Goal: Task Accomplishment & Management: Use online tool/utility

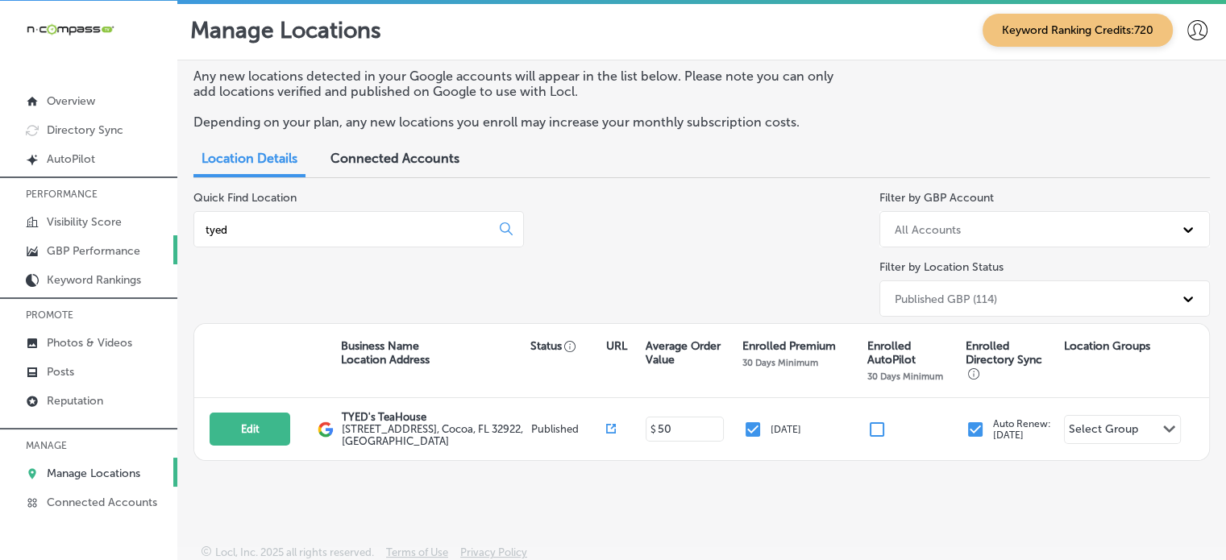
drag, startPoint x: 0, startPoint y: 0, endPoint x: 135, endPoint y: 235, distance: 271.5
click at [135, 235] on div "iconmonstr-menu-thin copy Created with Sketch. Overview Directory Sync Created …" at bounding box center [613, 281] width 1226 height 560
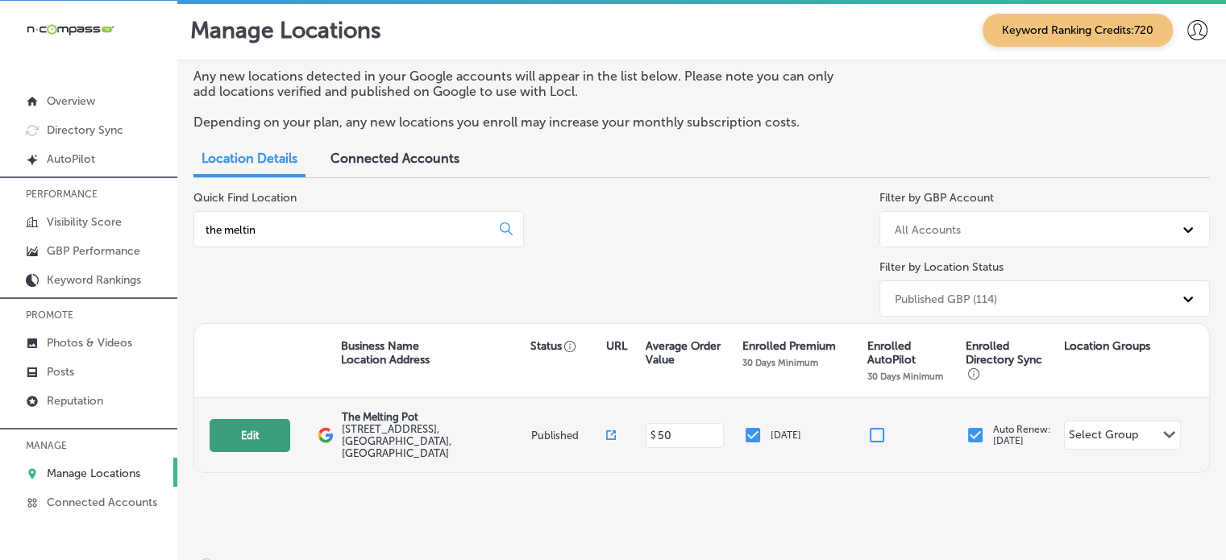
type input "the meltin"
click at [238, 421] on button "Edit" at bounding box center [250, 435] width 81 height 33
select select "US"
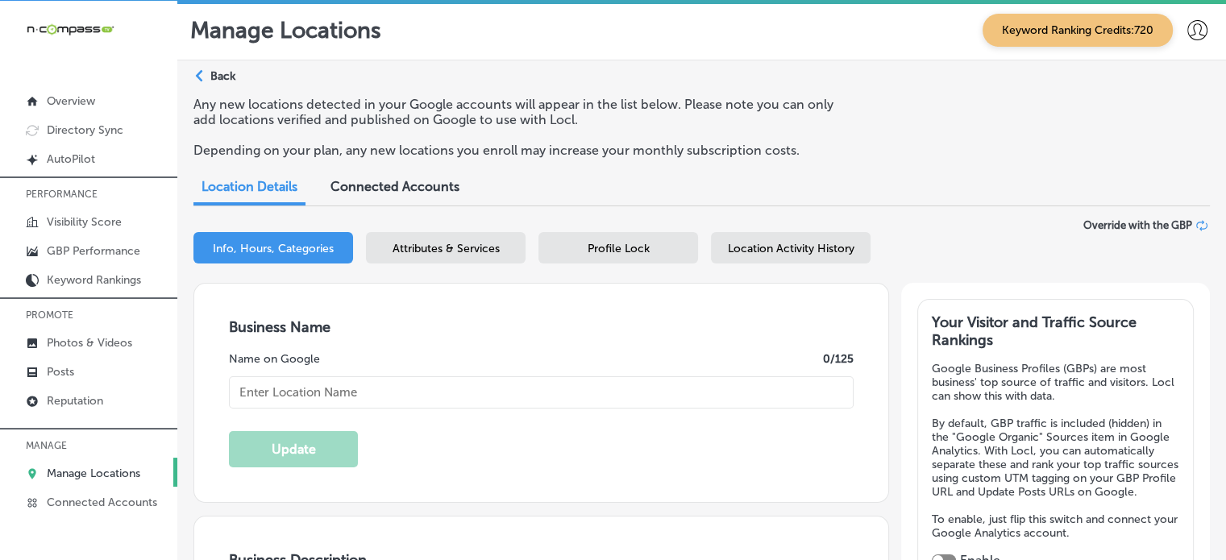
checkbox input "true"
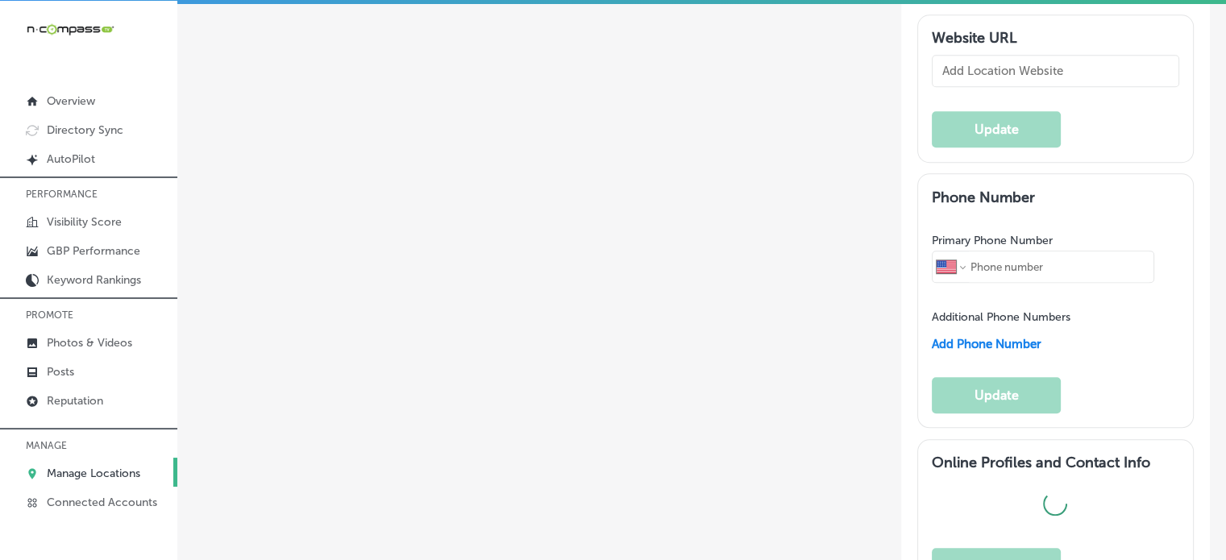
type input "The Melting Pot"
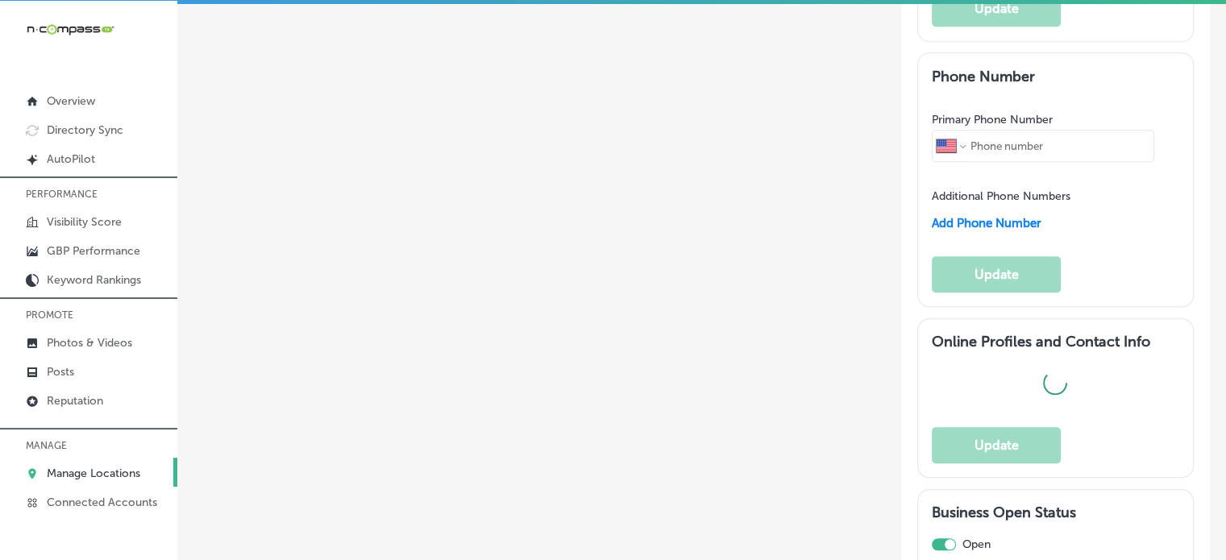
type input "[STREET_ADDRESS]"
type input "Ste 101"
type input "[GEOGRAPHIC_DATA]"
type input "32940"
type input "US"
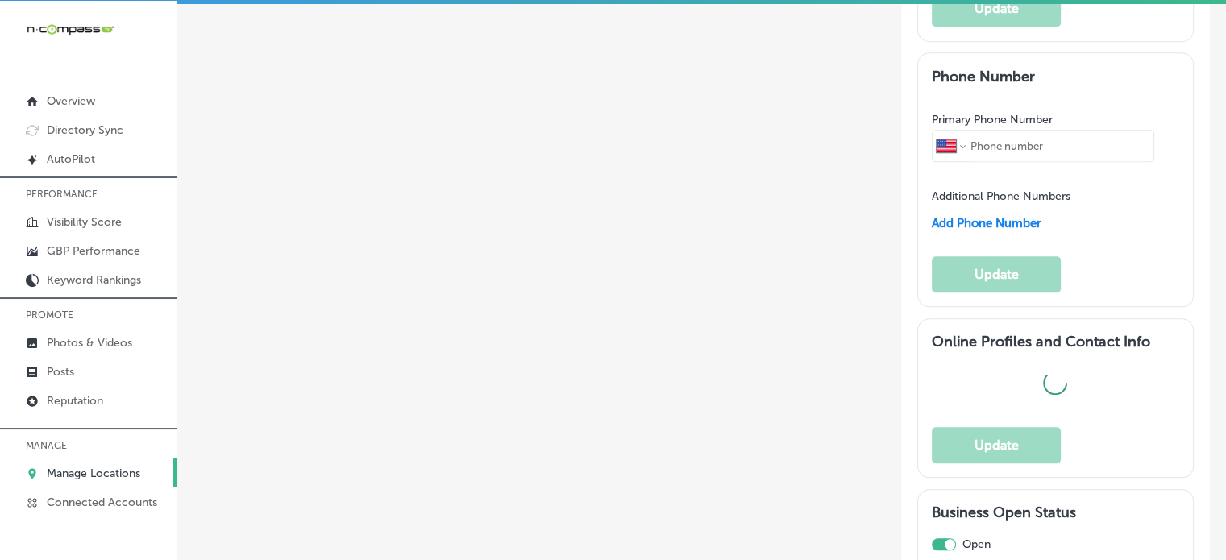
type input "[URL][DOMAIN_NAME]"
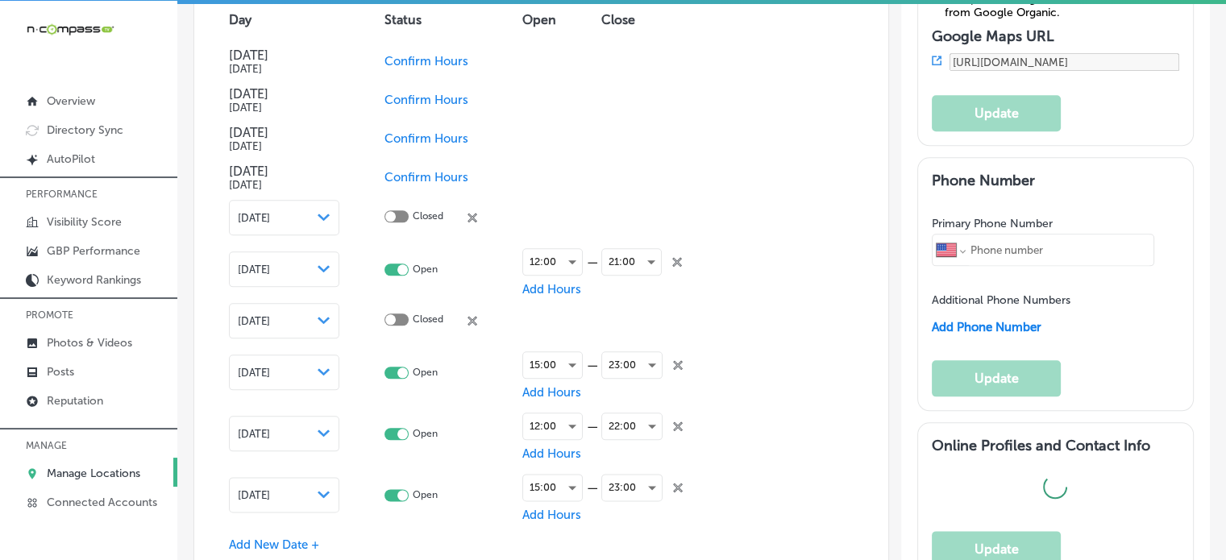
type textarea "Indulge in a culinary adventure at The [GEOGRAPHIC_DATA], [GEOGRAPHIC_DATA]'s p…"
type input "[PHONE_NUMBER]"
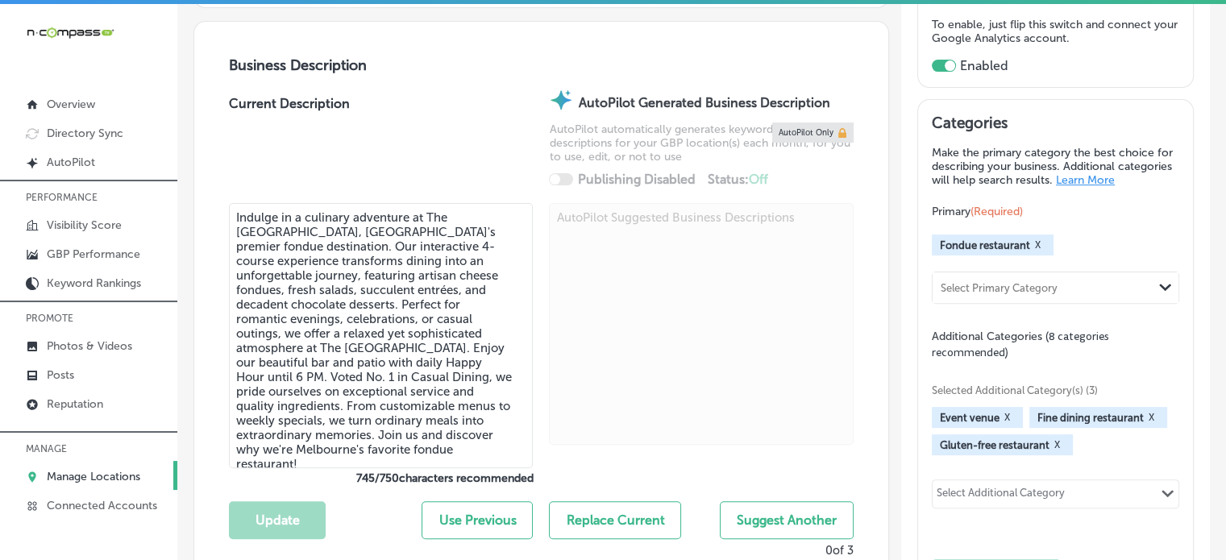
scroll to position [501, 0]
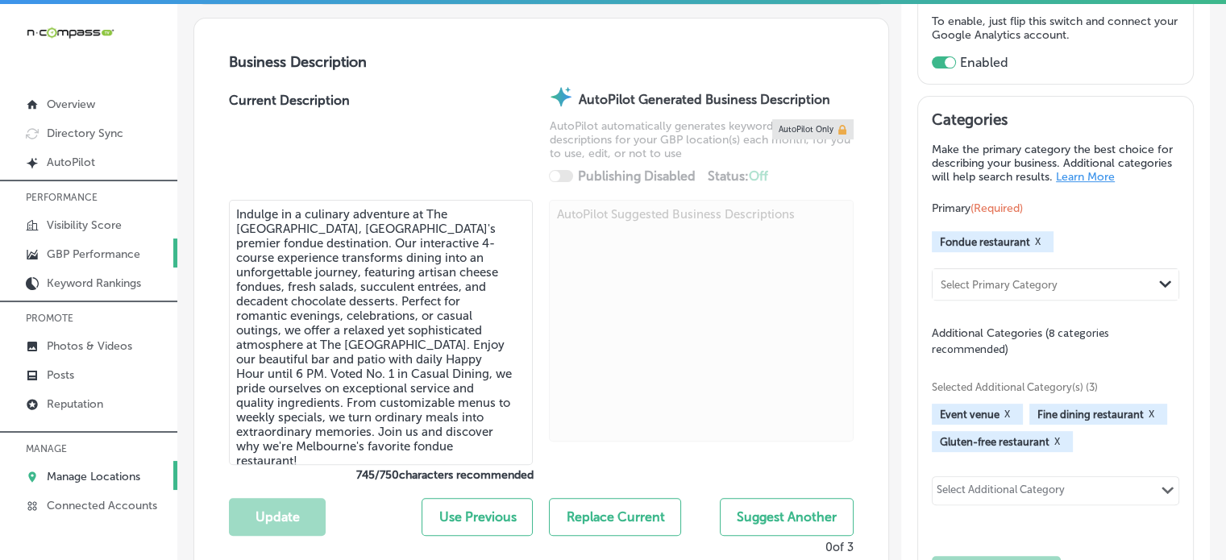
click at [55, 257] on p "GBP Performance" at bounding box center [93, 254] width 93 height 14
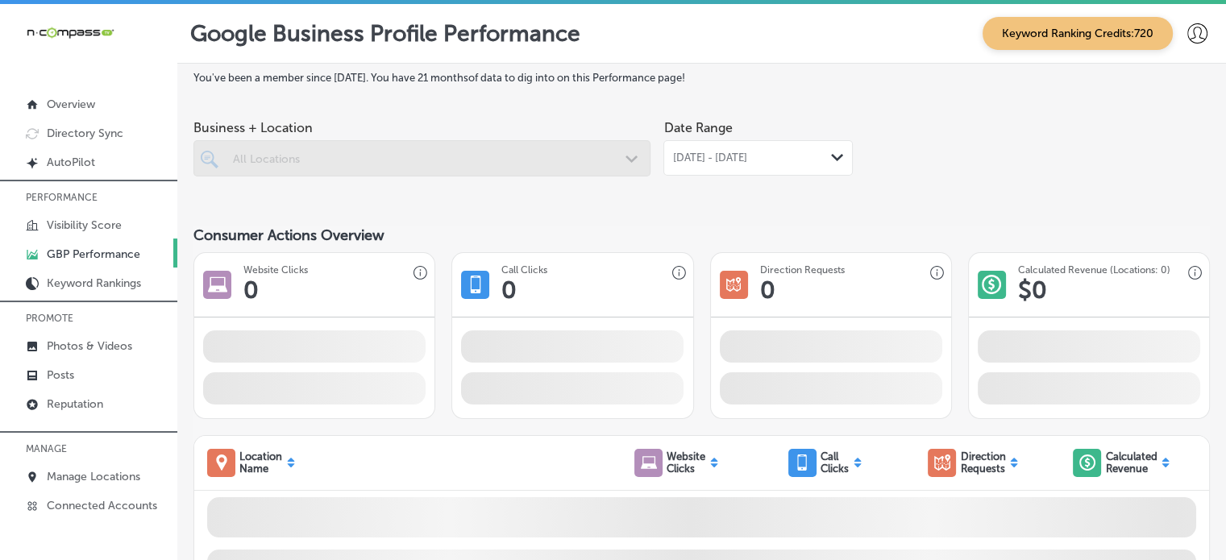
click at [390, 154] on div at bounding box center [421, 158] width 457 height 36
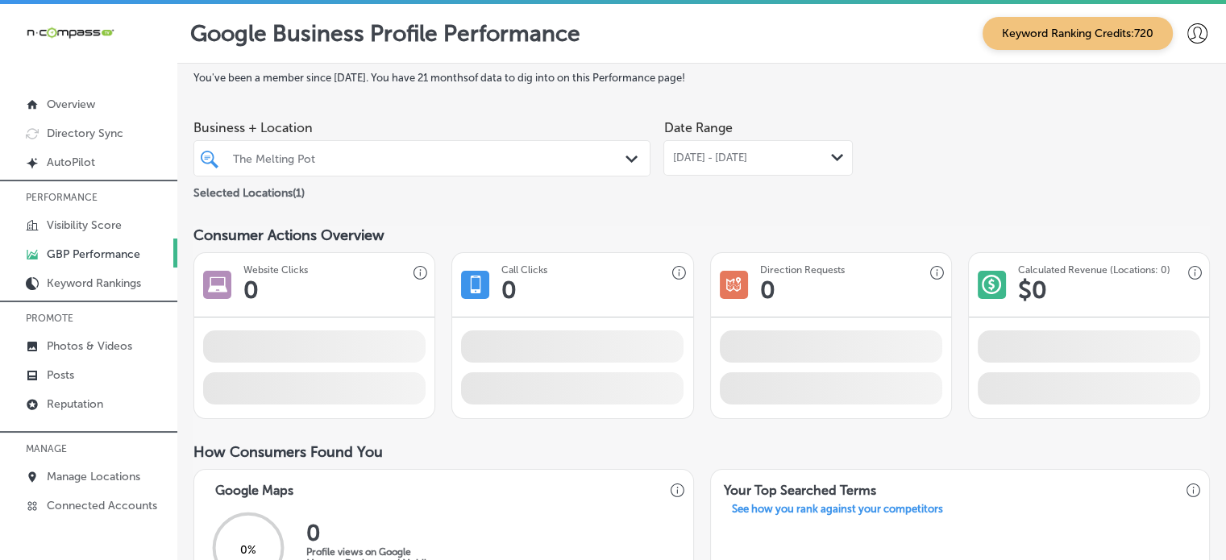
click at [390, 154] on div "The Melting Pot" at bounding box center [430, 159] width 394 height 14
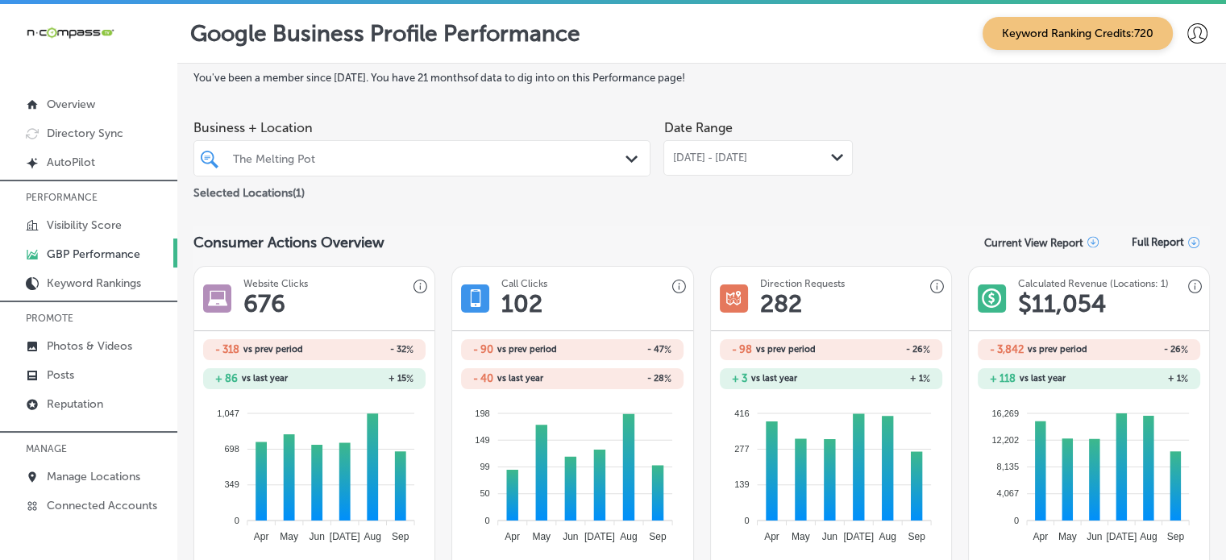
click at [390, 154] on div "The Melting Pot" at bounding box center [430, 159] width 394 height 14
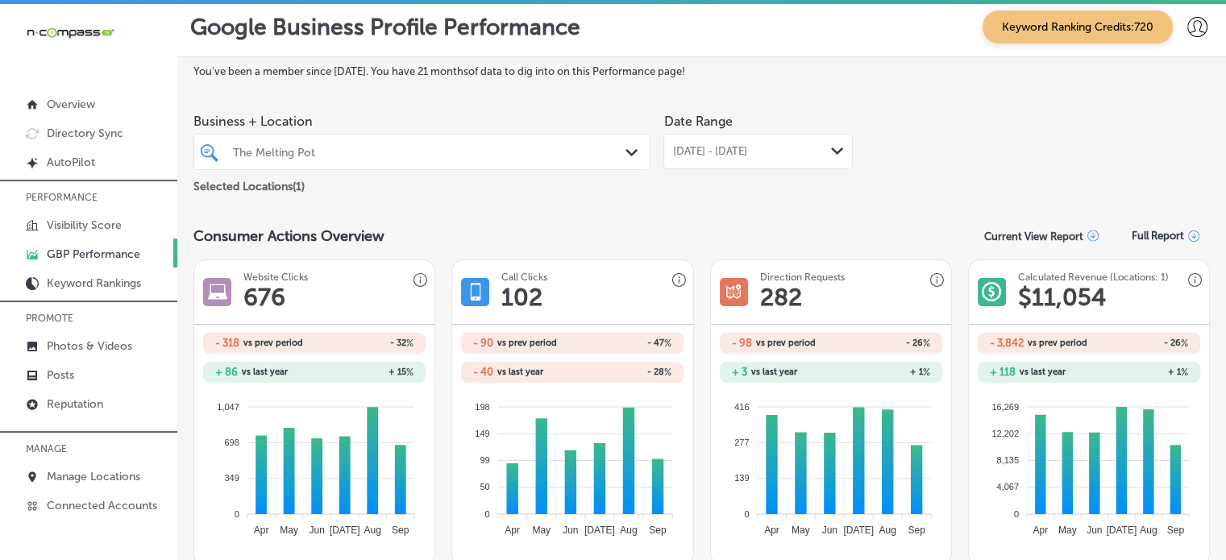
scroll to position [6, 0]
click at [746, 148] on span "[DATE] - [DATE]" at bounding box center [709, 152] width 74 height 13
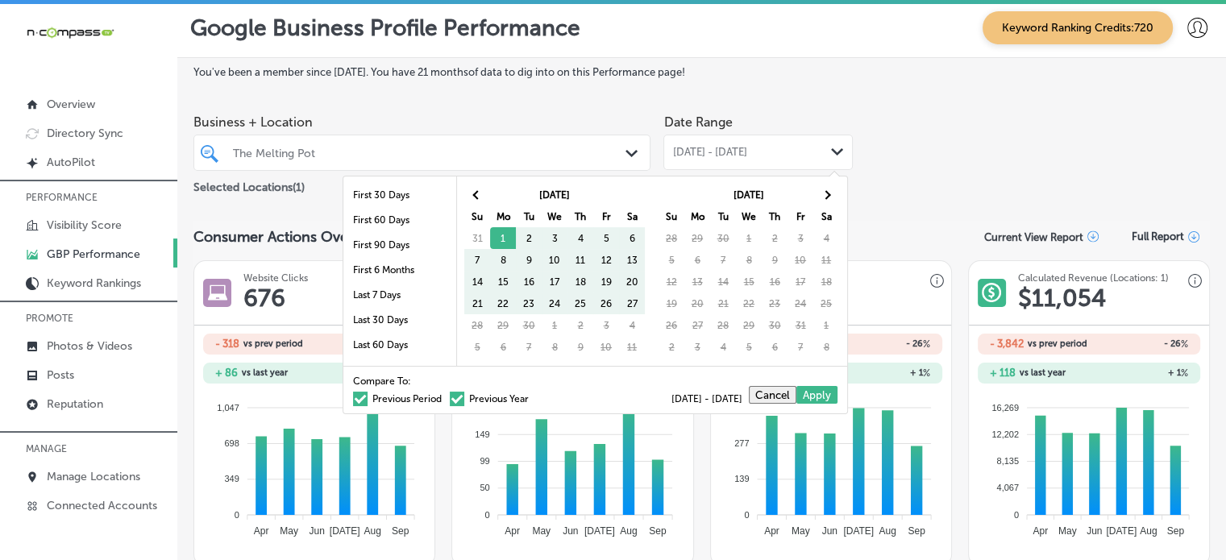
click at [458, 396] on label "Previous Year" at bounding box center [489, 399] width 79 height 10
click at [532, 396] on input "Previous Year" at bounding box center [532, 396] width 0 height 0
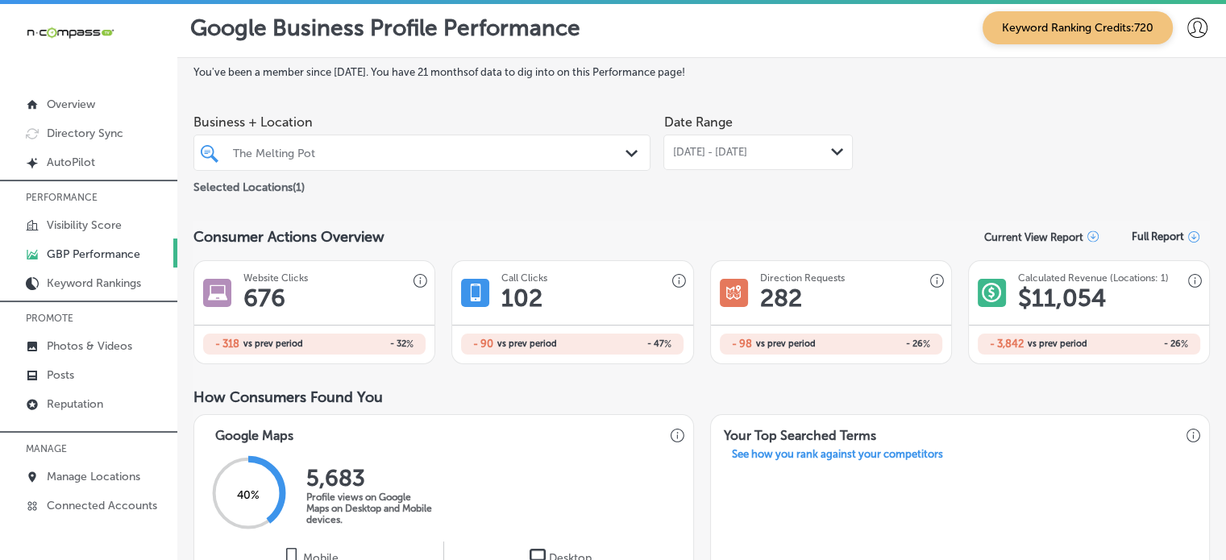
click at [915, 154] on div "Business + Location The Melting Pot Path Created with Sketch. Selected Location…" at bounding box center [701, 151] width 1016 height 90
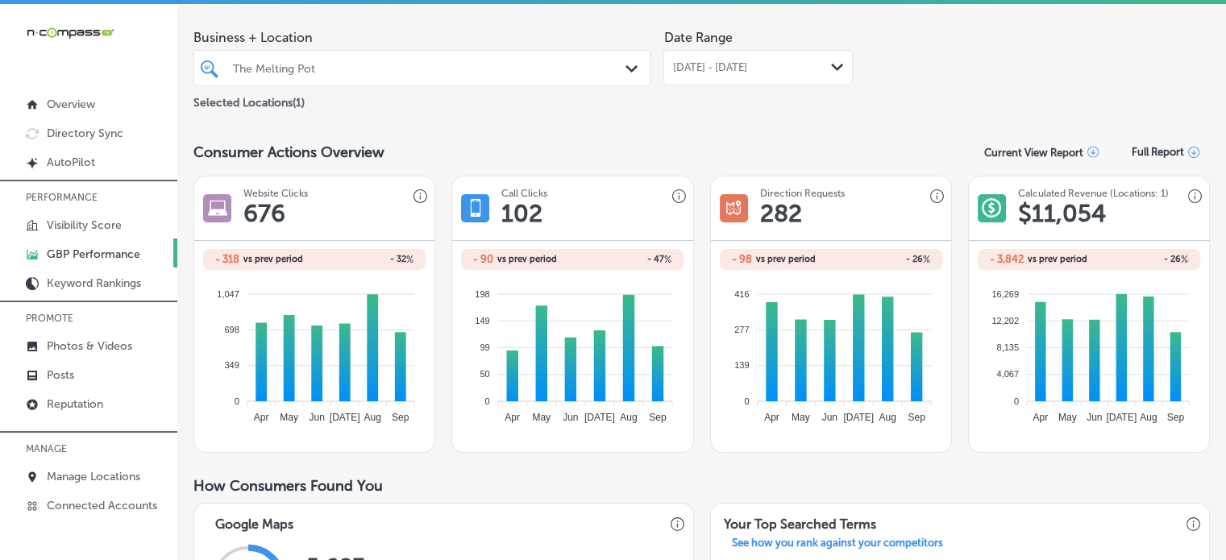
scroll to position [0, 0]
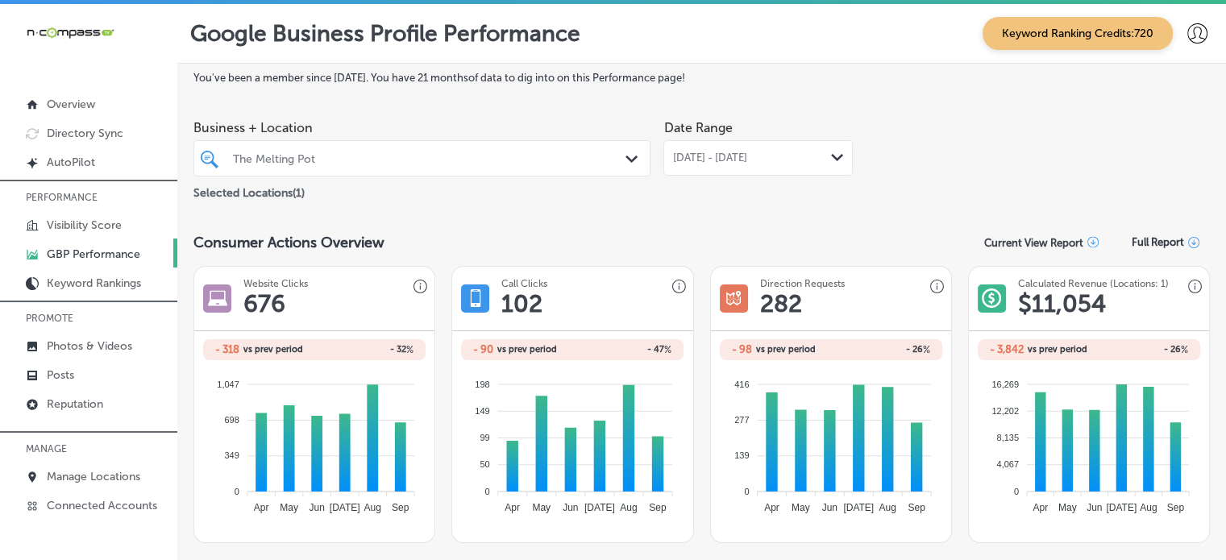
click at [728, 152] on span "[DATE] - [DATE]" at bounding box center [709, 158] width 74 height 13
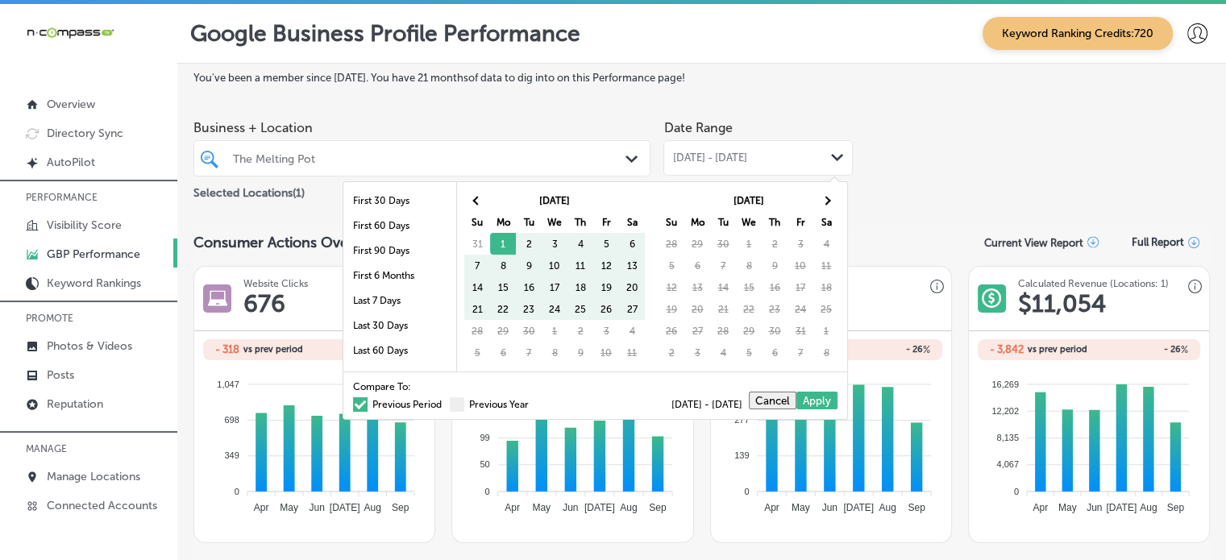
click at [364, 403] on label "Previous Period" at bounding box center [397, 405] width 89 height 10
click at [445, 402] on input "Previous Period" at bounding box center [445, 402] width 0 height 0
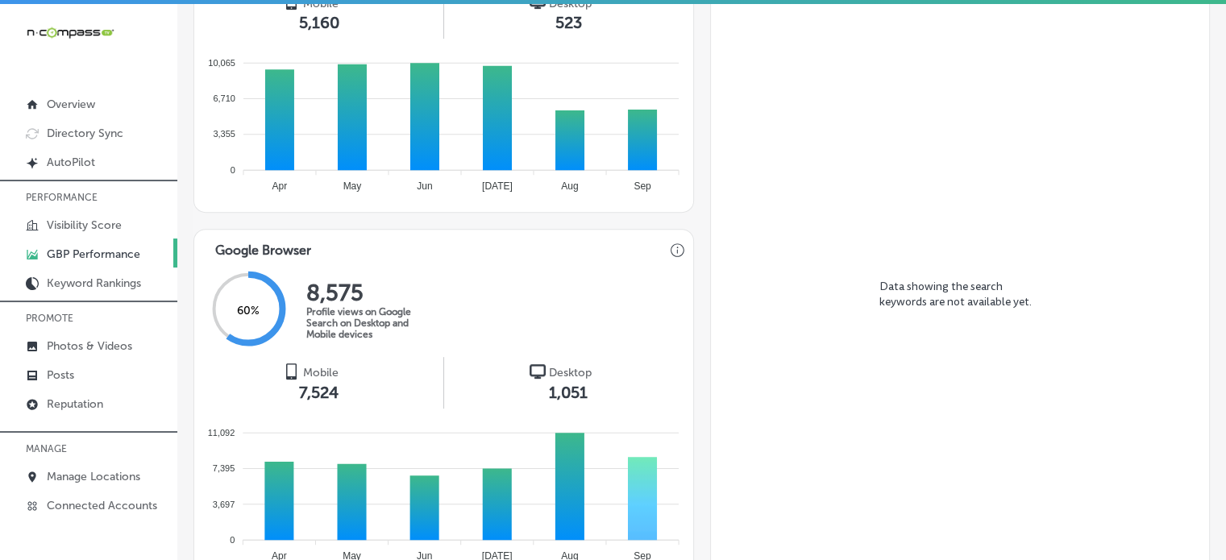
scroll to position [831, 0]
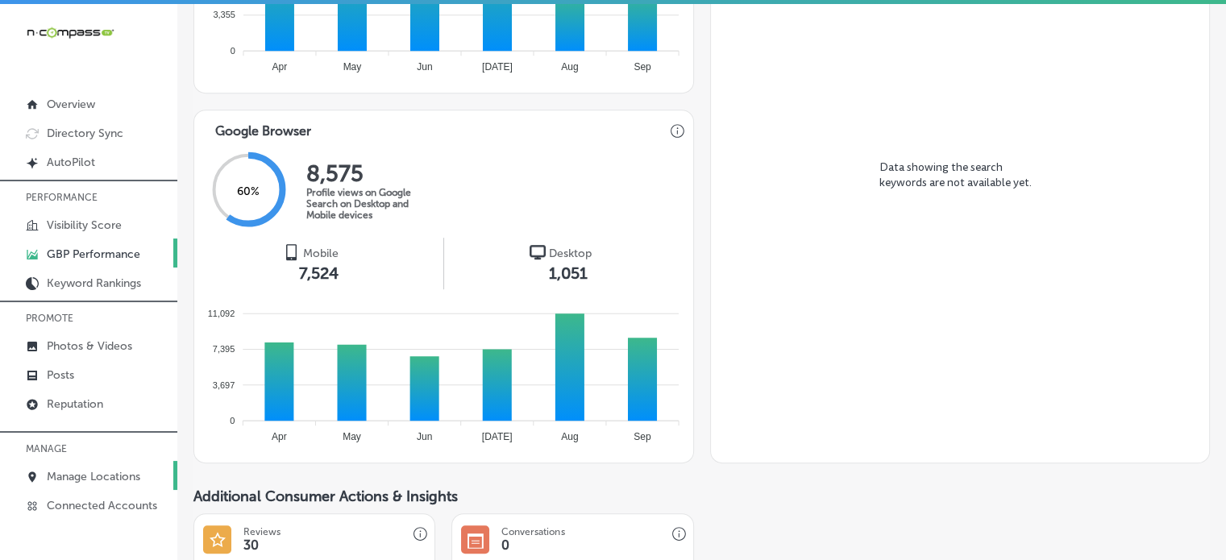
click at [114, 476] on p "Manage Locations" at bounding box center [93, 477] width 93 height 14
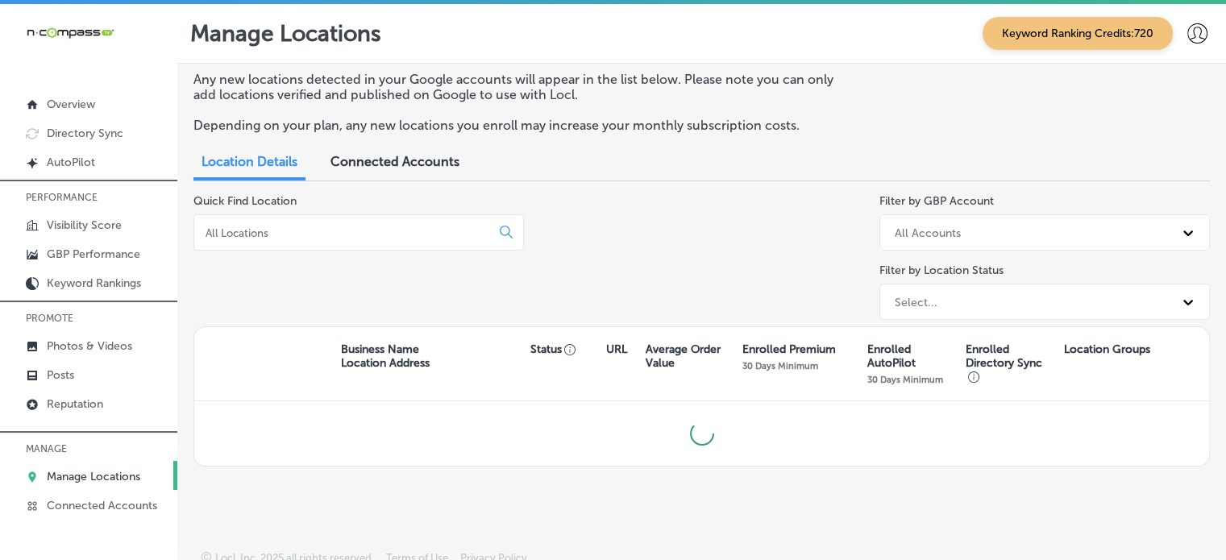
click at [309, 231] on input at bounding box center [345, 233] width 283 height 15
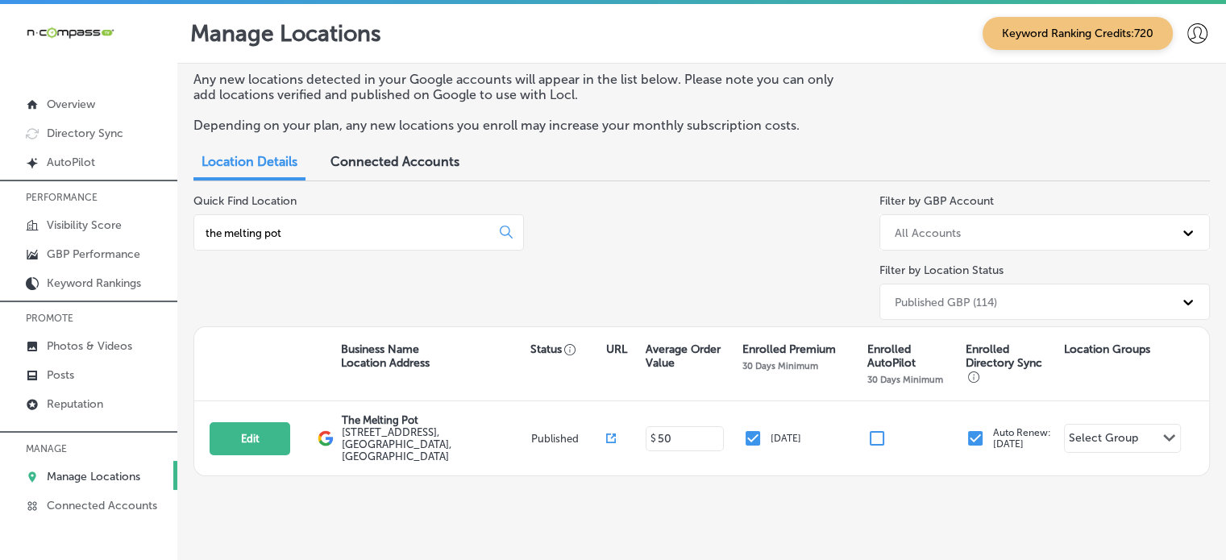
scroll to position [5, 0]
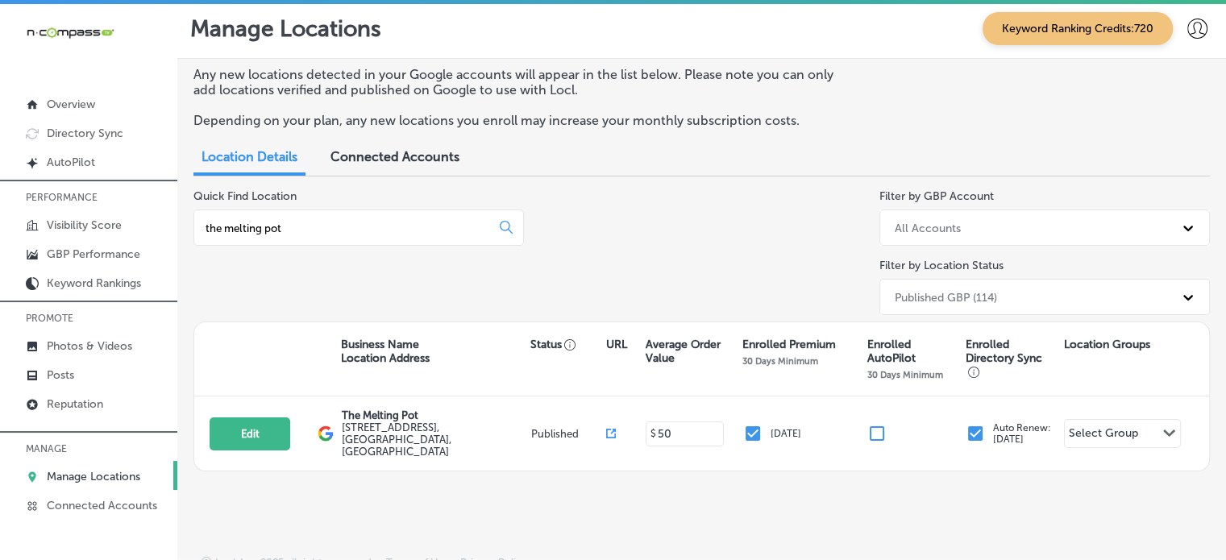
type input "the melting pot"
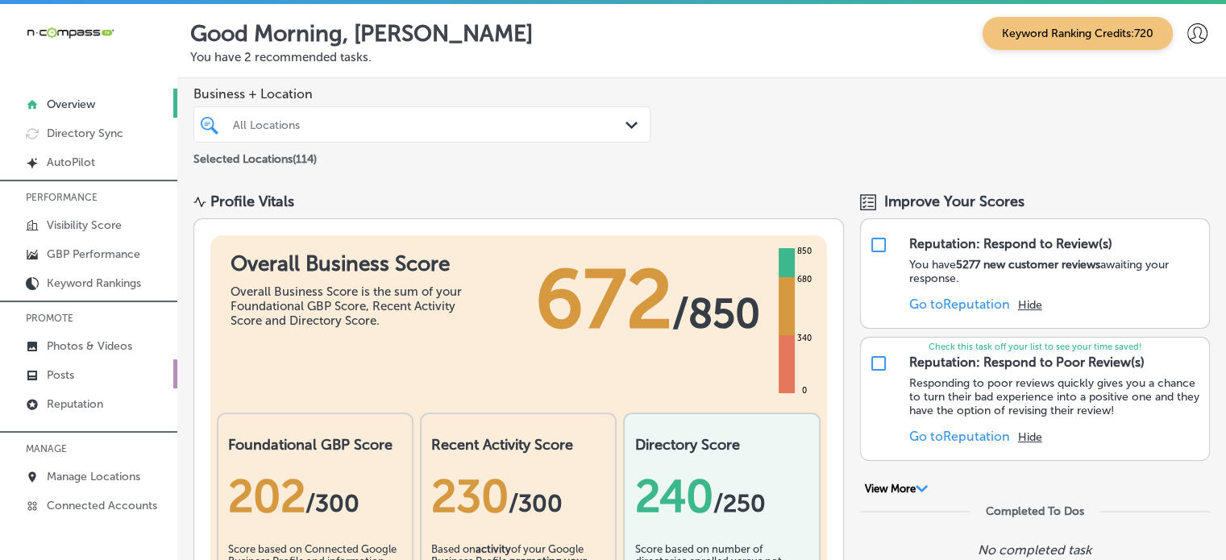
click at [91, 370] on link "Posts" at bounding box center [88, 373] width 177 height 29
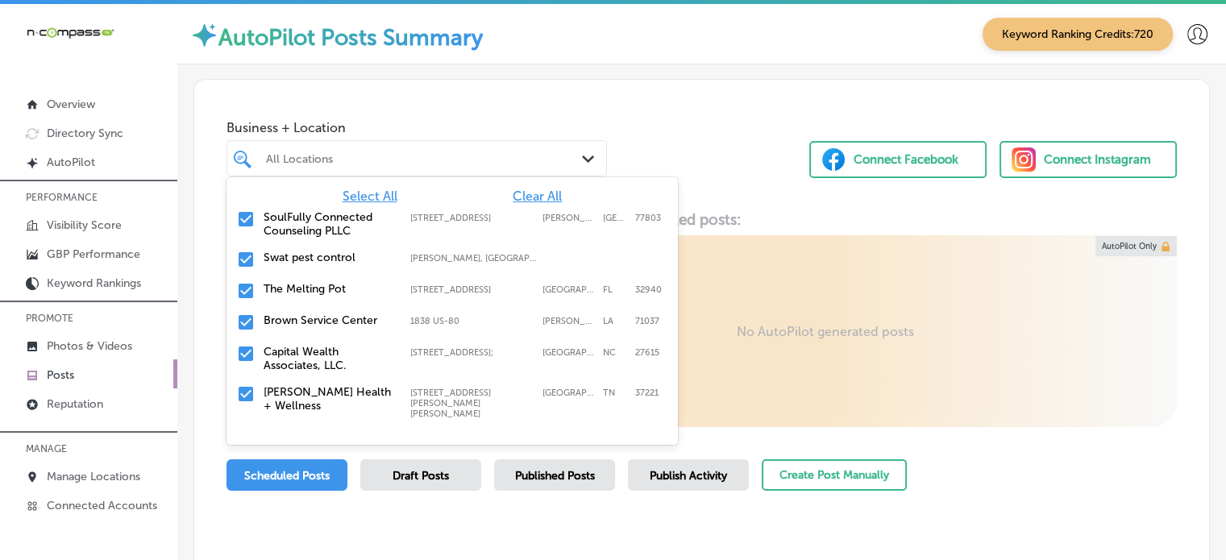
click at [337, 173] on div "All Locations Path Created with Sketch." at bounding box center [416, 158] width 380 height 36
click at [513, 194] on span "Clear All" at bounding box center [537, 196] width 49 height 15
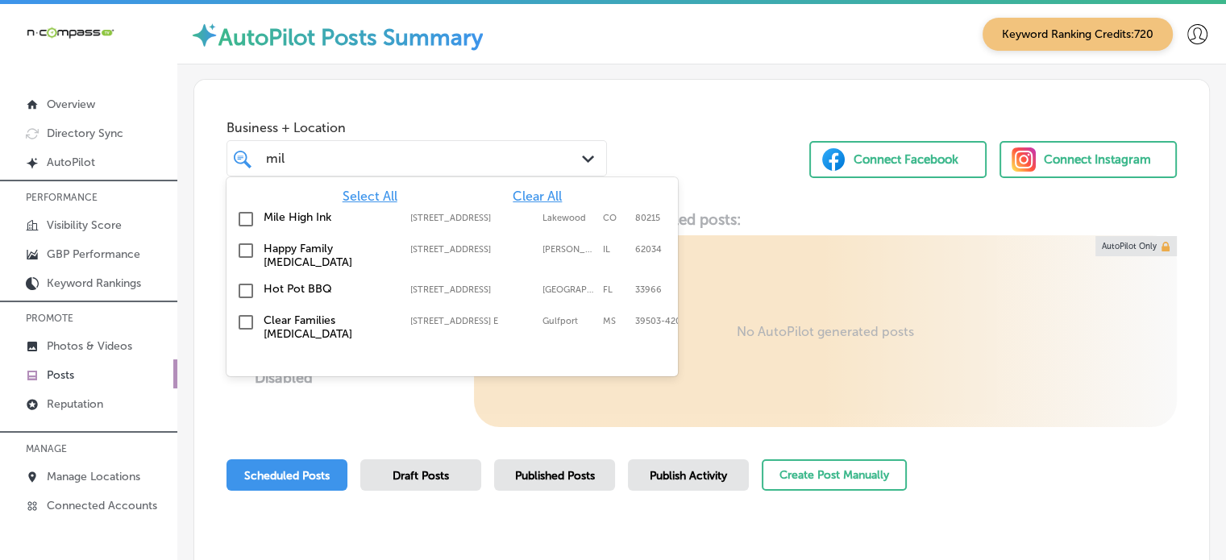
click at [448, 218] on label "[STREET_ADDRESS]" at bounding box center [472, 218] width 124 height 10
type input "mil"
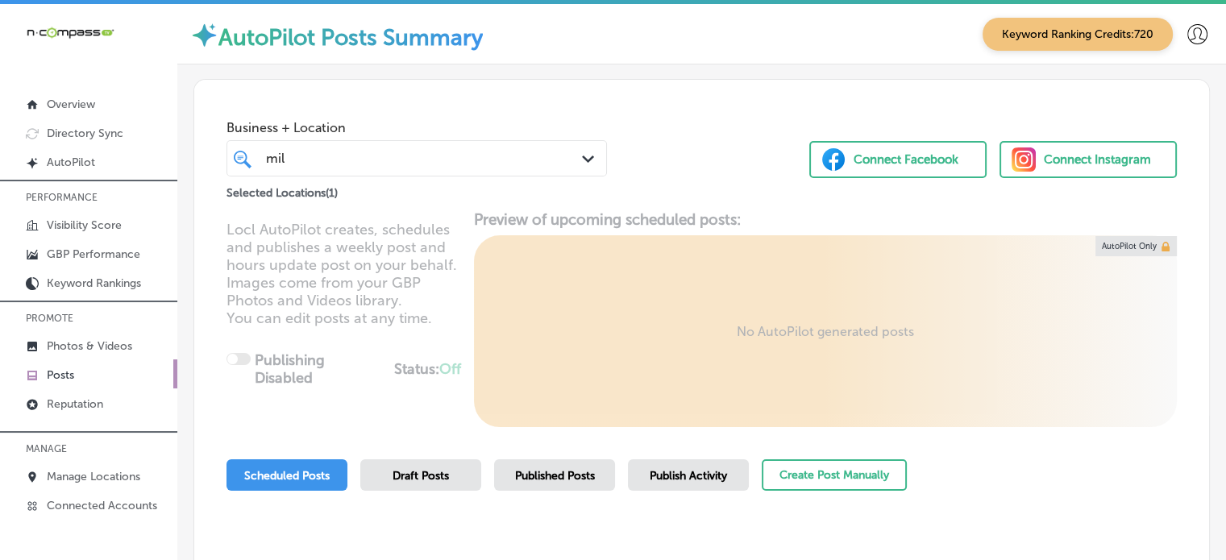
click at [579, 135] on div "Business + Location mil mil Path Created with Sketch." at bounding box center [416, 144] width 380 height 64
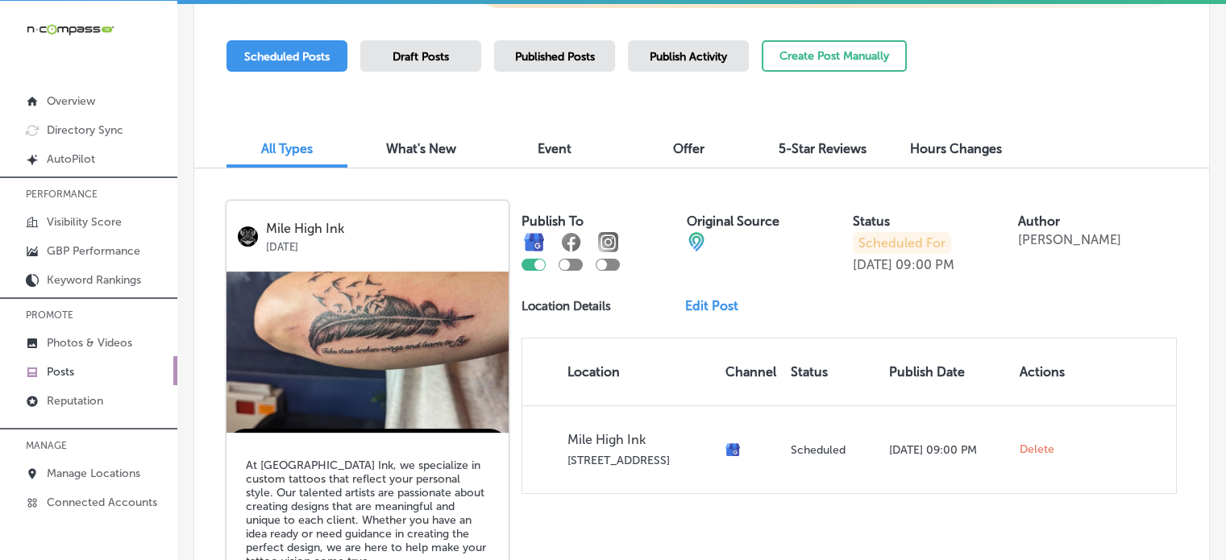
scroll to position [367, 0]
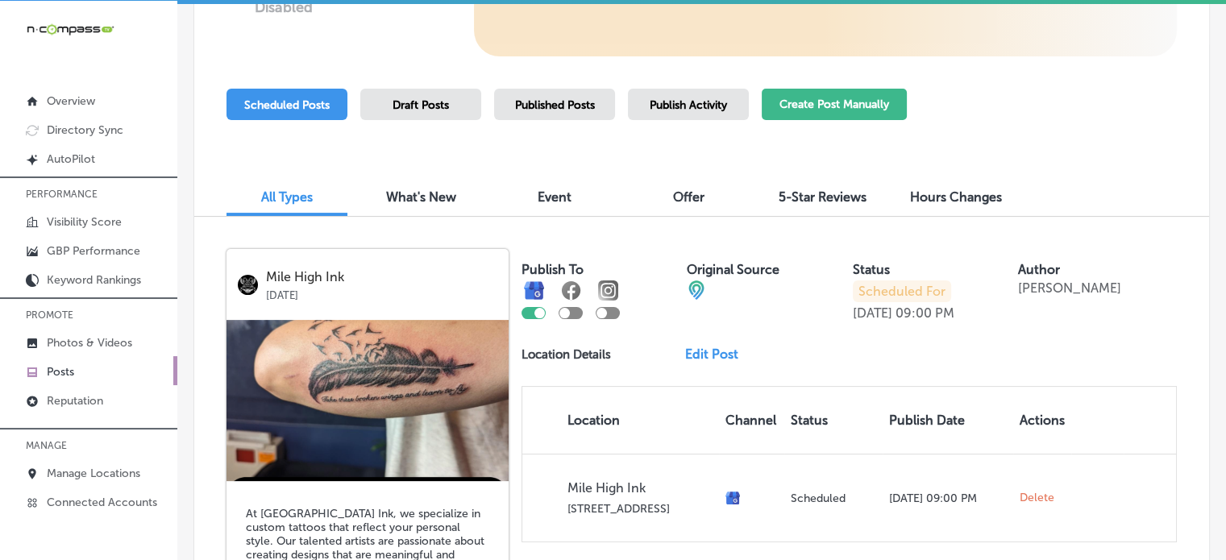
click at [880, 100] on button "Create Post Manually" at bounding box center [834, 104] width 145 height 31
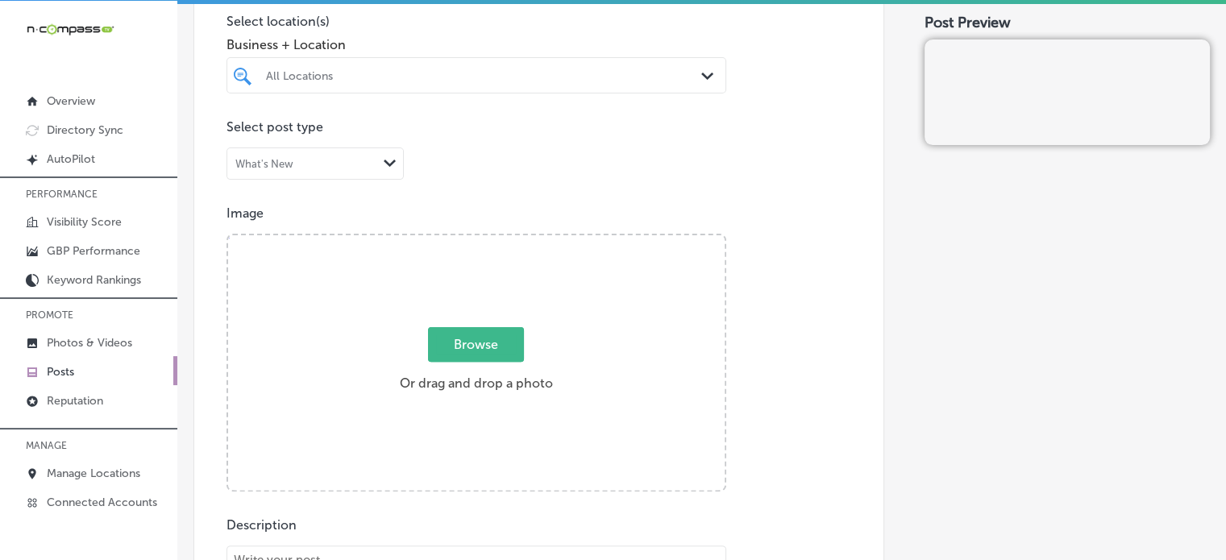
scroll to position [418, 0]
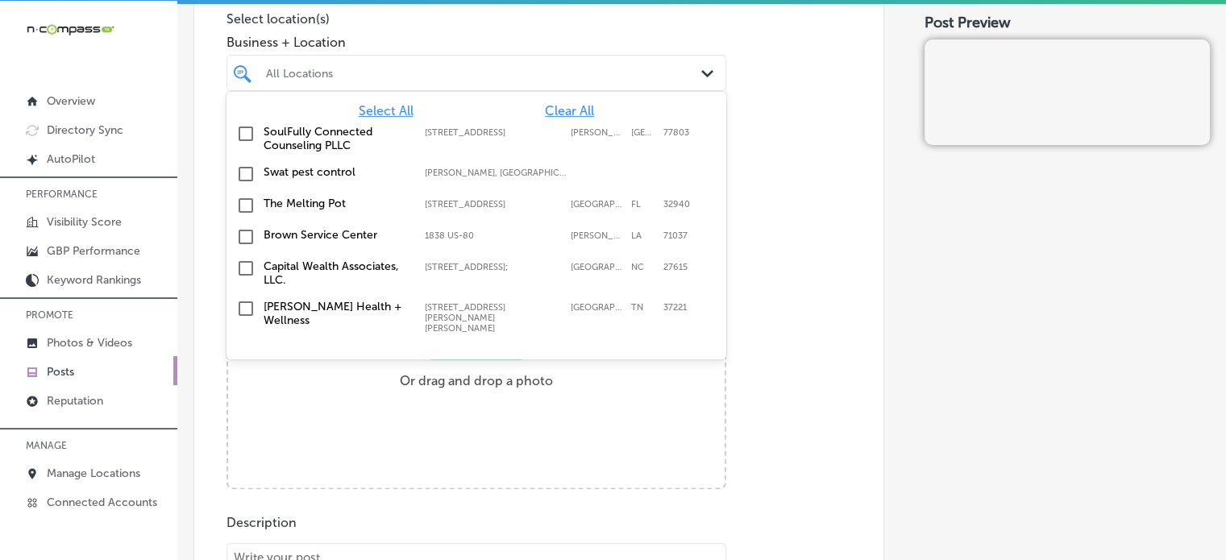
click at [559, 68] on div "All Locations" at bounding box center [484, 73] width 437 height 14
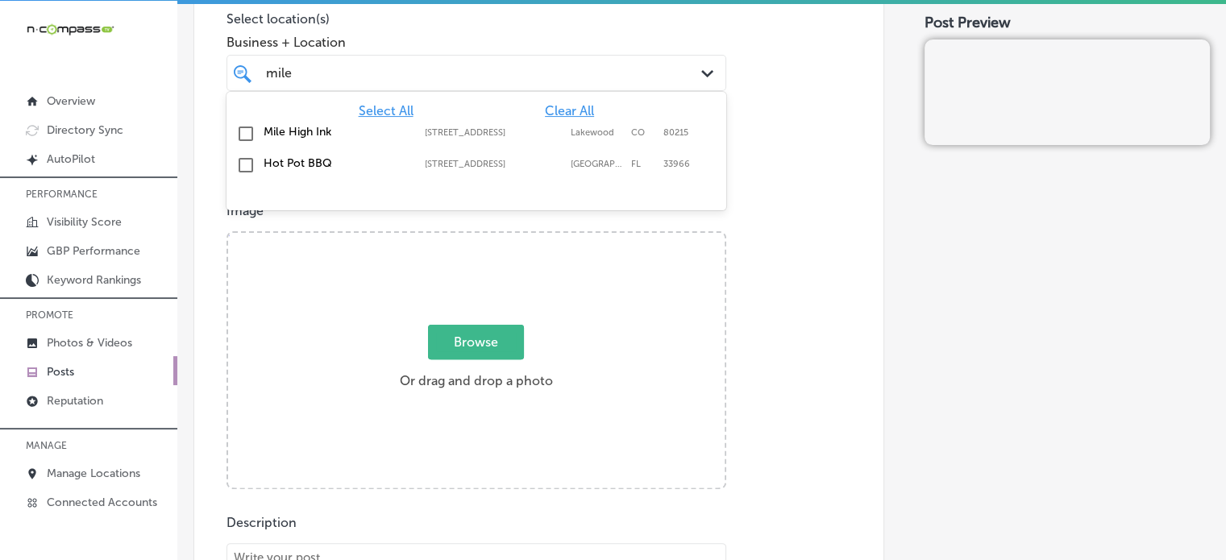
click at [475, 127] on label "[STREET_ADDRESS]" at bounding box center [494, 132] width 138 height 10
type input "mile"
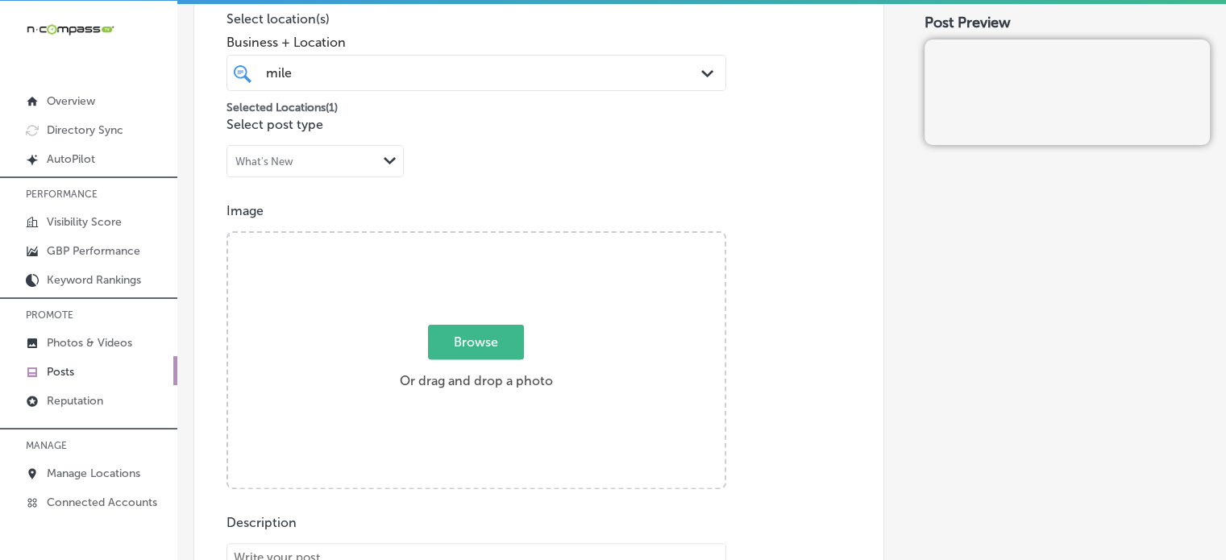
click at [740, 147] on div "Post content Select location(s) Business + Location [GEOGRAPHIC_DATA] Path Crea…" at bounding box center [538, 420] width 691 height 1020
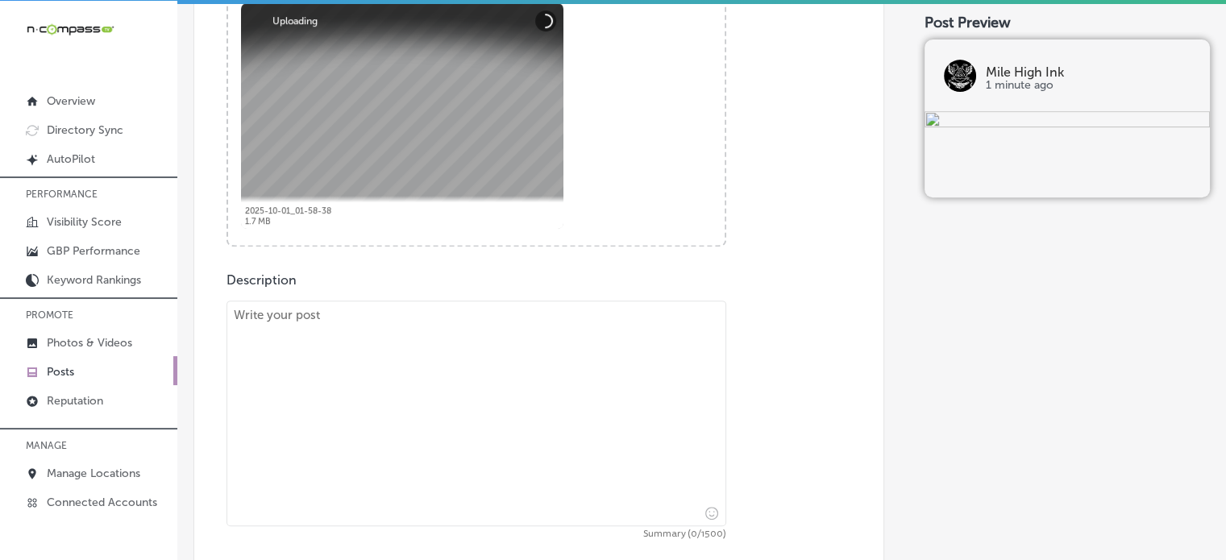
scroll to position [663, 0]
click at [544, 348] on textarea at bounding box center [476, 411] width 500 height 226
paste textarea ""Mile High Ink is your go-to destination for custom tattoos and body piercings.…"
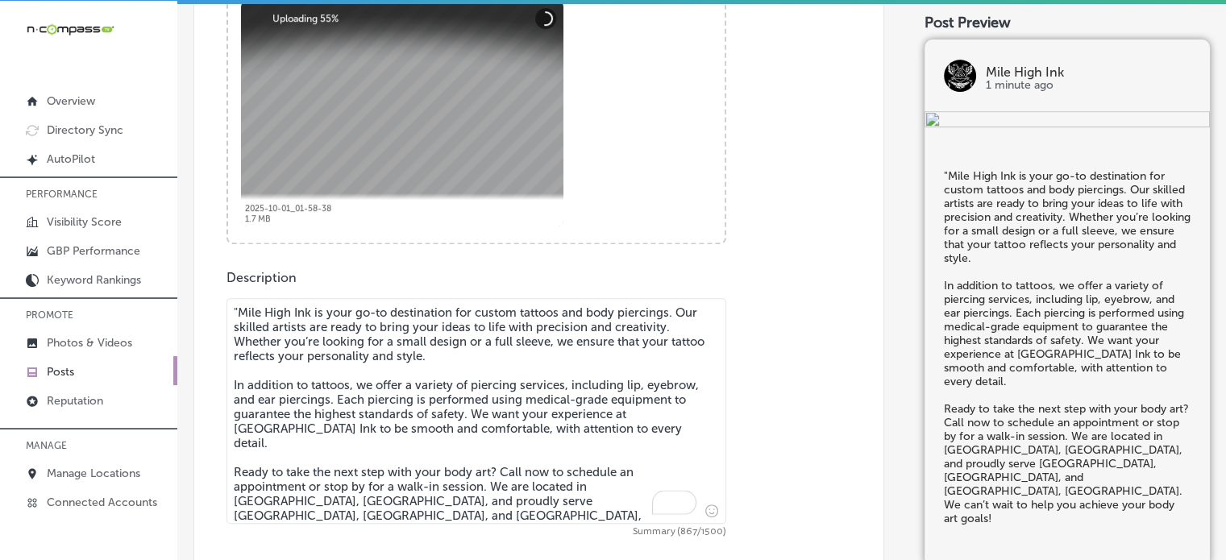
click at [239, 313] on textarea ""Mile High Ink is your go-to destination for custom tattoos and body piercings.…" at bounding box center [476, 411] width 500 height 226
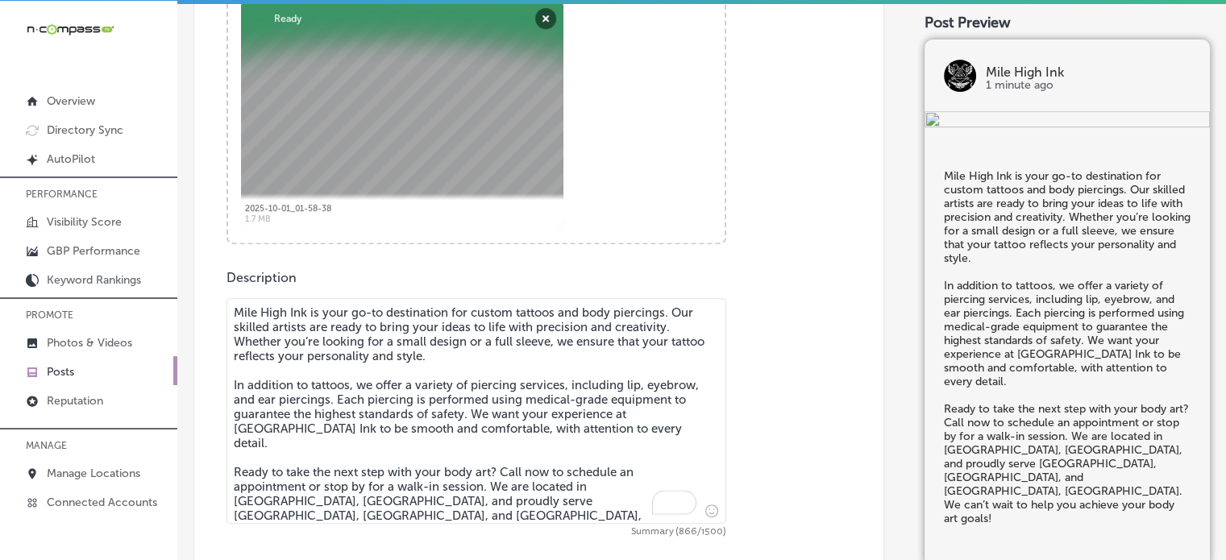
click at [288, 383] on textarea "Mile High Ink is your go-to destination for custom tattoos and body piercings. …" at bounding box center [476, 411] width 500 height 226
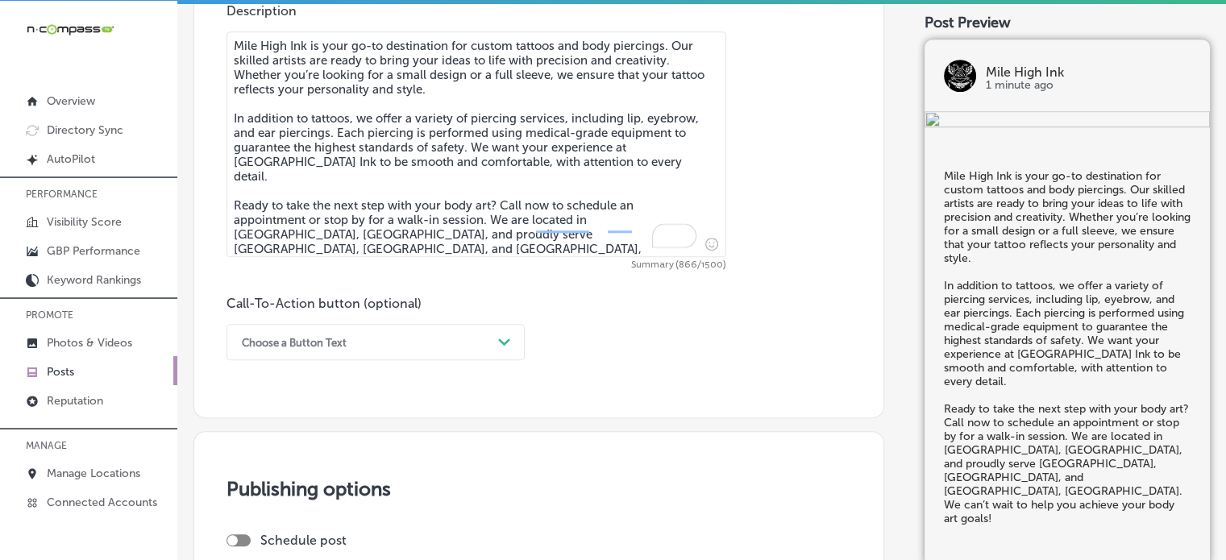
type textarea "Mile High Ink is your go-to destination for custom tattoos and body piercings. …"
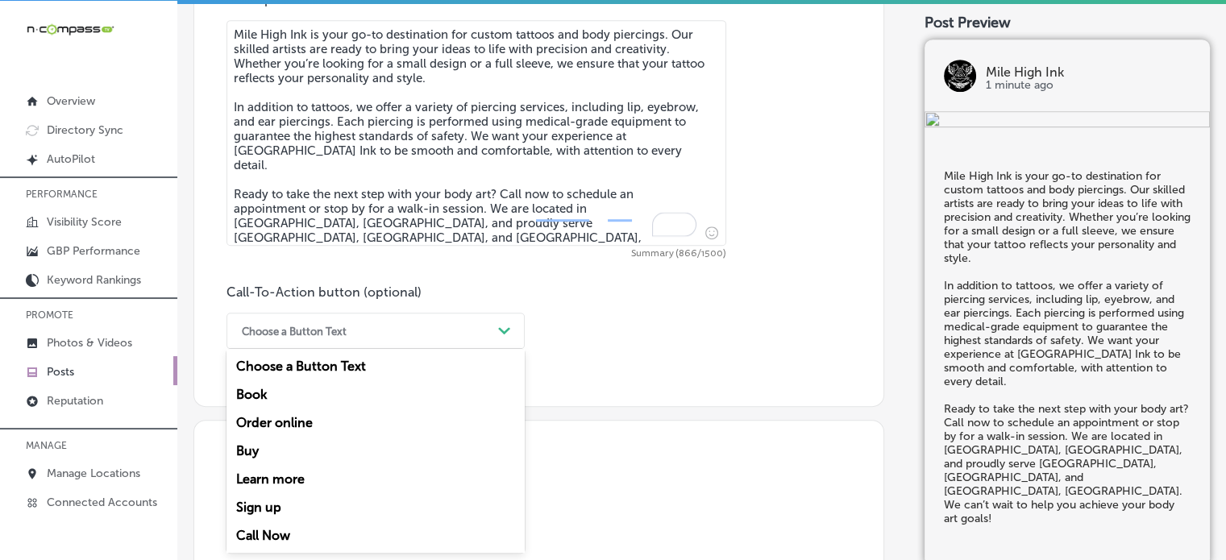
click at [363, 334] on div "Choose a Button Text" at bounding box center [363, 330] width 258 height 25
click at [415, 338] on div "Choose a Button Text" at bounding box center [363, 330] width 258 height 25
click at [281, 531] on div "Call Now" at bounding box center [375, 535] width 298 height 28
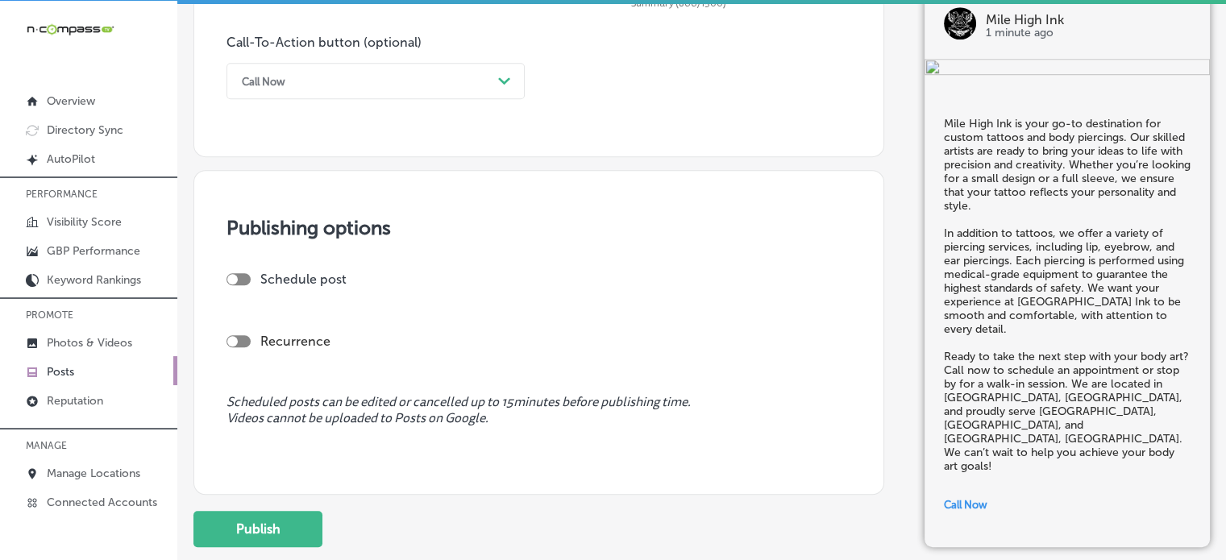
scroll to position [1235, 0]
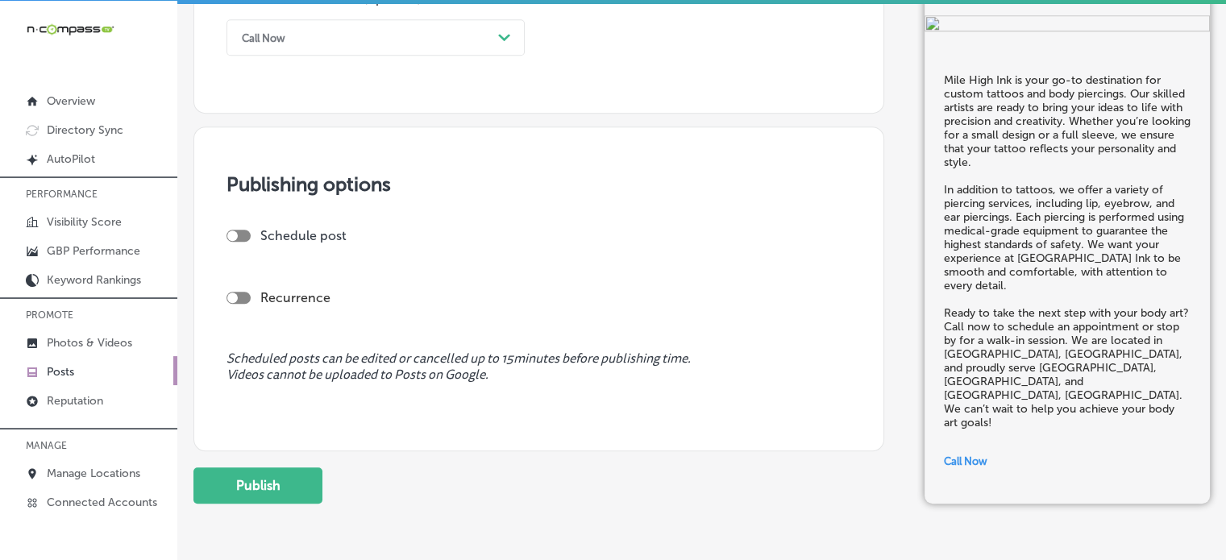
click at [243, 231] on div at bounding box center [238, 236] width 24 height 12
checkbox input "true"
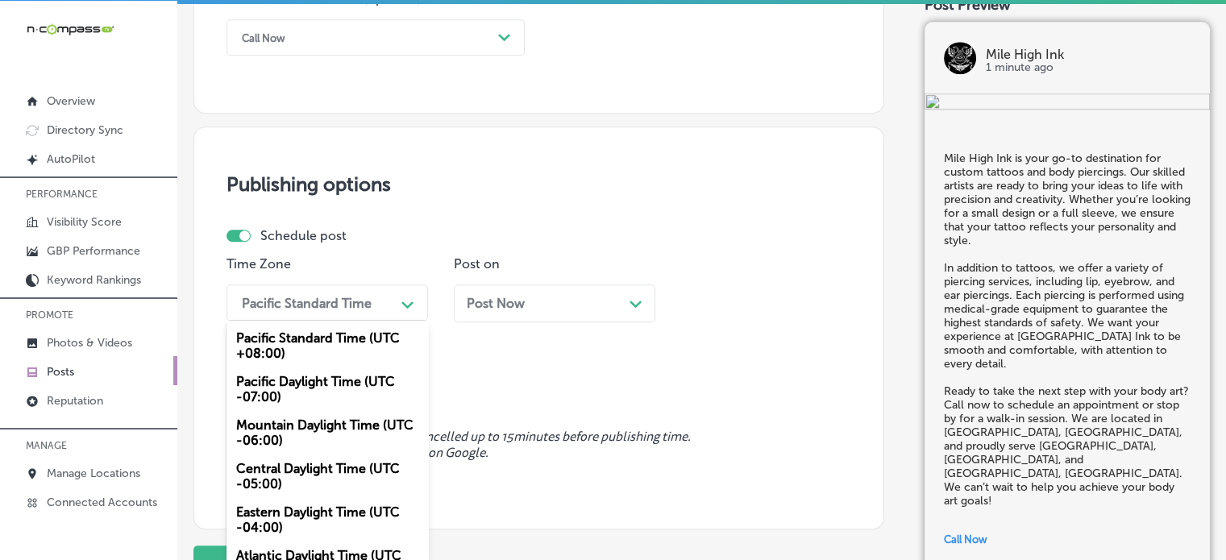
scroll to position [1243, 0]
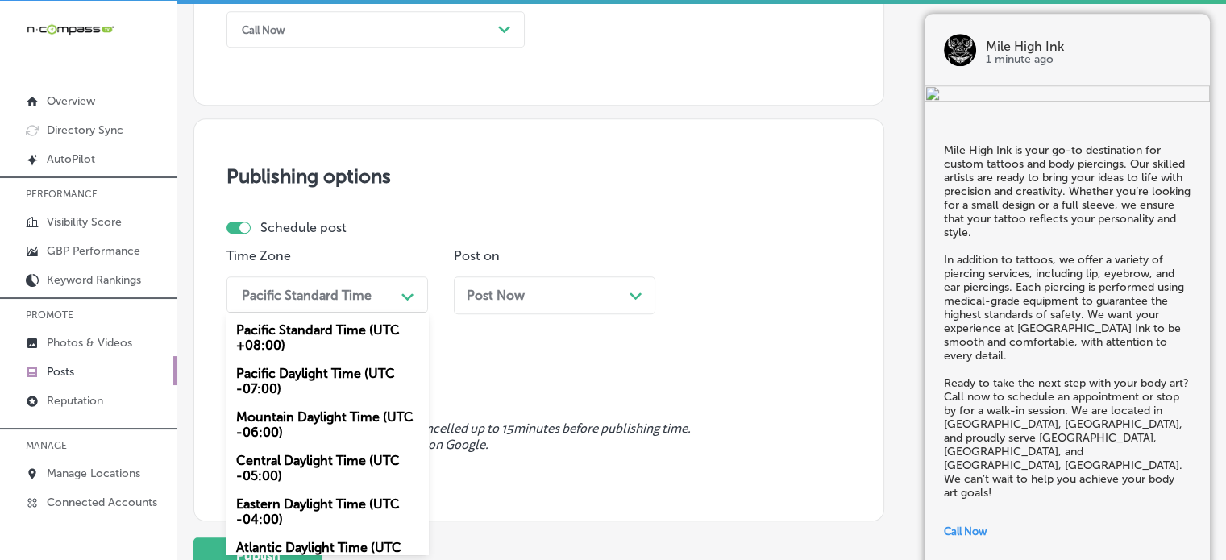
click at [333, 313] on div "option Pacific Standard Time (UTC +08:00) focused, 1 of 6. 6 results available.…" at bounding box center [326, 294] width 201 height 36
click at [329, 415] on div "Mountain Daylight Time (UTC -06:00)" at bounding box center [326, 425] width 201 height 44
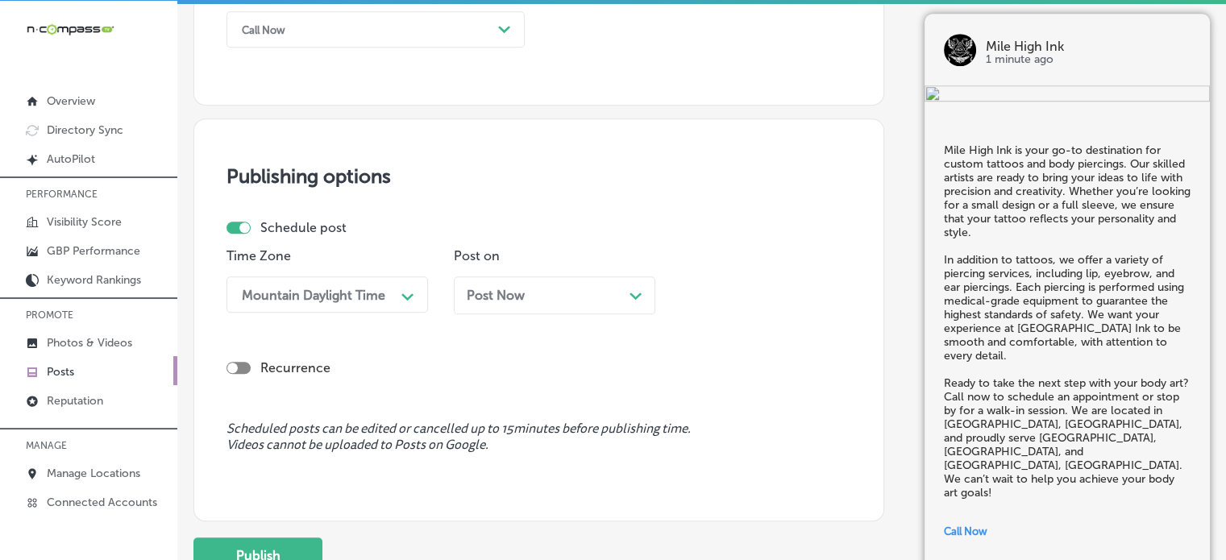
click at [476, 293] on span "Post Now" at bounding box center [496, 295] width 58 height 15
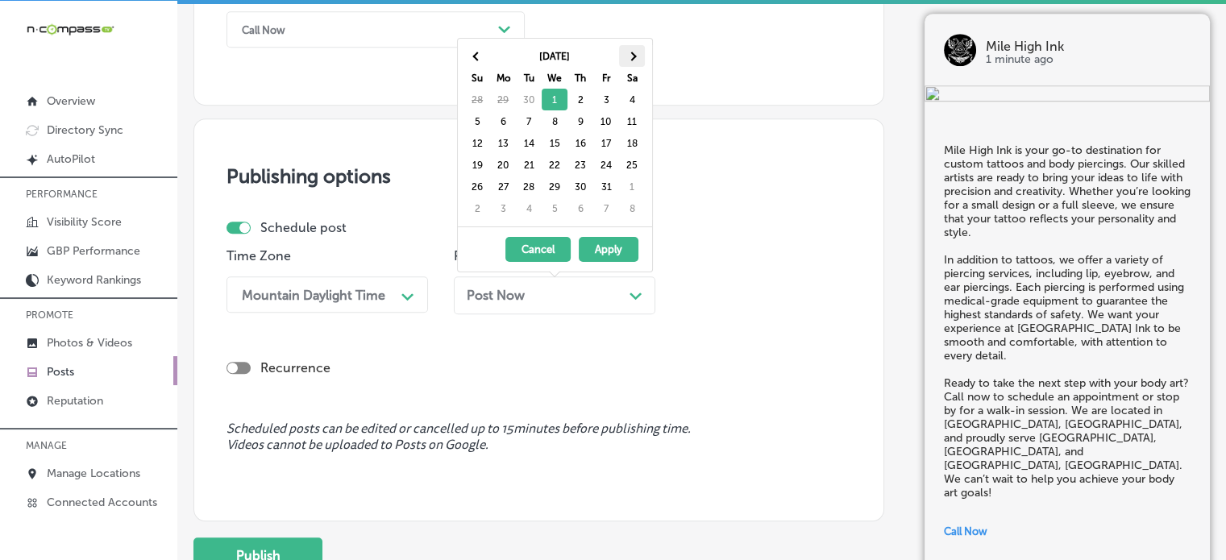
click at [628, 59] on th at bounding box center [632, 56] width 26 height 22
click at [478, 57] on span at bounding box center [476, 56] width 9 height 9
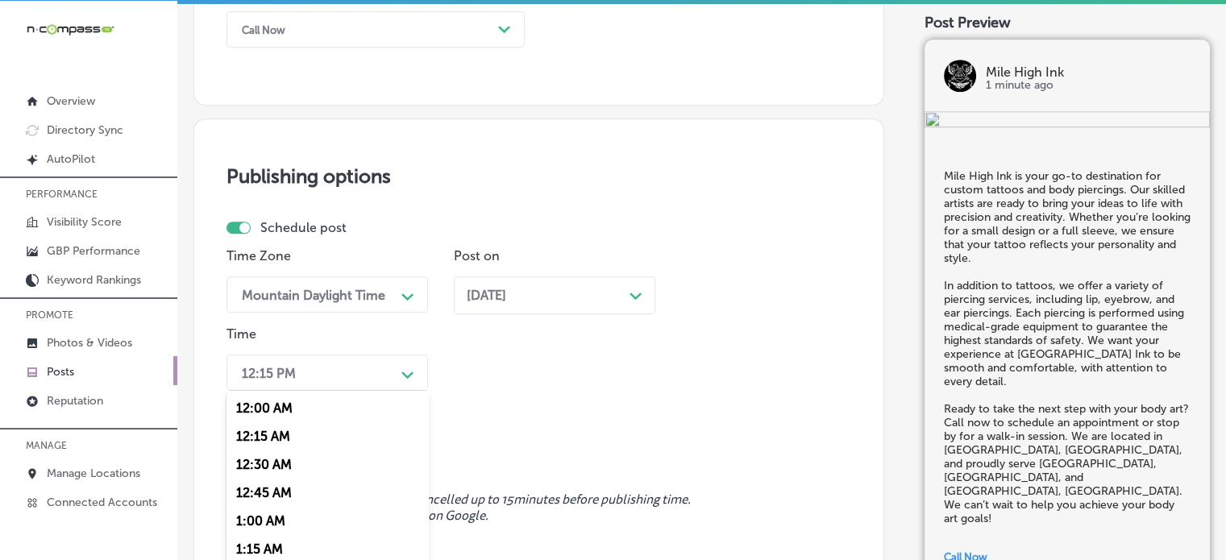
scroll to position [1321, 0]
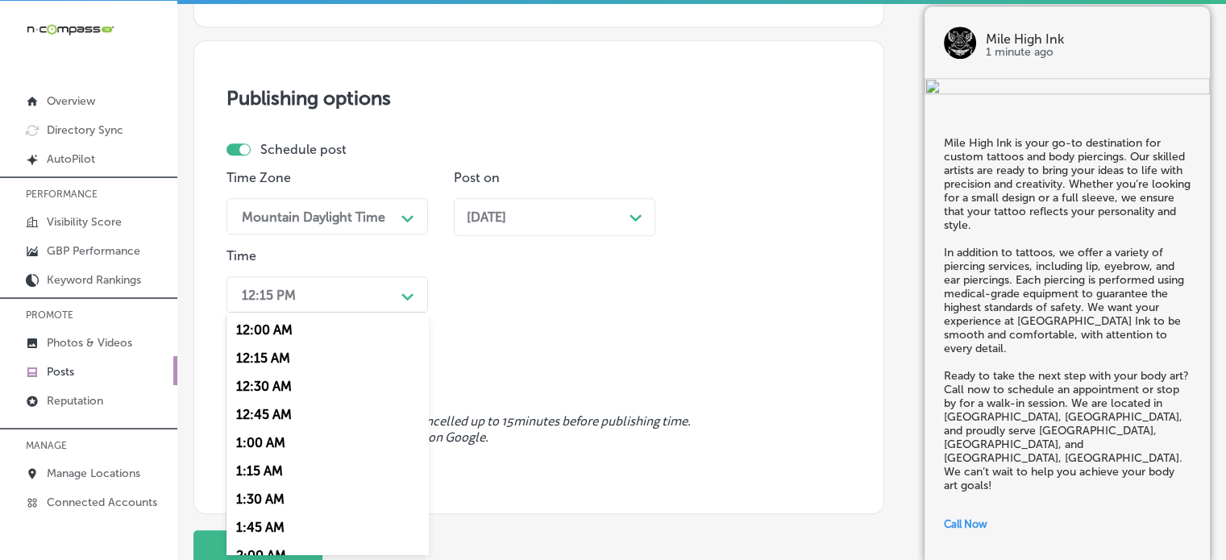
click at [390, 313] on div "option 12:30 AM focused, 3 of 96. 96 results available. Use Up and Down to choo…" at bounding box center [326, 294] width 201 height 36
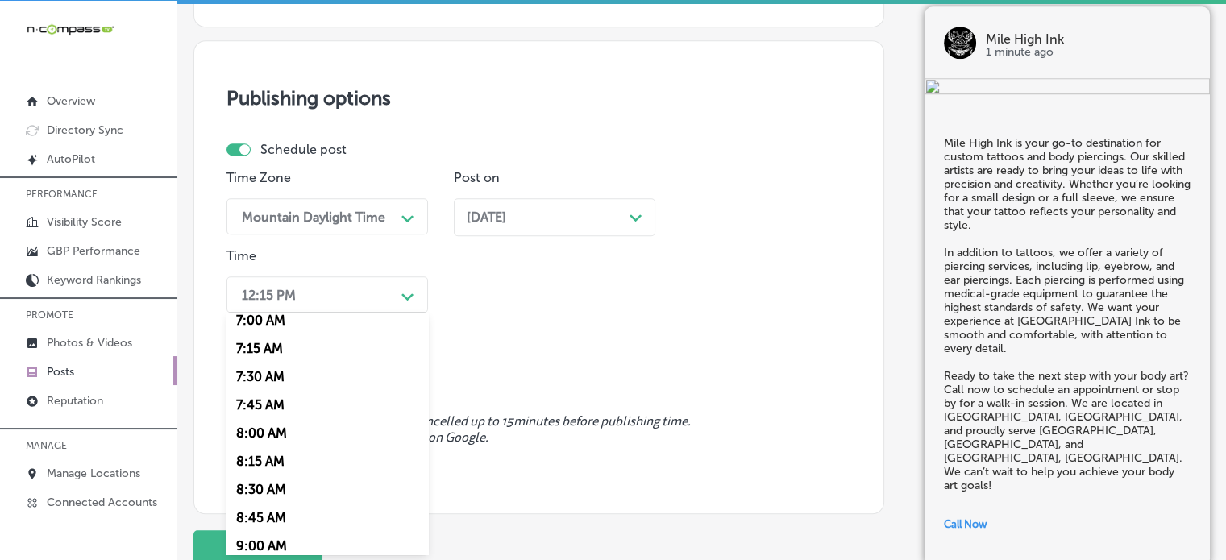
scroll to position [795, 0]
click at [280, 334] on div "7:00 AM" at bounding box center [326, 324] width 201 height 28
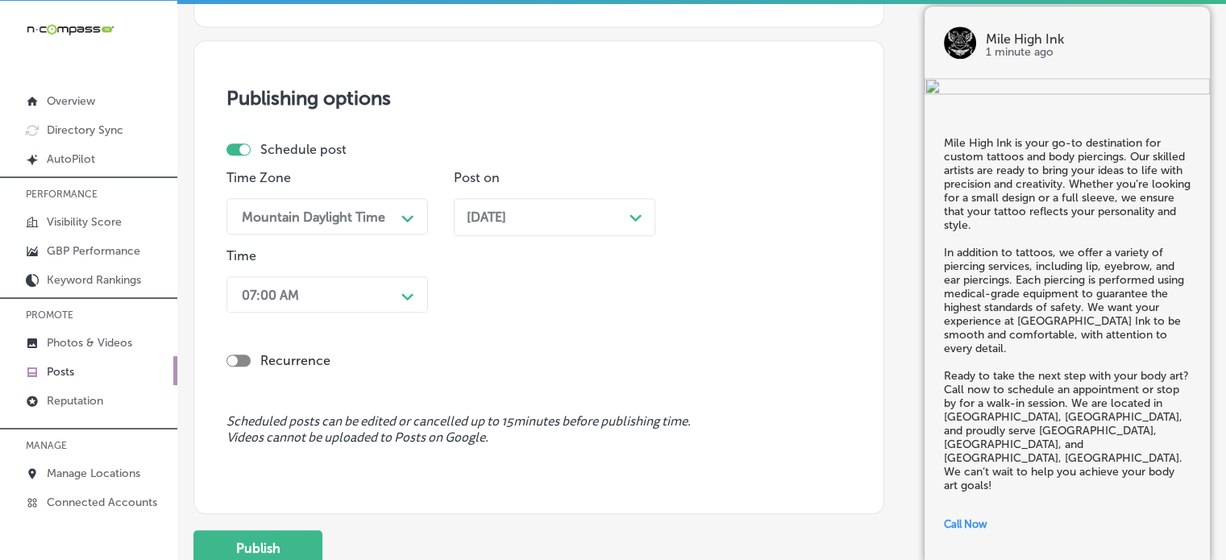
click at [311, 415] on span "Scheduled posts can be edited or cancelled up to 15 minutes before publishing t…" at bounding box center [538, 429] width 625 height 31
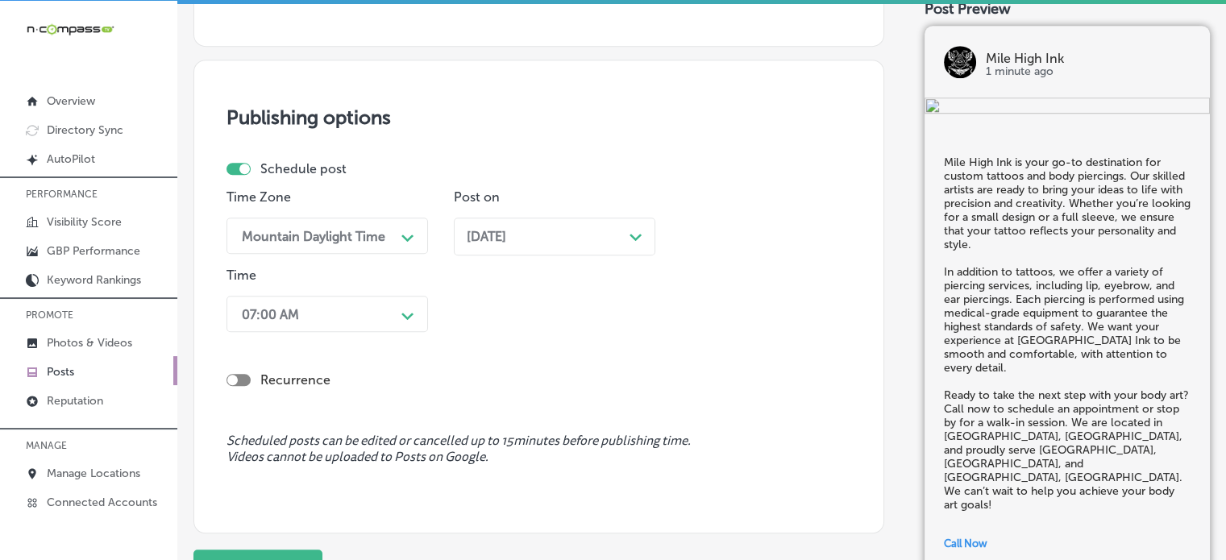
scroll to position [1372, 0]
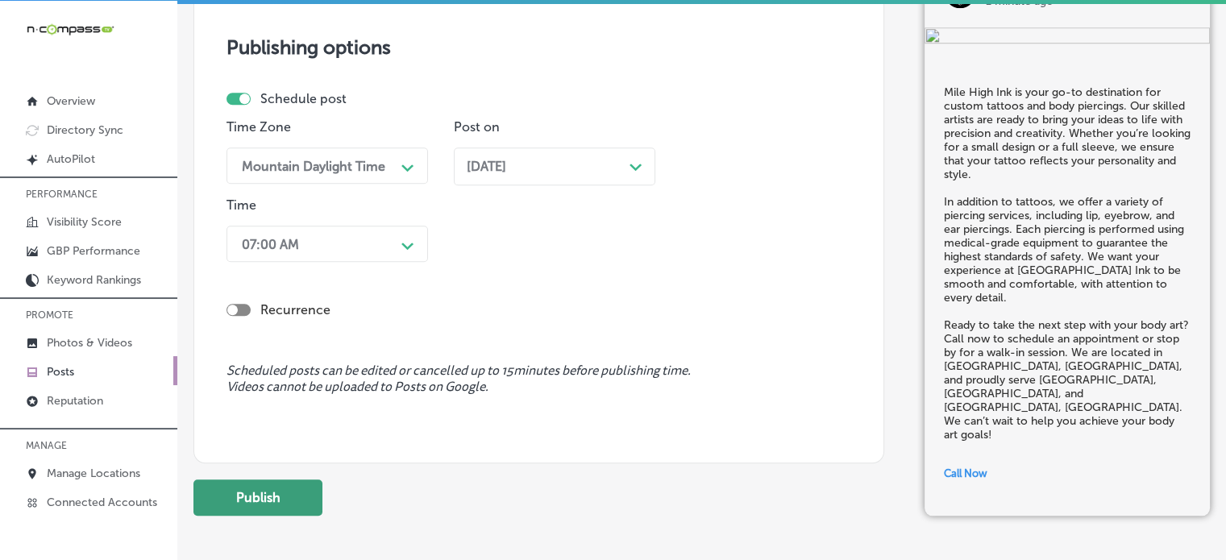
click at [285, 486] on button "Publish" at bounding box center [257, 497] width 129 height 36
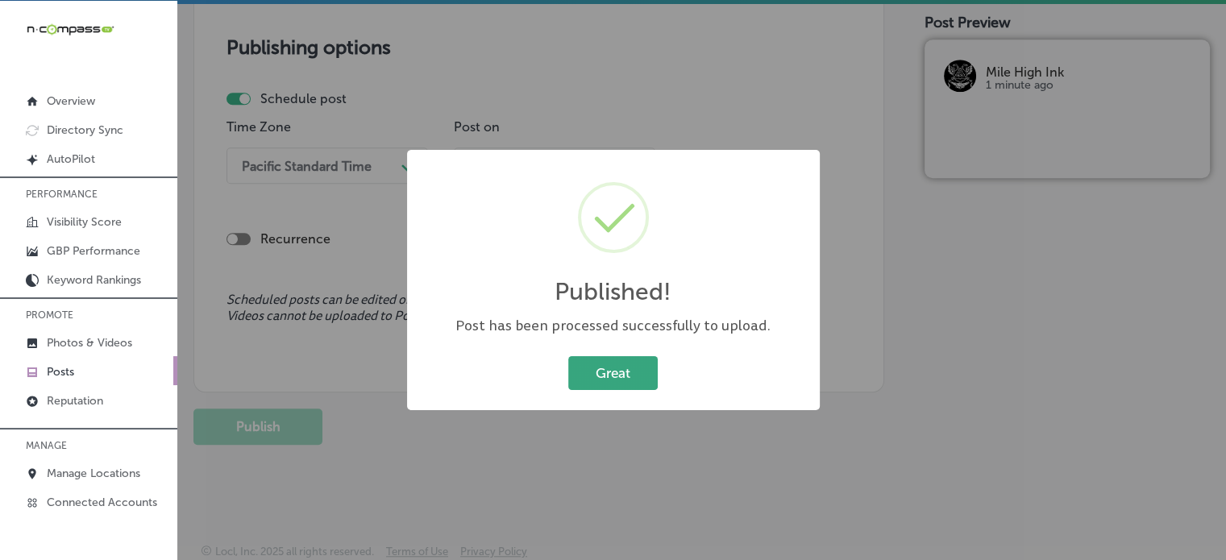
click at [610, 376] on button "Great" at bounding box center [612, 372] width 89 height 33
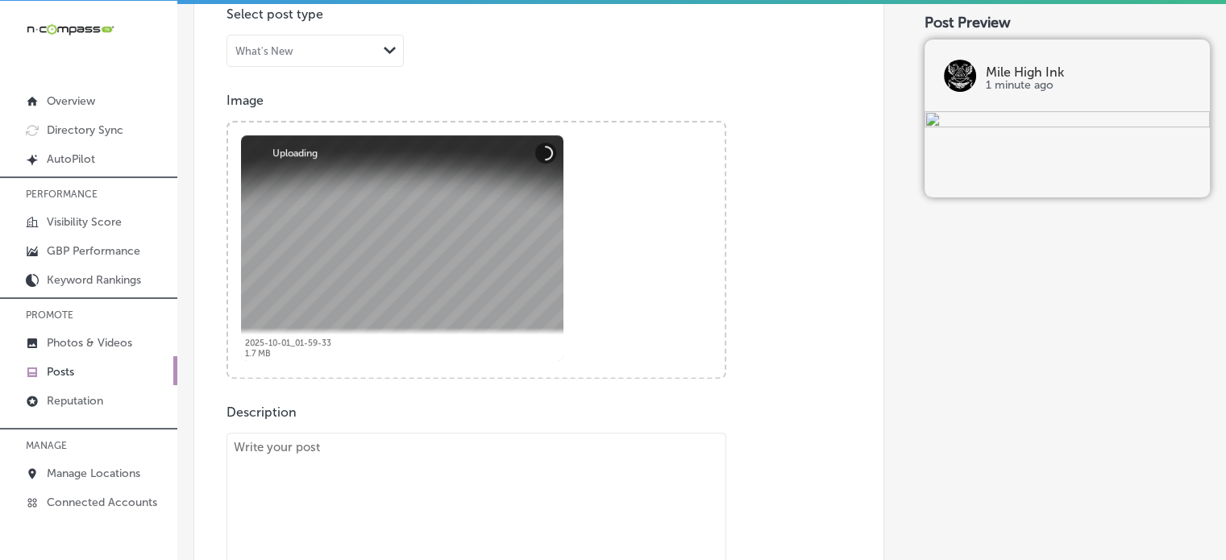
scroll to position [734, 0]
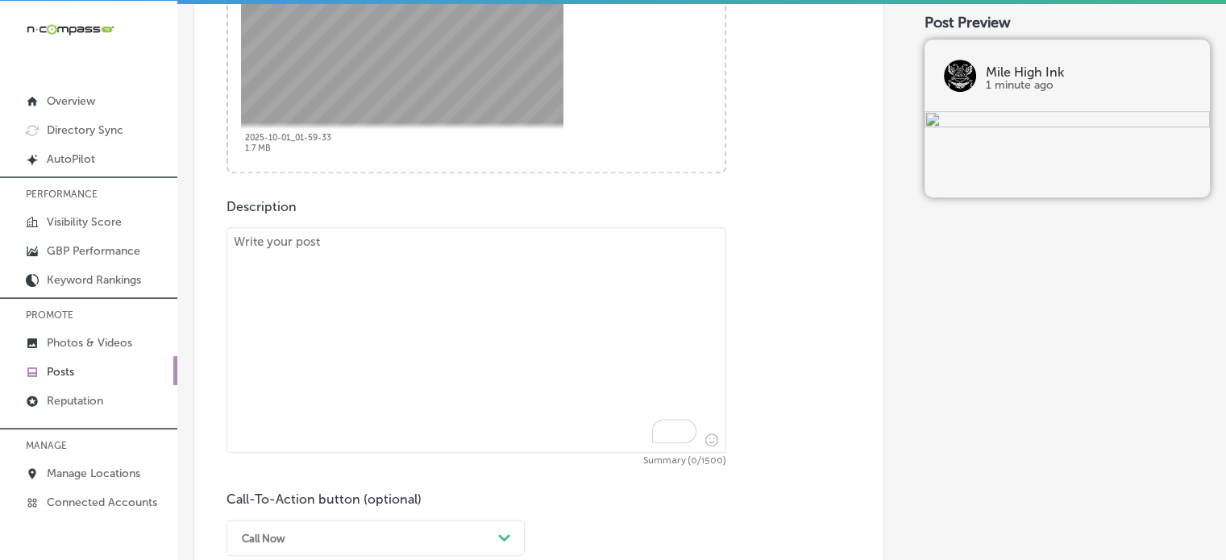
click at [500, 394] on textarea "To enrich screen reader interactions, please activate Accessibility in Grammarl…" at bounding box center [476, 340] width 500 height 226
paste textarea ""At Mile High Ink, we specialize in custom tattoos designed to fit your persona…"
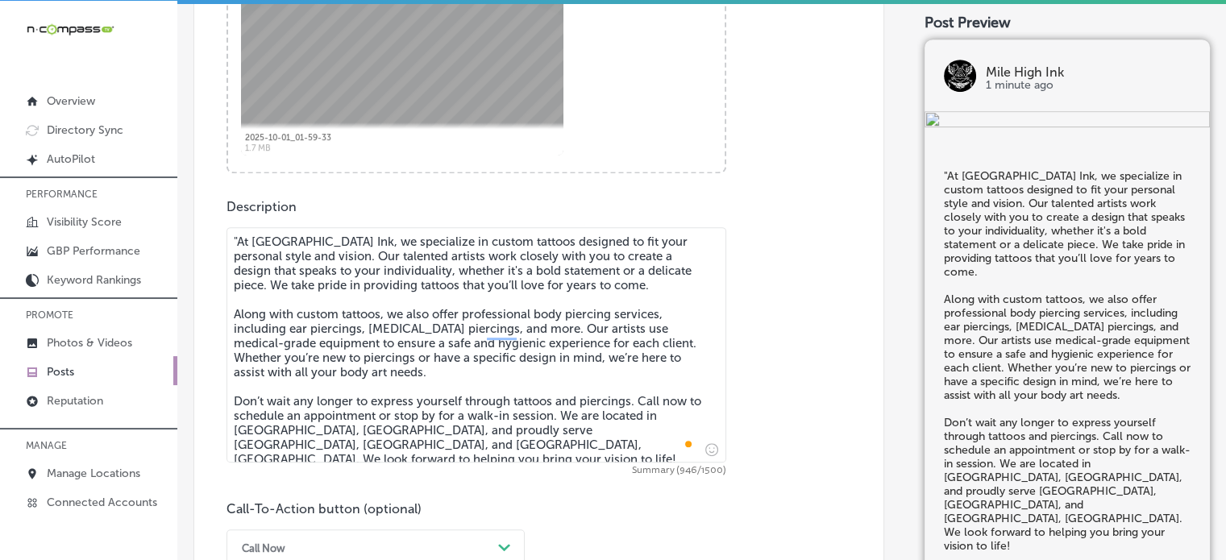
click at [235, 239] on textarea ""At Mile High Ink, we specialize in custom tattoos designed to fit your persona…" at bounding box center [476, 344] width 500 height 235
click at [305, 300] on textarea "At Mile High Ink, we specialize in custom tattoos designed to fit your personal…" at bounding box center [476, 344] width 500 height 235
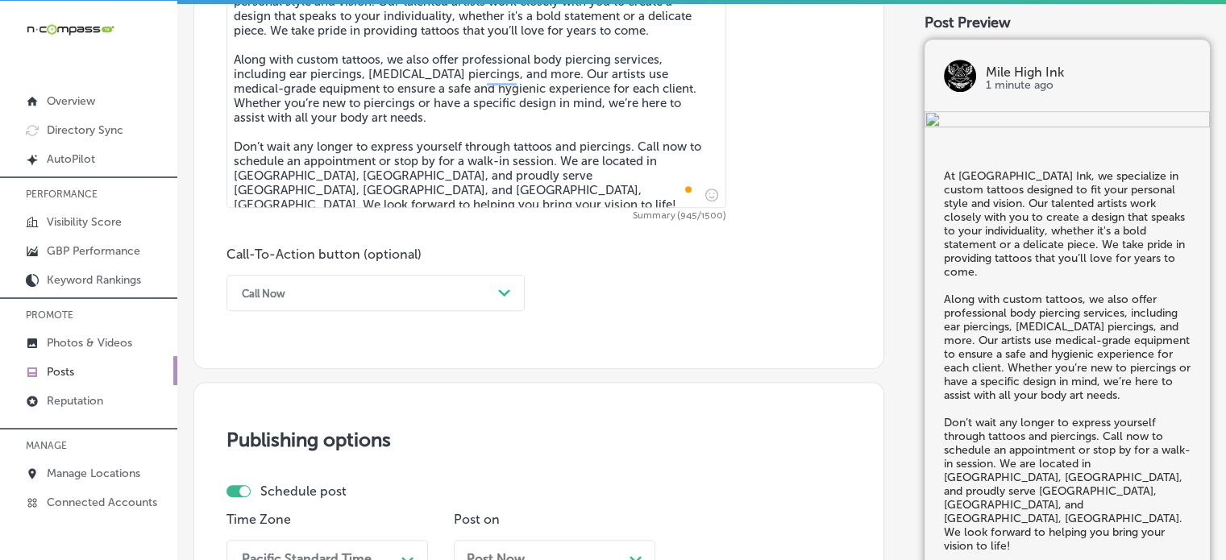
scroll to position [1008, 0]
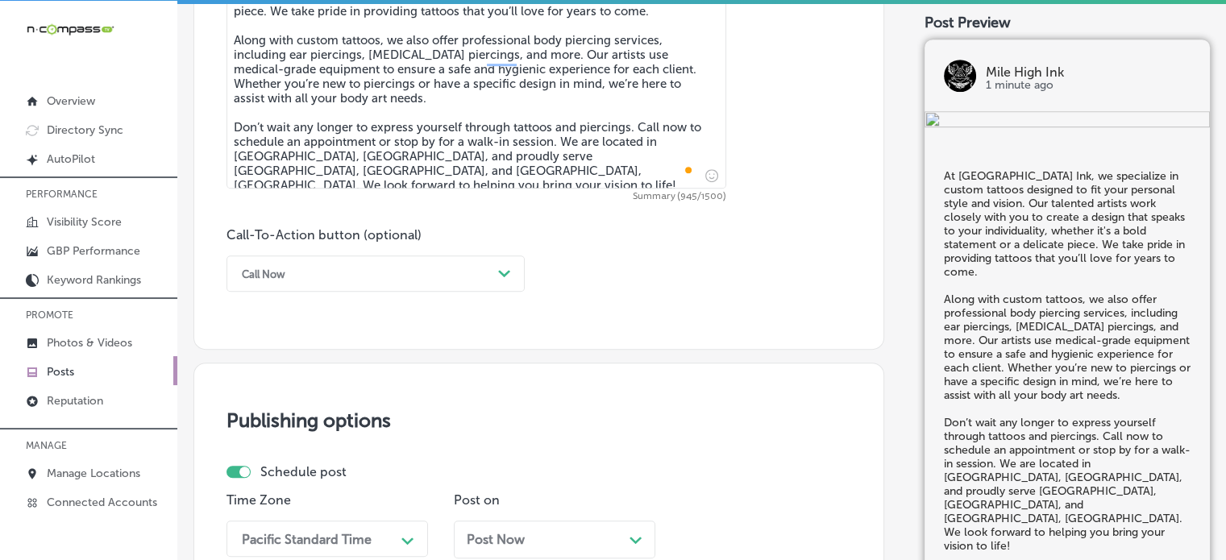
type textarea "At Mile High Ink, we specialize in custom tattoos designed to fit your personal…"
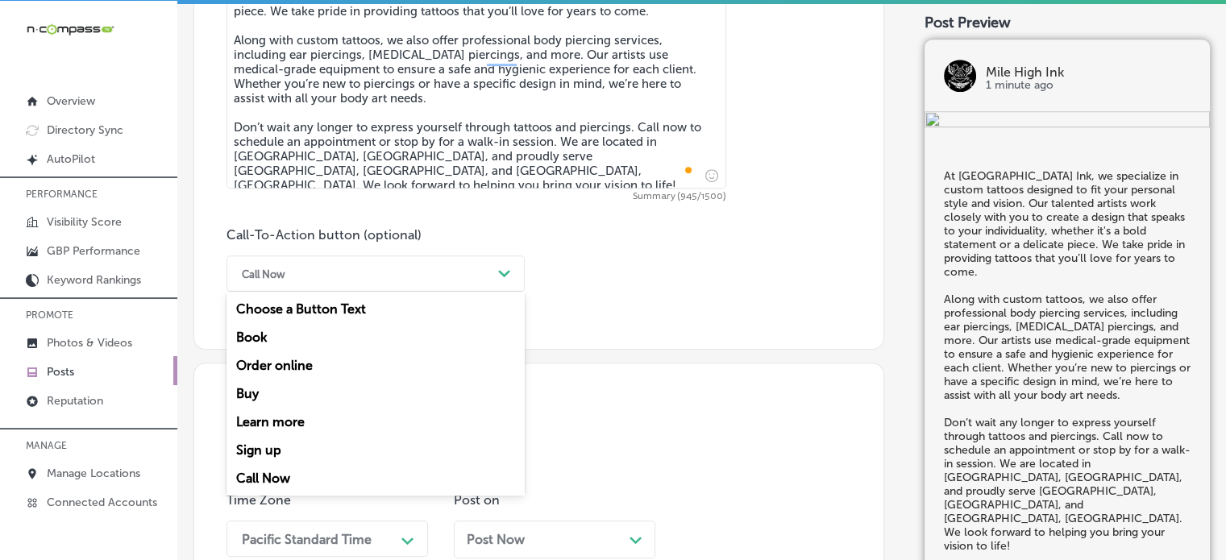
click at [376, 276] on div "Call Now" at bounding box center [363, 273] width 258 height 25
click at [276, 479] on div "Call Now" at bounding box center [375, 478] width 298 height 28
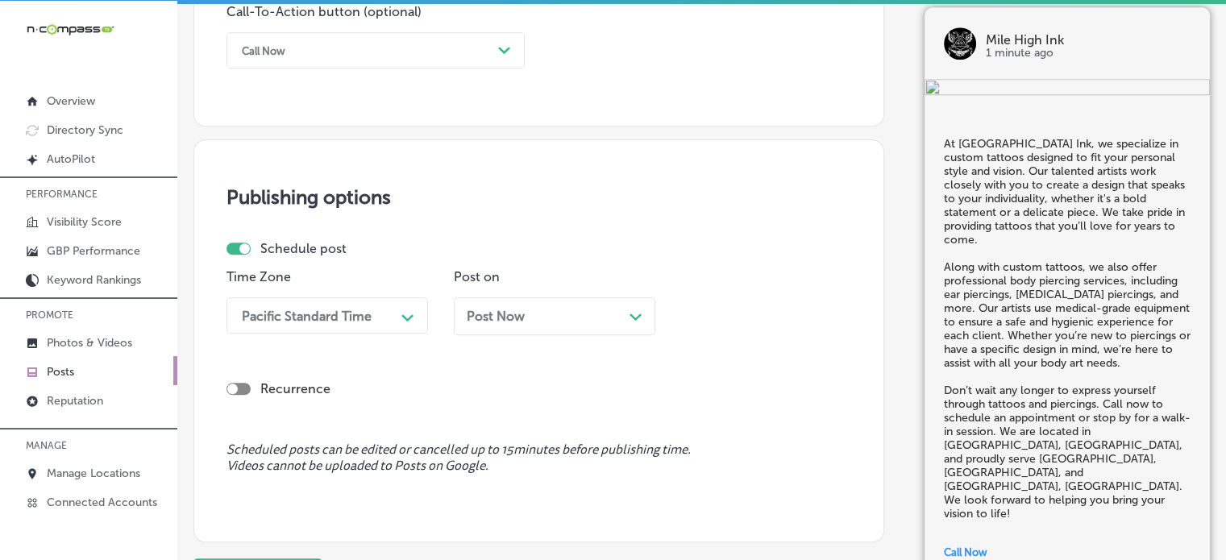
scroll to position [1250, 0]
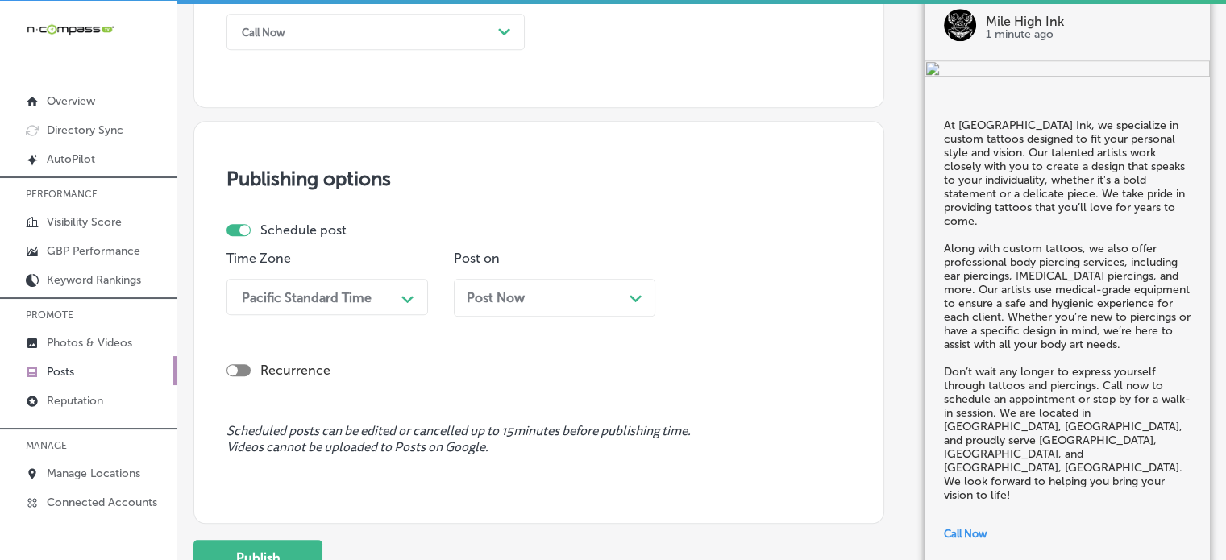
click at [325, 296] on div "Pacific Standard Time" at bounding box center [307, 296] width 130 height 15
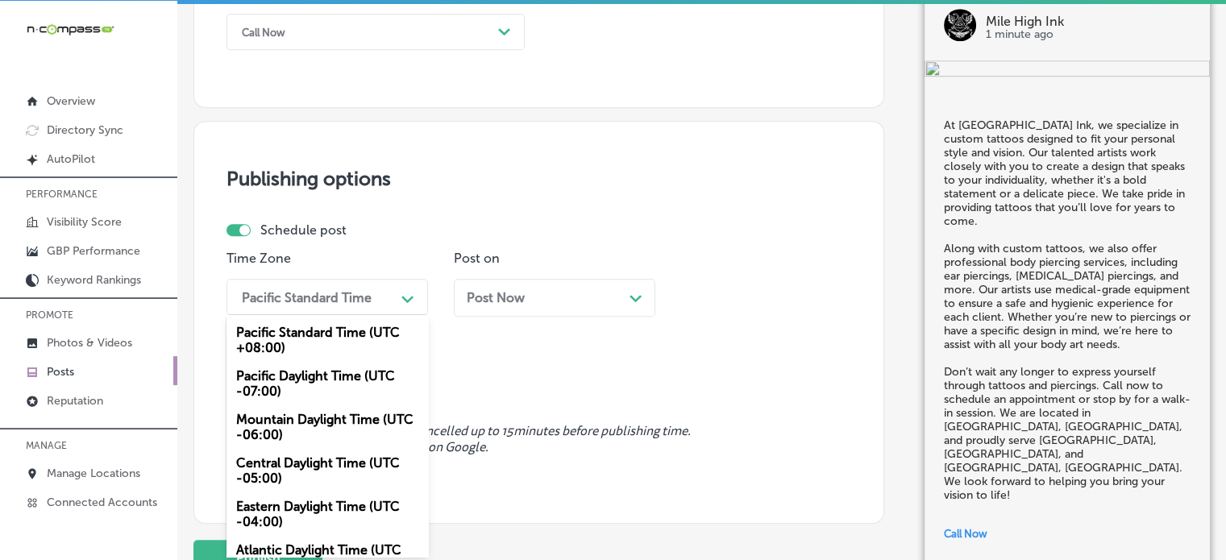
click at [312, 429] on div "Mountain Daylight Time (UTC -06:00)" at bounding box center [326, 427] width 201 height 44
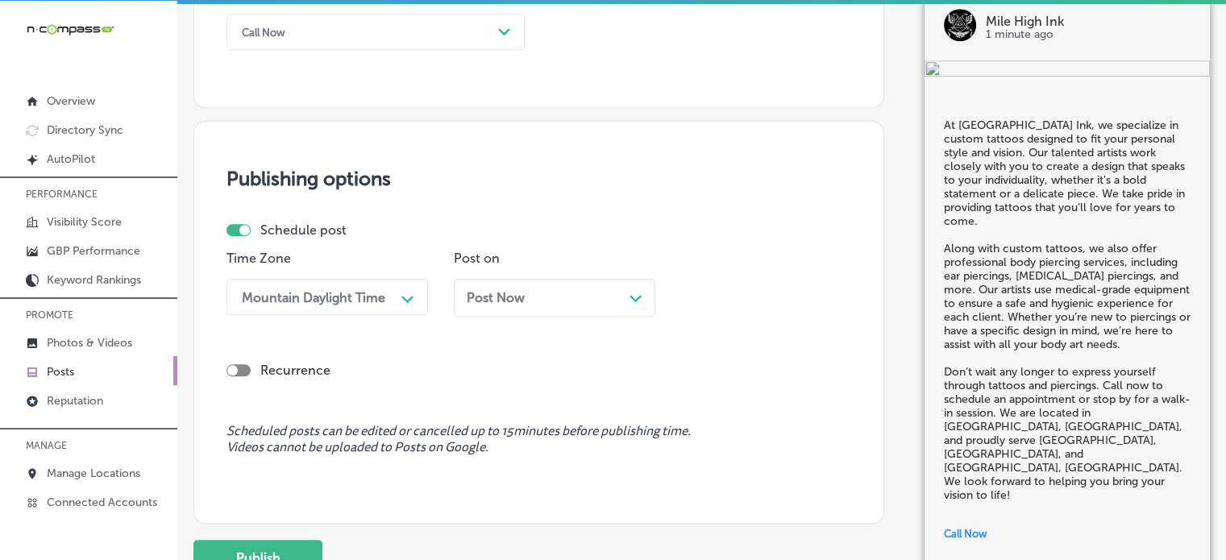
click at [486, 304] on span "Post Now" at bounding box center [496, 297] width 58 height 15
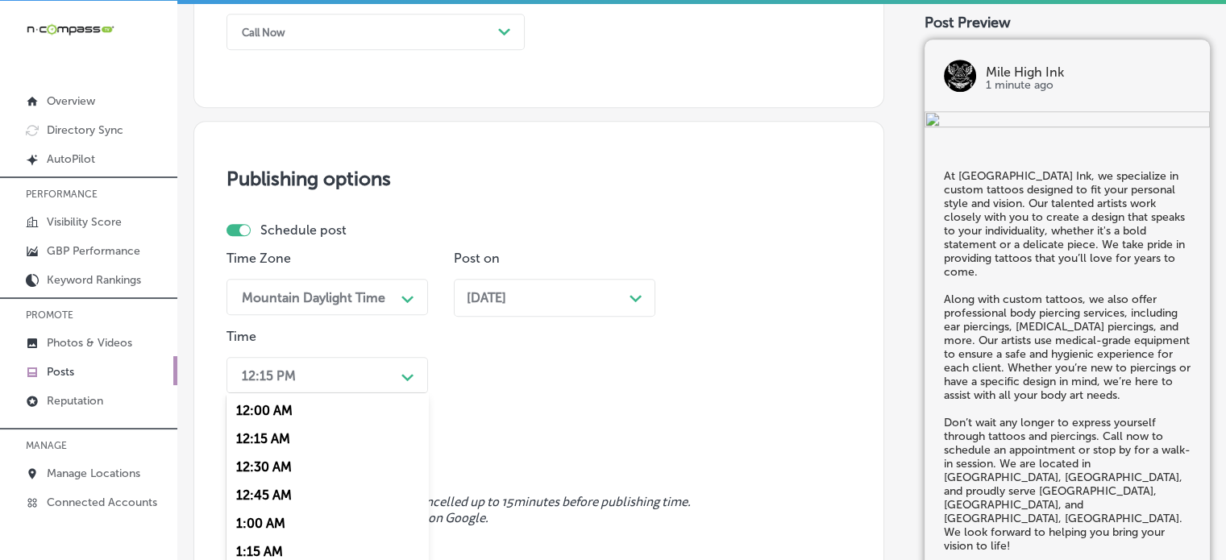
scroll to position [1330, 0]
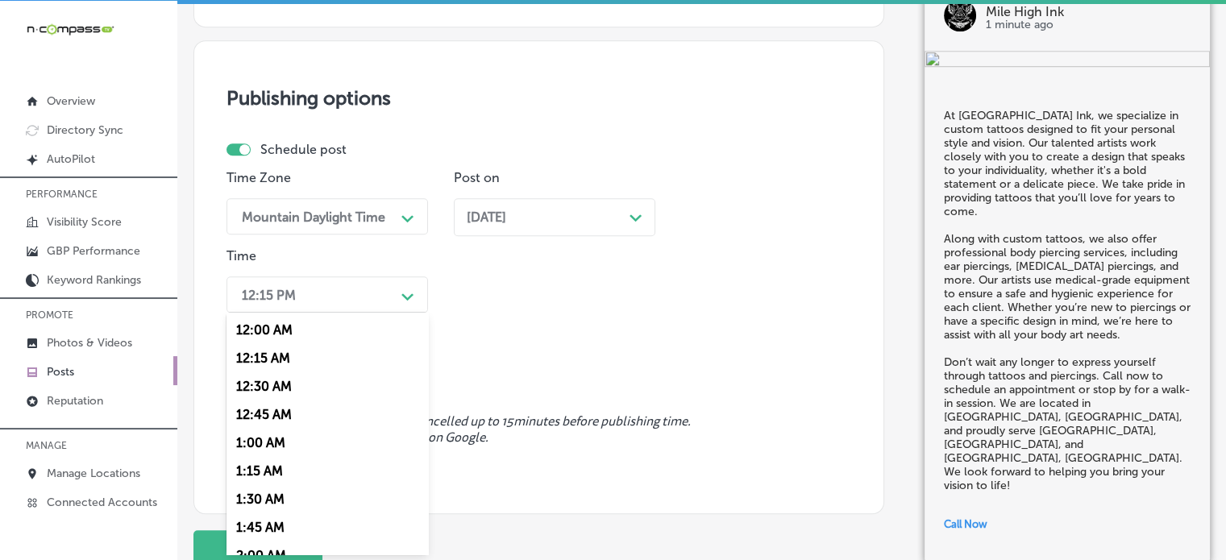
click at [363, 313] on div "option 7:00 AM, selected. option 12:30 AM focused, 3 of 96. 96 results availabl…" at bounding box center [326, 294] width 201 height 36
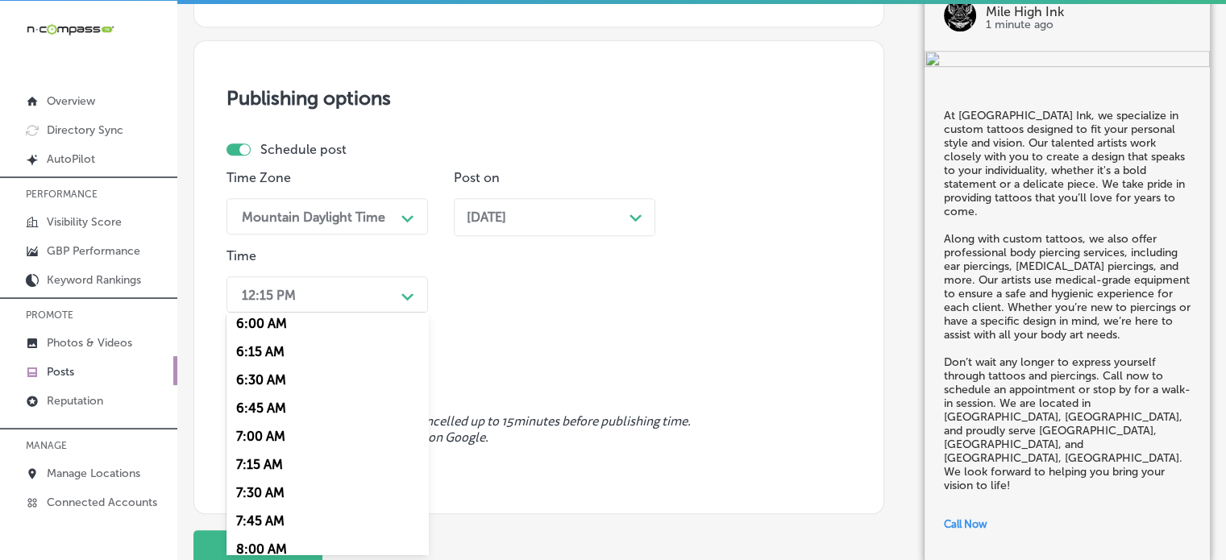
click at [278, 438] on div "7:00 AM" at bounding box center [326, 436] width 201 height 28
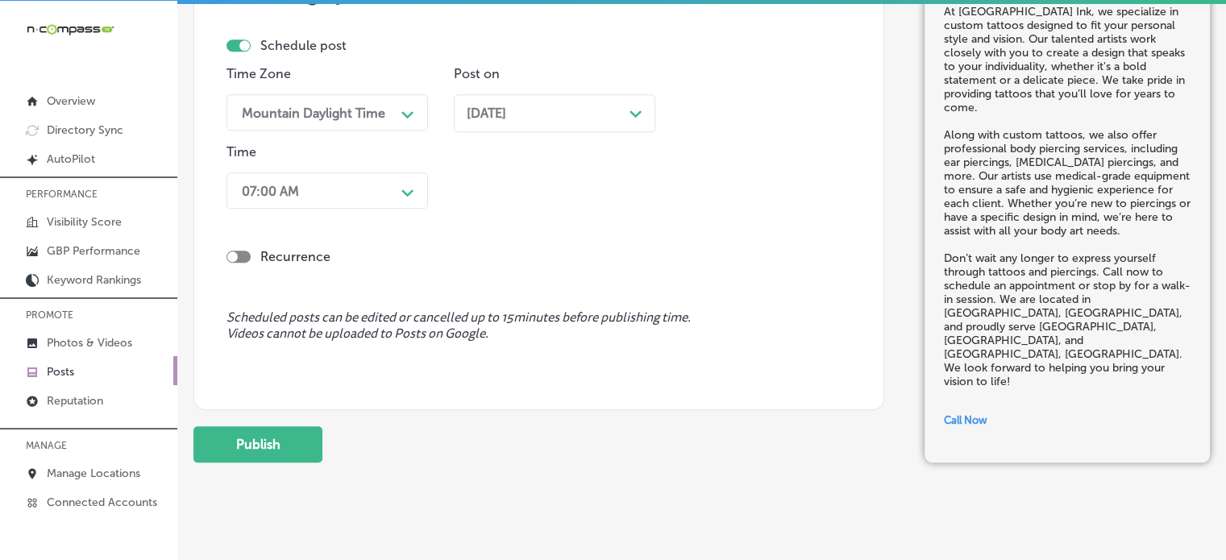
scroll to position [1437, 0]
click at [297, 433] on button "Publish" at bounding box center [257, 442] width 129 height 36
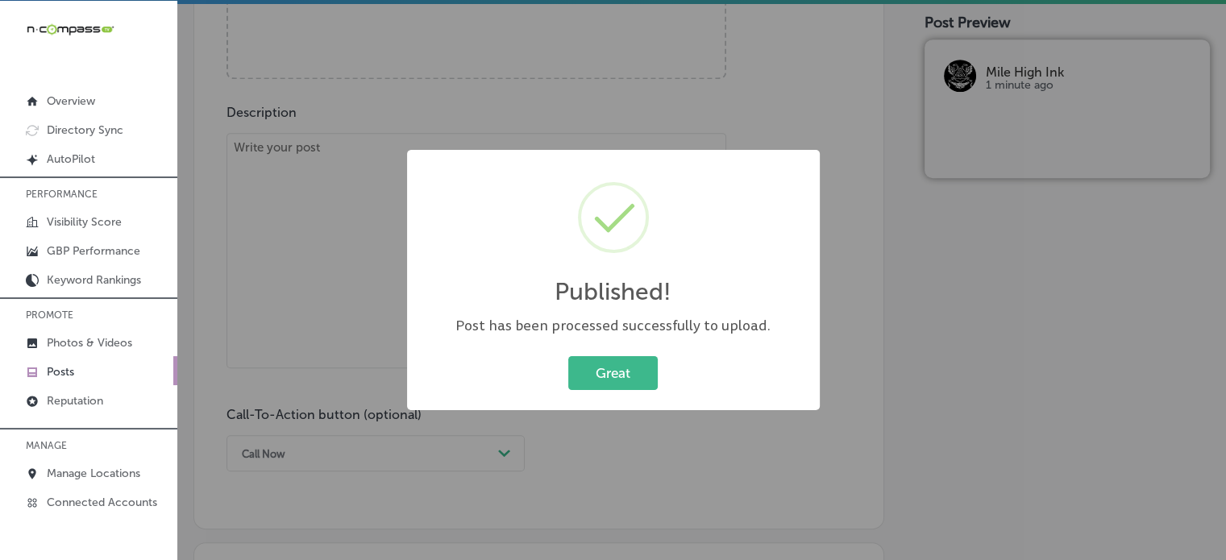
scroll to position [845, 0]
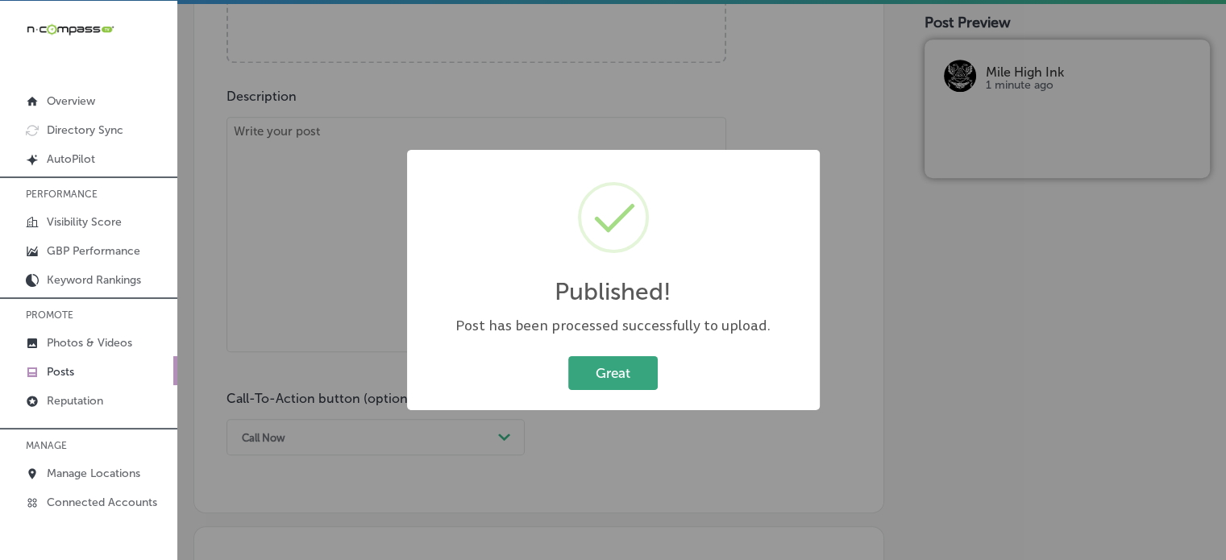
click at [641, 364] on button "Great" at bounding box center [612, 372] width 89 height 33
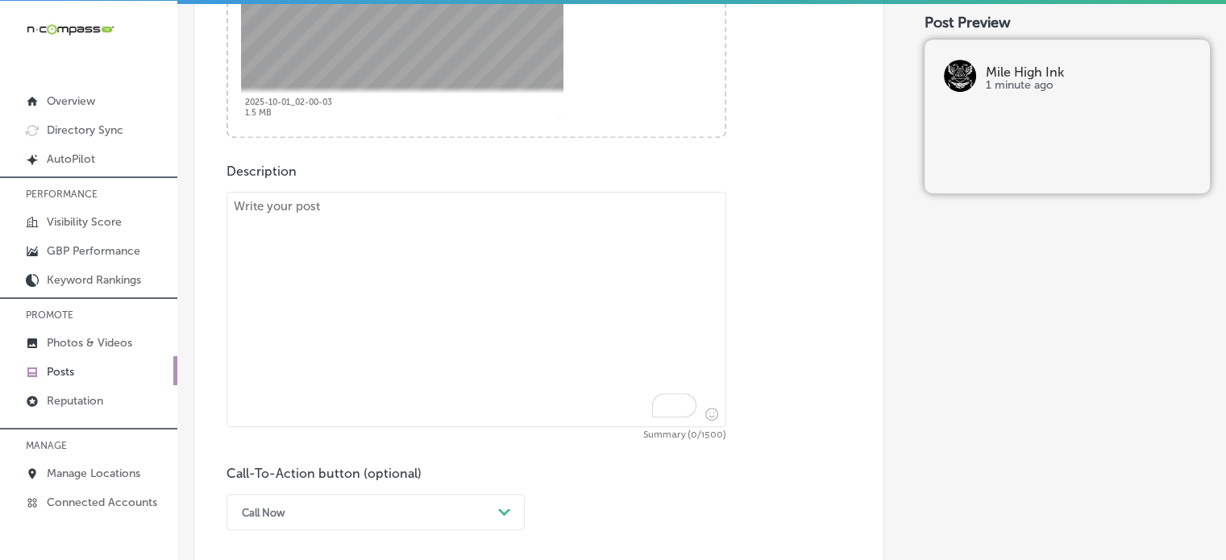
scroll to position [776, 0]
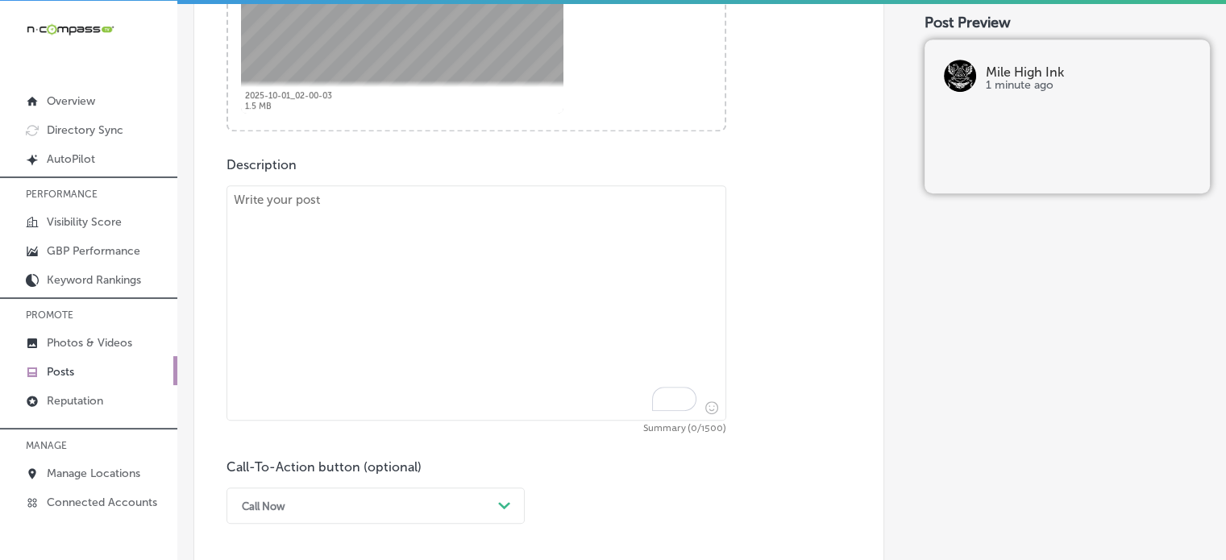
click at [522, 312] on textarea "To enrich screen reader interactions, please activate Accessibility in Grammarl…" at bounding box center [476, 302] width 500 height 235
paste textarea ""Mile High Ink is the place to go for your custom tattoo and piercing needs. Ou…"
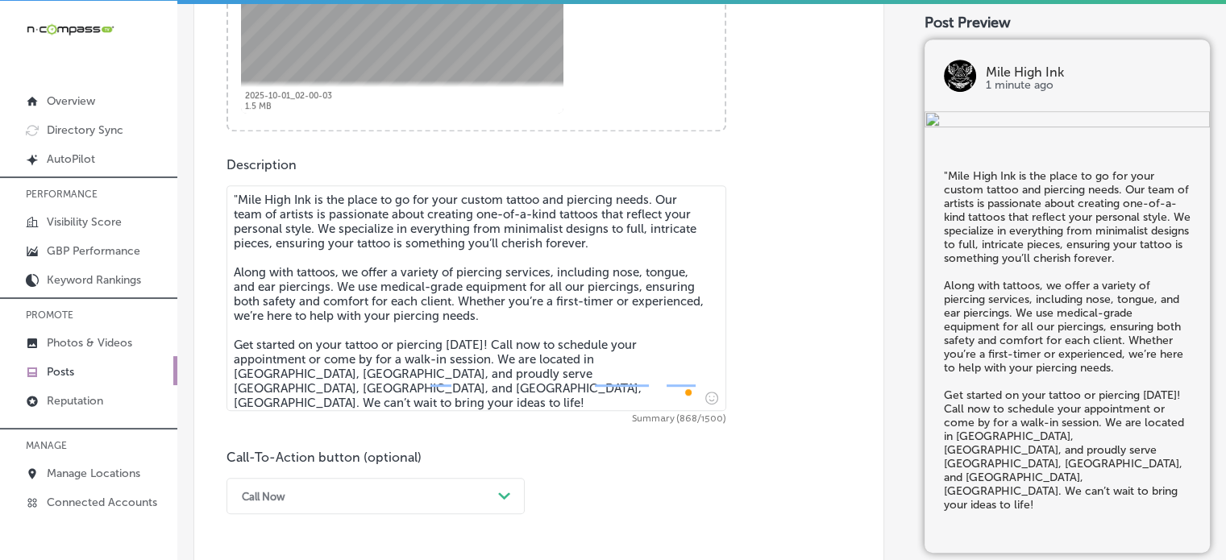
click at [245, 200] on textarea ""Mile High Ink is the place to go for your custom tattoo and piercing needs. Ou…" at bounding box center [476, 298] width 500 height 226
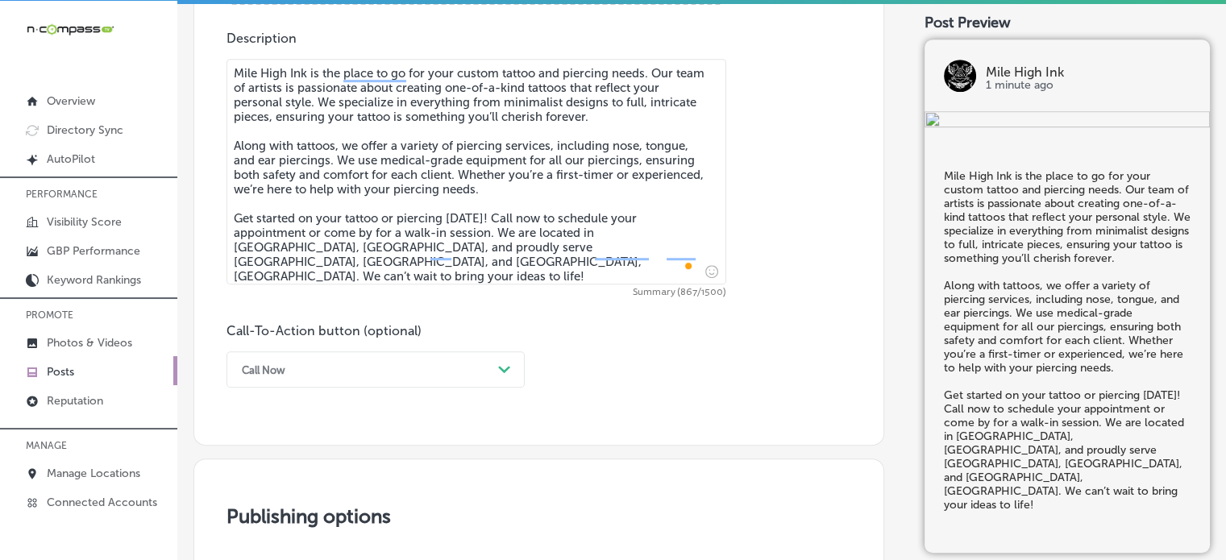
scroll to position [909, 0]
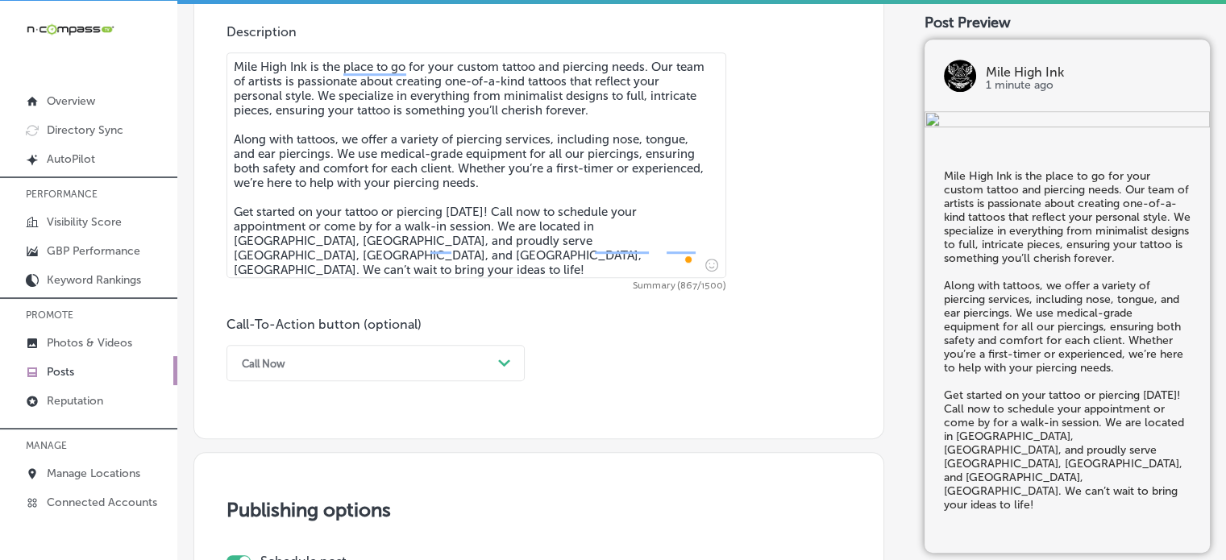
type textarea "Mile High Ink is the place to go for your custom tattoo and piercing needs. Our…"
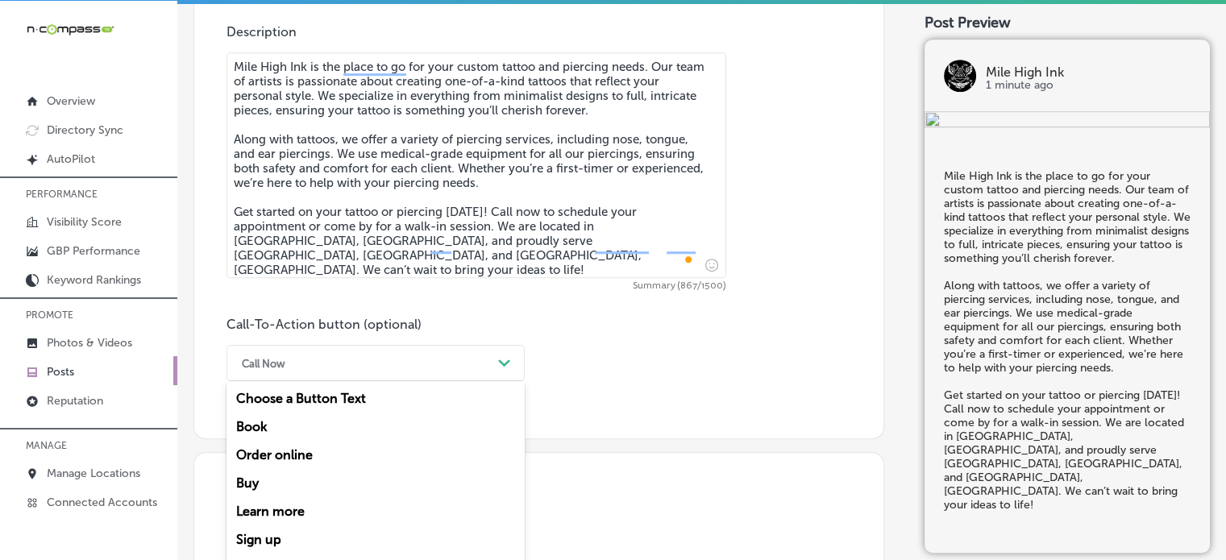
scroll to position [941, 0]
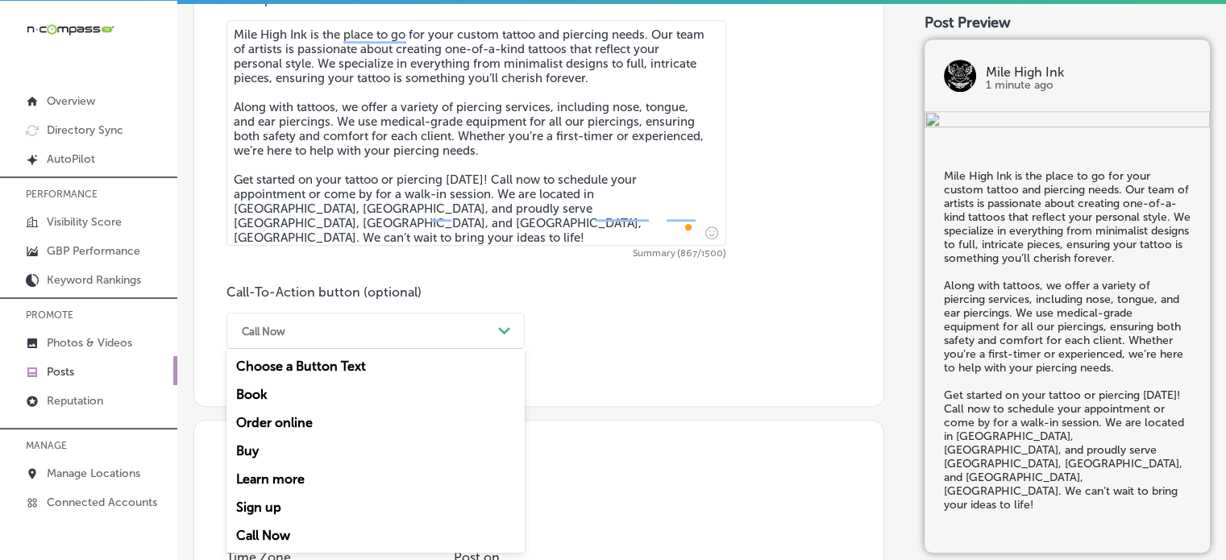
click at [391, 349] on div "option Call Now, selected. option Choose a Button Text focused, 1 of 7. 7 resul…" at bounding box center [375, 331] width 298 height 36
click at [277, 536] on div "Call Now" at bounding box center [375, 535] width 298 height 28
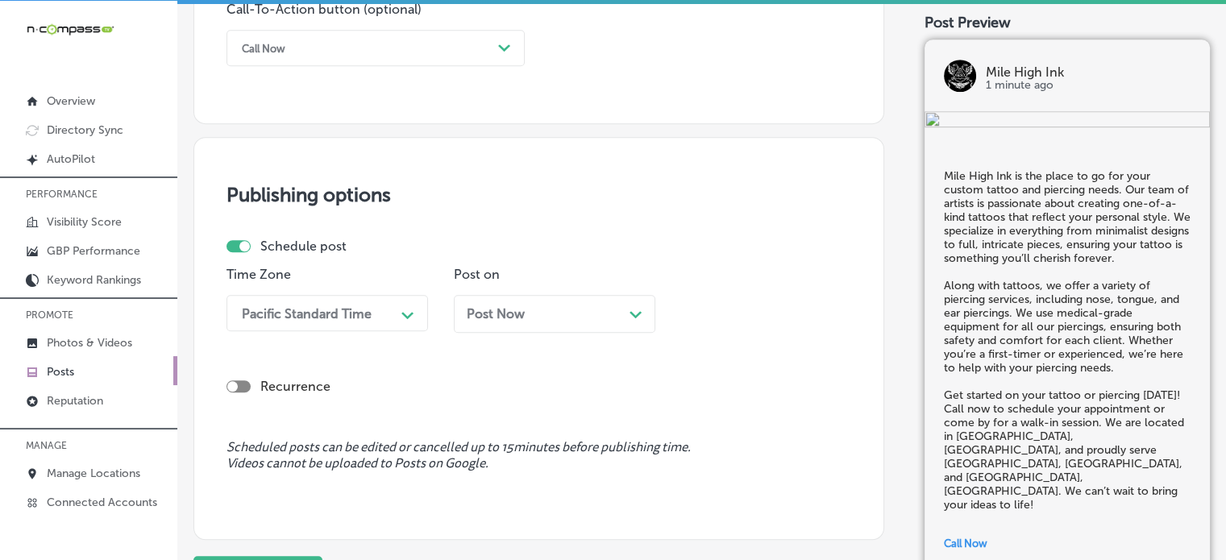
scroll to position [1243, 0]
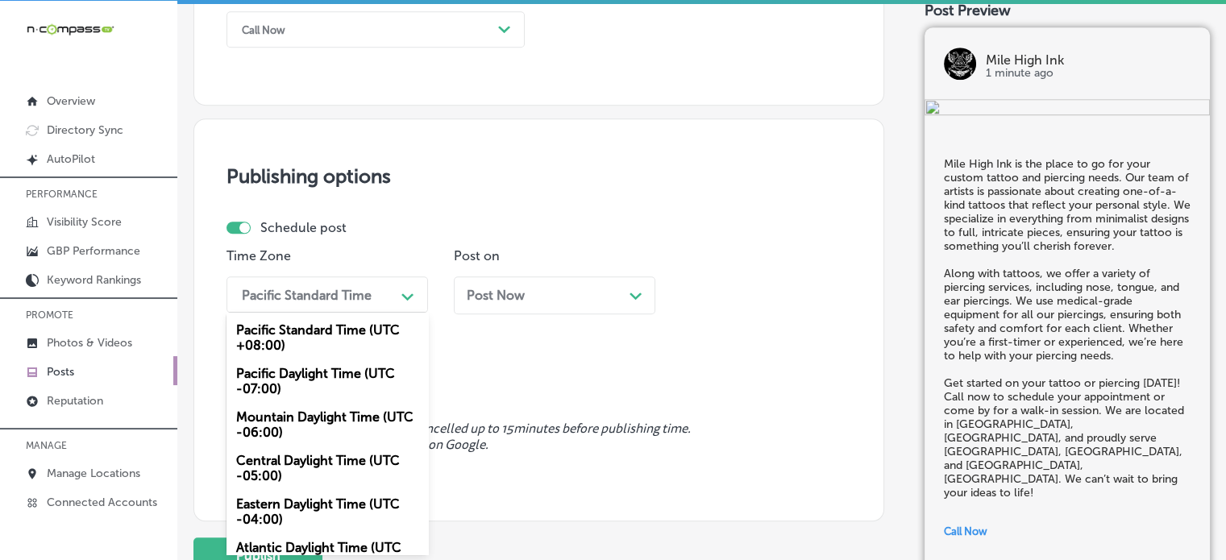
click at [297, 308] on div "Pacific Standard Time Path Created with Sketch." at bounding box center [326, 294] width 201 height 36
click at [302, 417] on div "Mountain Daylight Time (UTC -06:00)" at bounding box center [326, 425] width 201 height 44
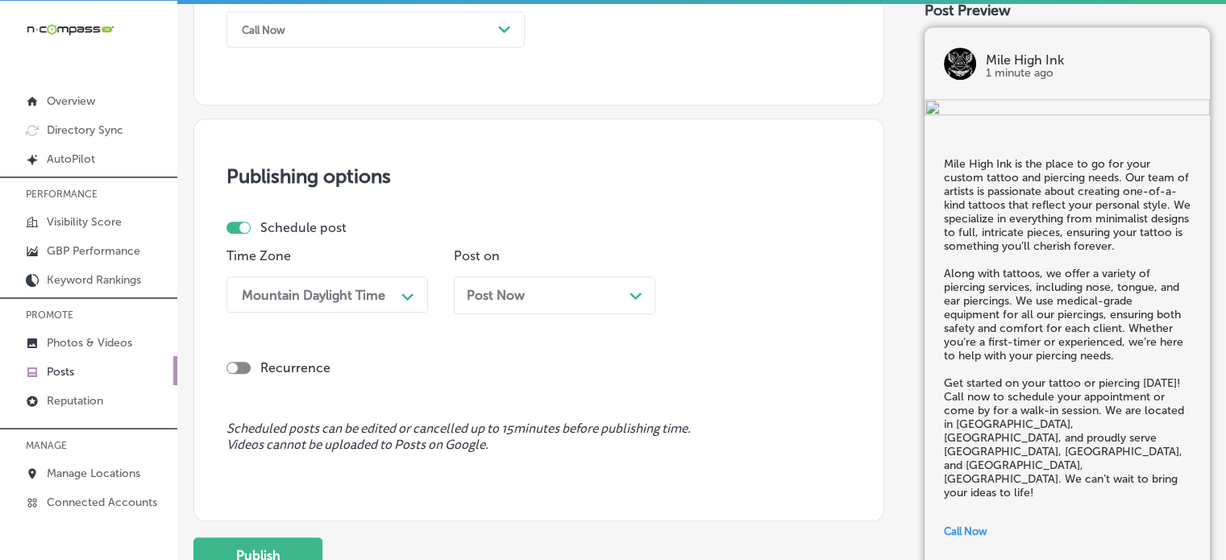
click at [500, 303] on div "Post Now Path Created with Sketch." at bounding box center [554, 295] width 201 height 38
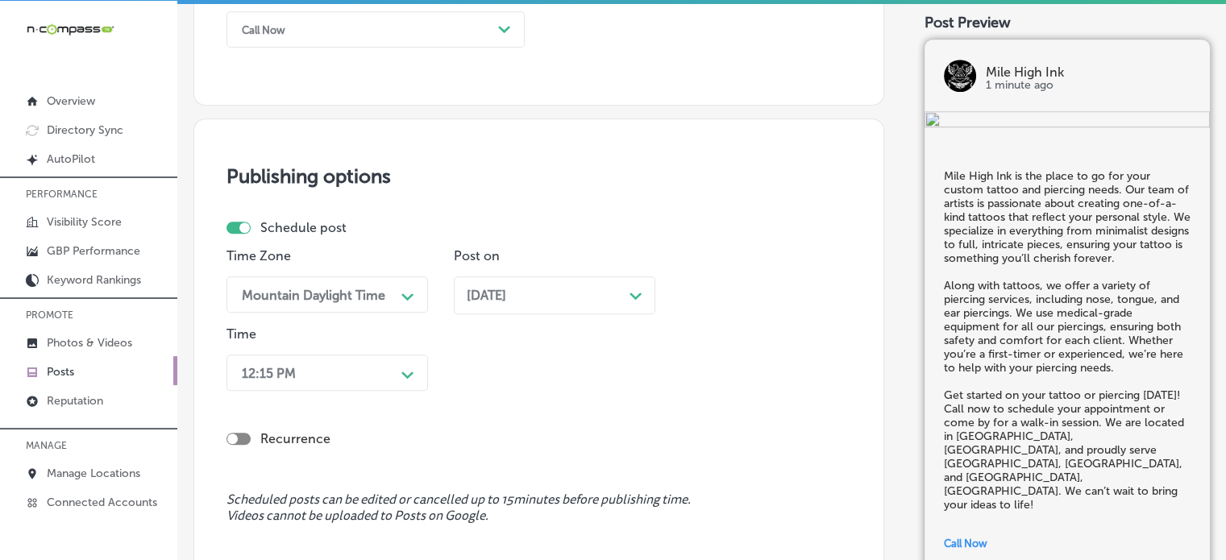
click at [319, 392] on div "Time 12:15 PM Path Created with Sketch." at bounding box center [326, 361] width 201 height 71
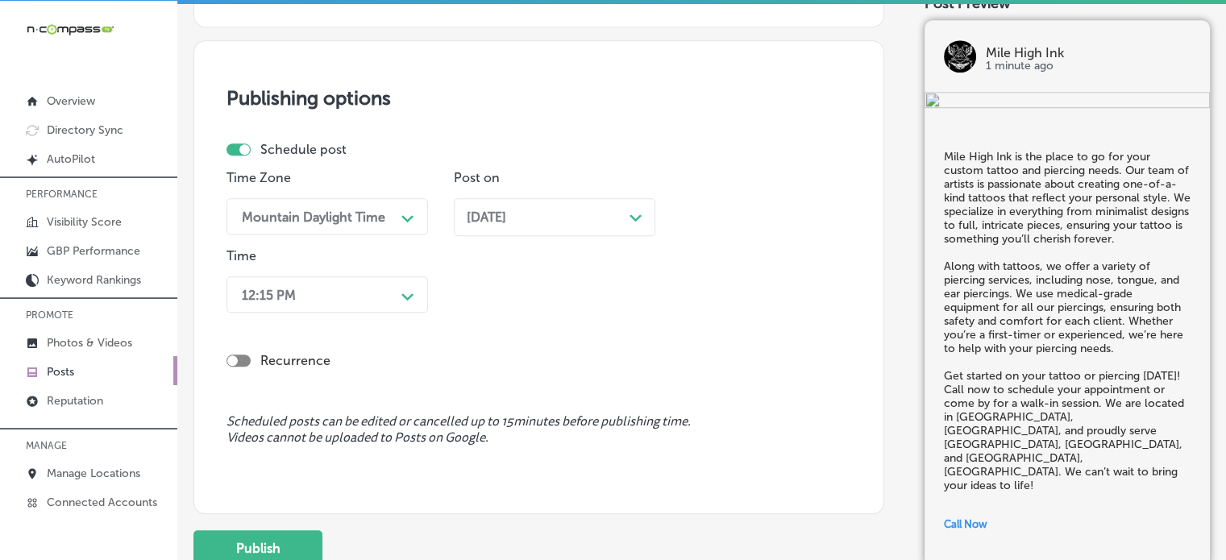
click at [326, 313] on div "12:15 PM Path Created with Sketch." at bounding box center [326, 294] width 201 height 36
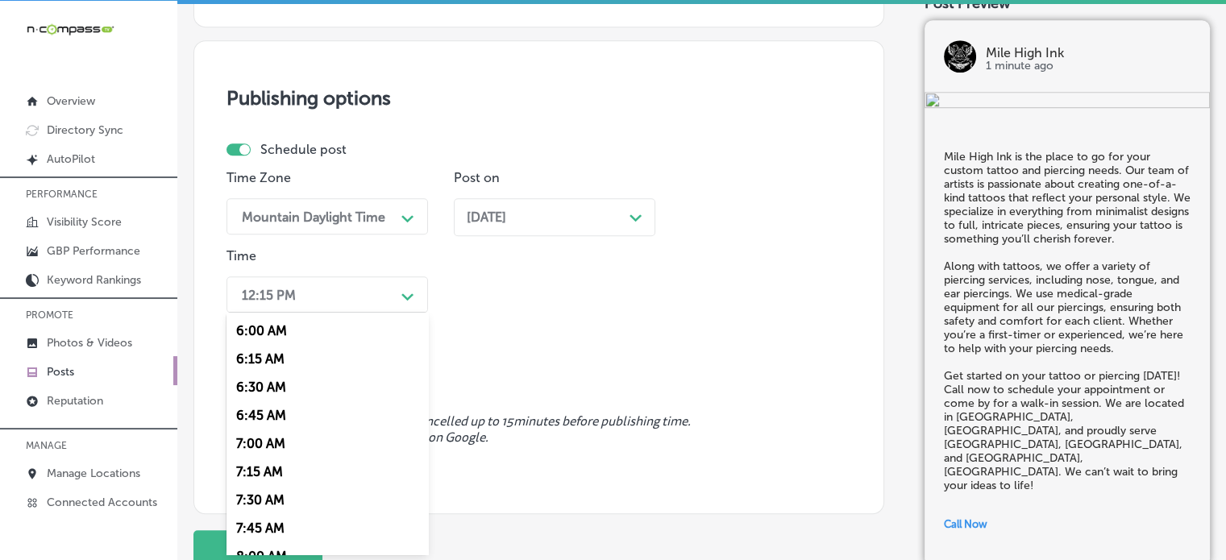
scroll to position [679, 0]
click at [288, 443] on div "7:00 AM" at bounding box center [326, 440] width 201 height 28
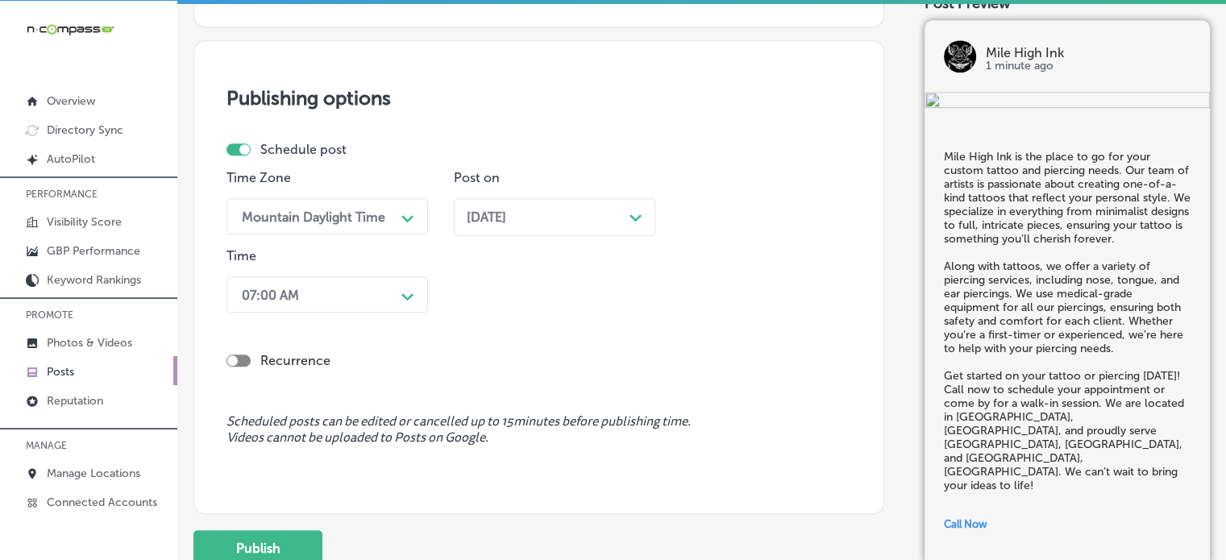
scroll to position [1424, 0]
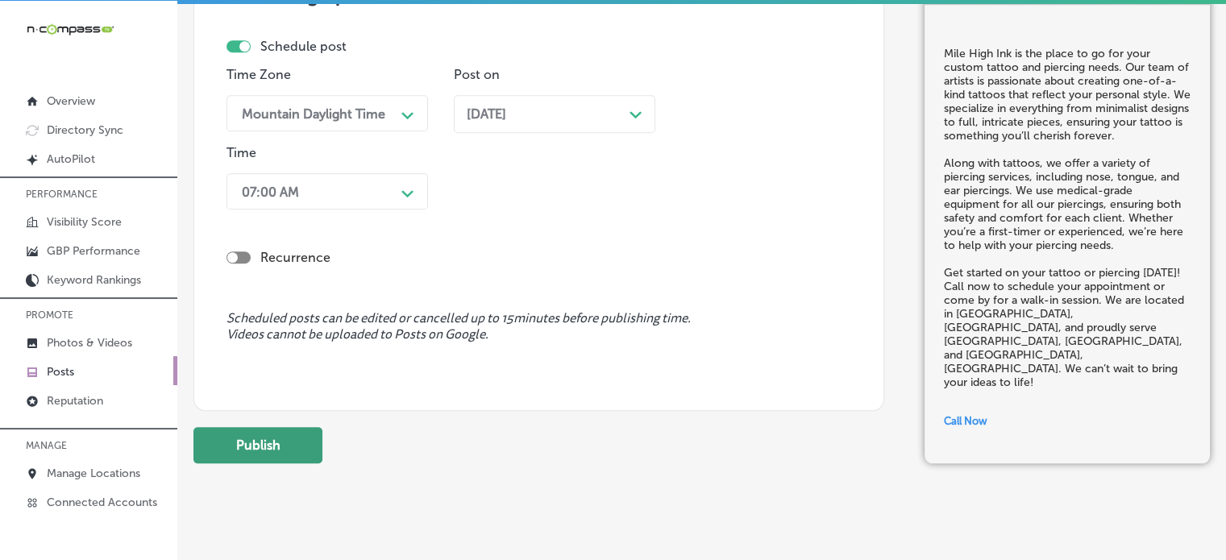
click at [297, 444] on button "Publish" at bounding box center [257, 445] width 129 height 36
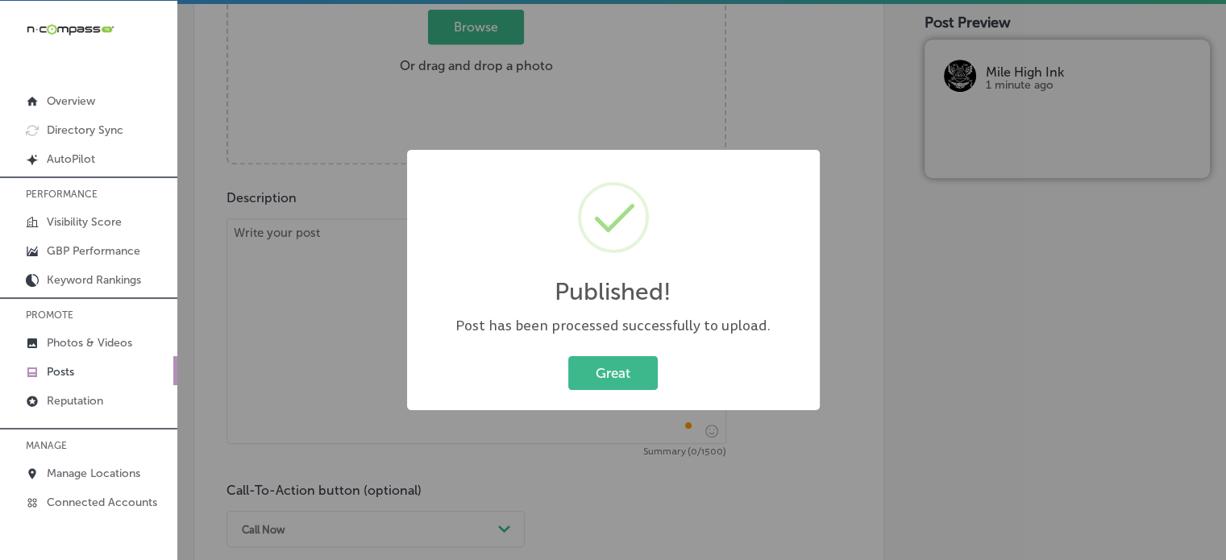
scroll to position [753, 0]
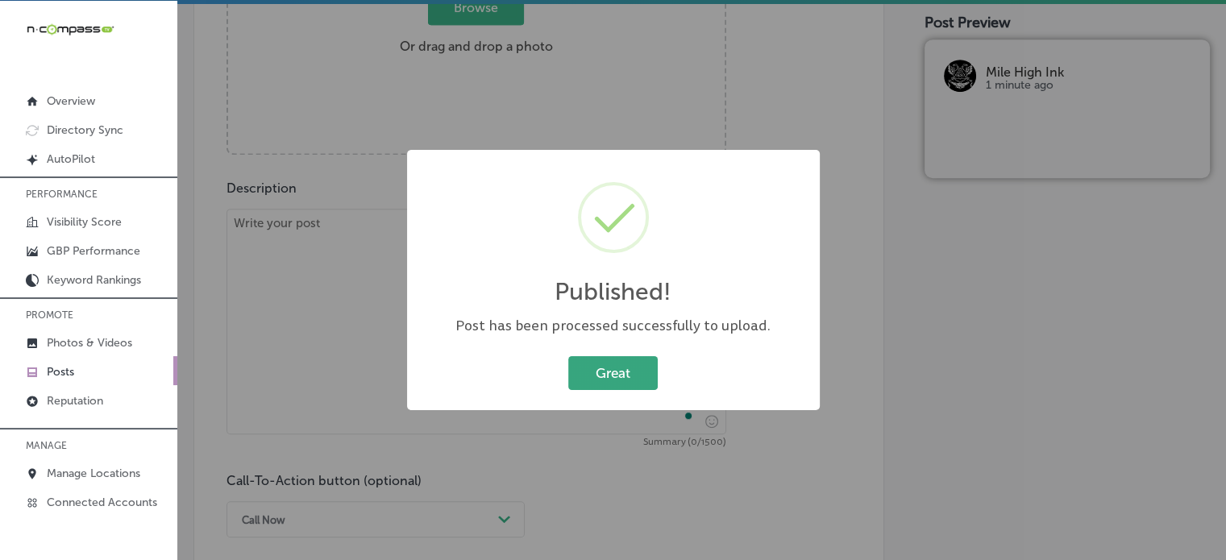
click at [621, 376] on button "Great" at bounding box center [612, 372] width 89 height 33
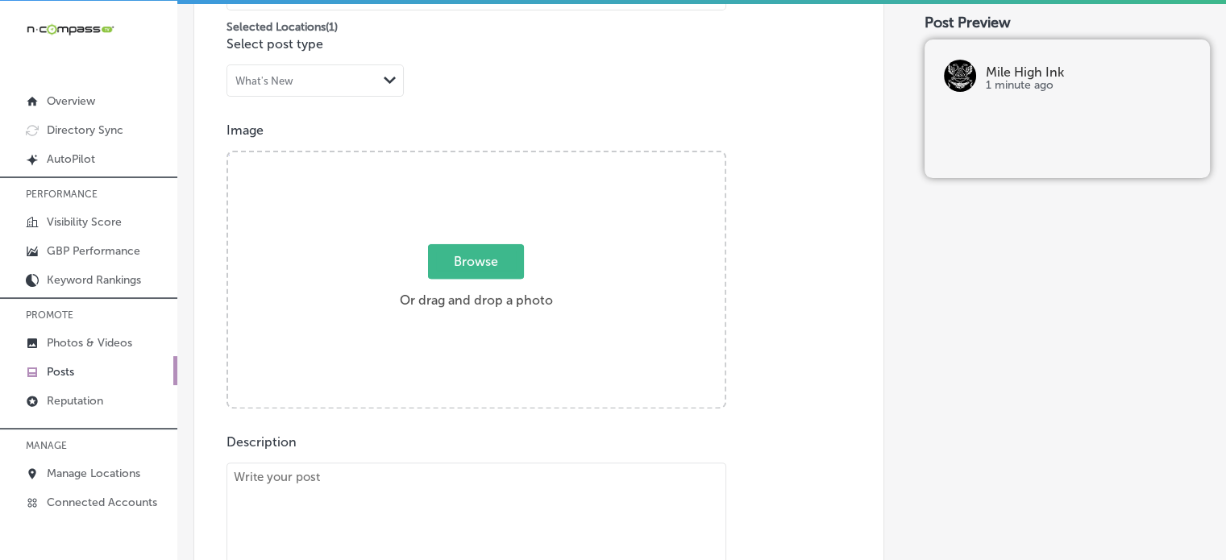
scroll to position [498, 0]
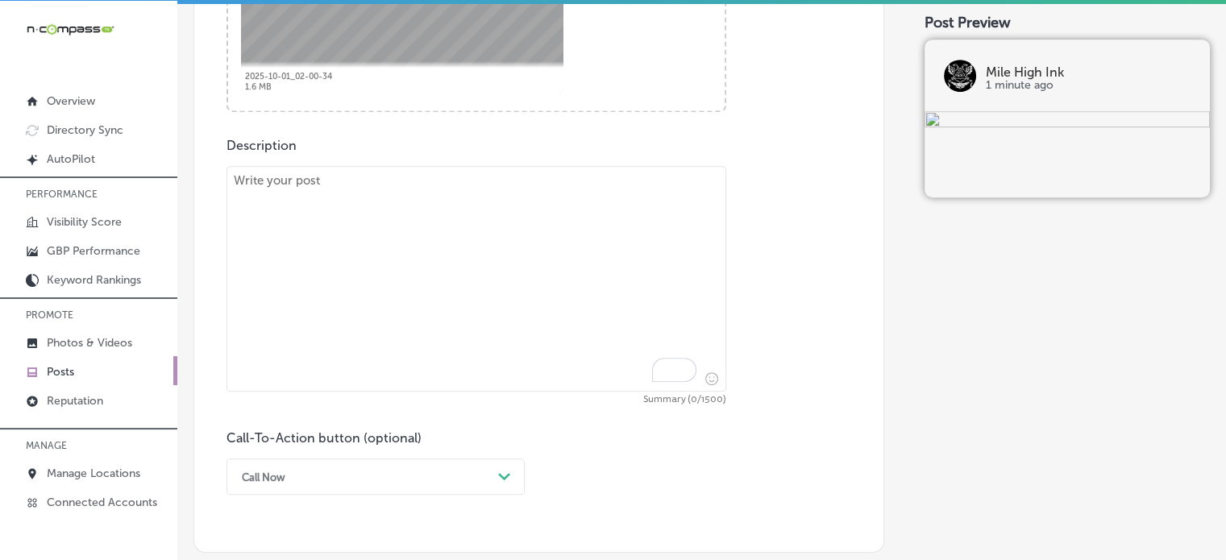
scroll to position [797, 0]
paste textarea ""At Mile High Ink, we are committed to providing the best custom tattoos and pi…"
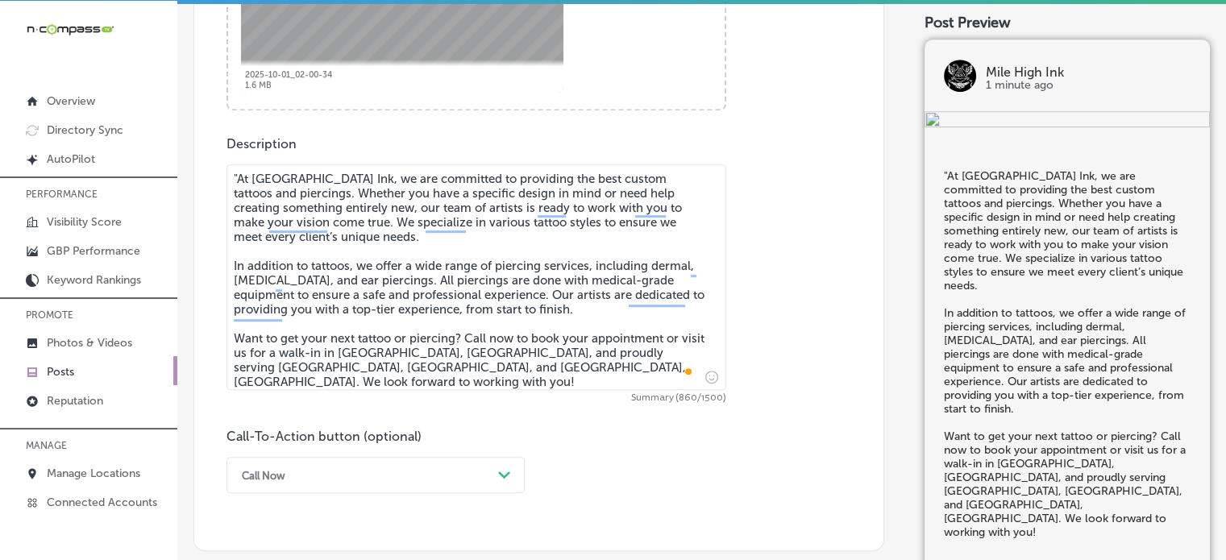
click at [235, 172] on textarea ""At Mile High Ink, we are committed to providing the best custom tattoos and pi…" at bounding box center [476, 277] width 500 height 226
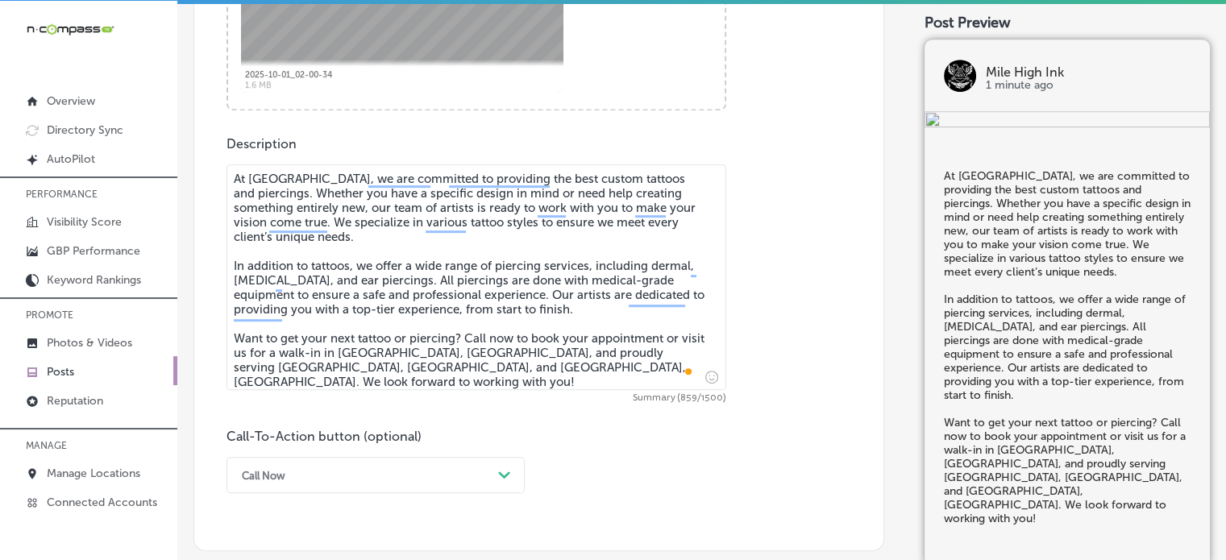
type textarea "At Mile High Ink, we are committed to providing the best custom tattoos and pie…"
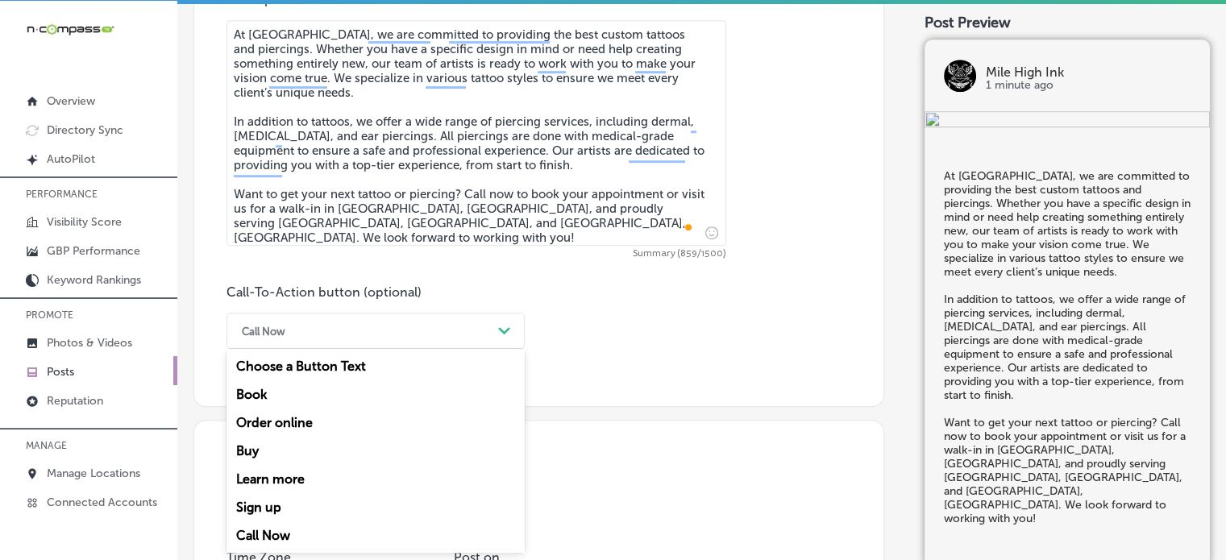
click at [426, 349] on div "option Call Now, selected. option Buy focused, 4 of 7. 7 results available. Use…" at bounding box center [375, 331] width 298 height 36
click at [281, 534] on div "Call Now" at bounding box center [375, 535] width 298 height 28
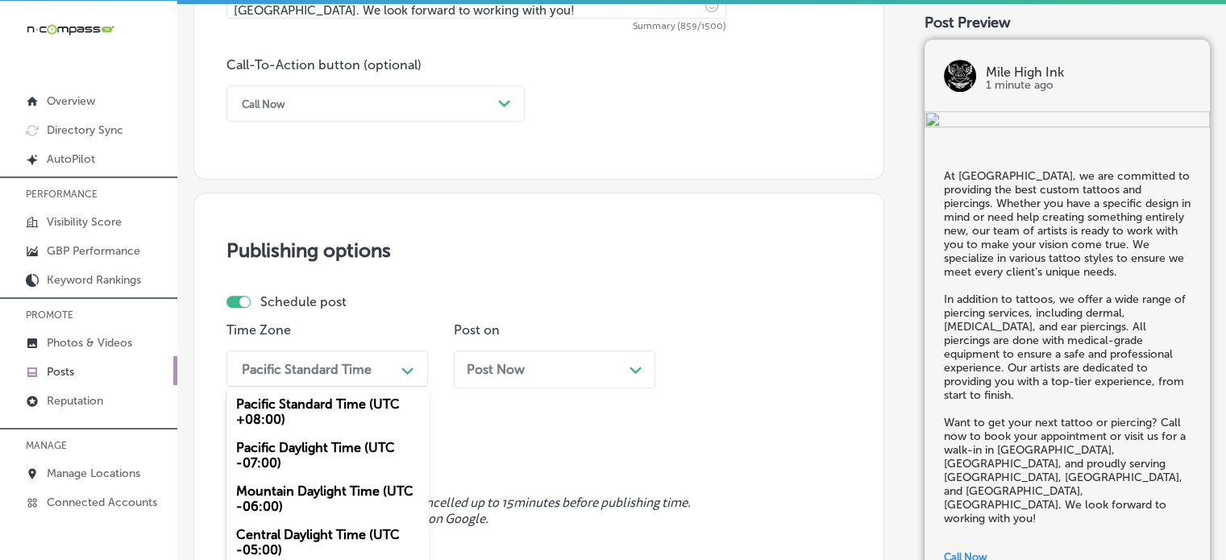
scroll to position [1243, 0]
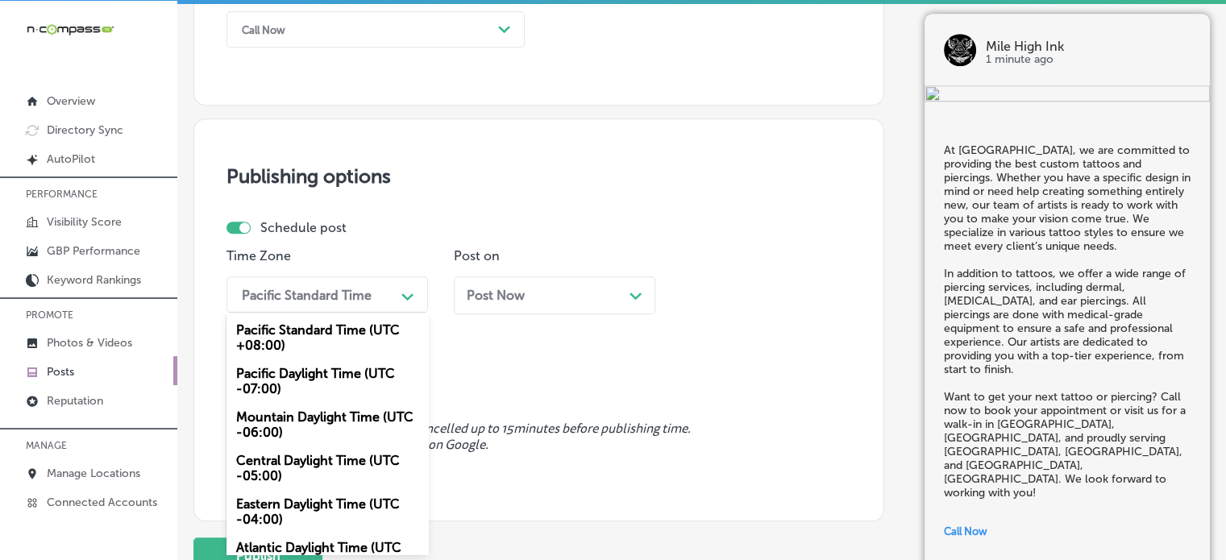
drag, startPoint x: 348, startPoint y: 362, endPoint x: 338, endPoint y: 410, distance: 49.3
click at [338, 313] on div "option Mountain Daylight Time (UTC -06:00), selected. option Mountain Daylight …" at bounding box center [326, 294] width 201 height 36
drag, startPoint x: 338, startPoint y: 410, endPoint x: 332, endPoint y: 425, distance: 15.9
click at [332, 425] on div "Mountain Daylight Time (UTC -06:00)" at bounding box center [326, 425] width 201 height 44
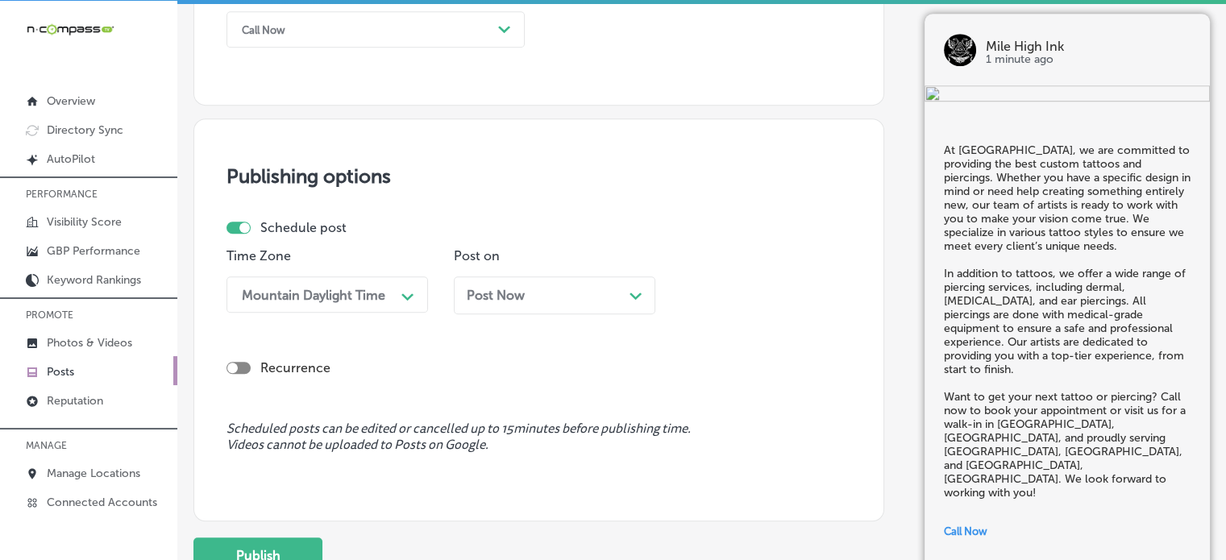
click at [332, 425] on span "Scheduled posts can be edited or cancelled up to 15 minutes before publishing t…" at bounding box center [538, 436] width 625 height 31
click at [512, 289] on span "Post Now" at bounding box center [496, 295] width 58 height 15
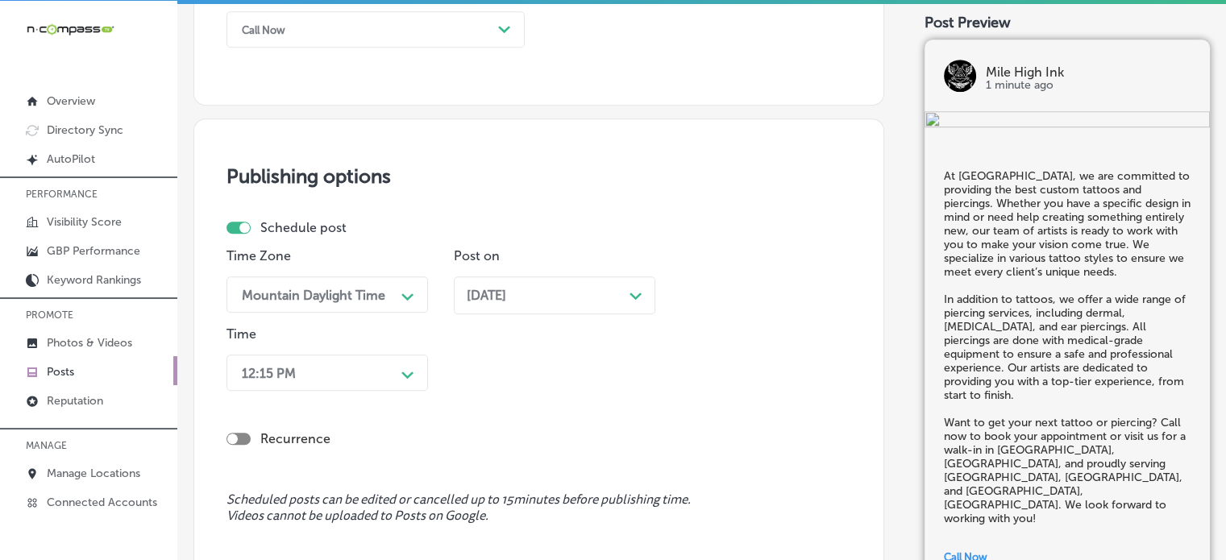
scroll to position [1321, 0]
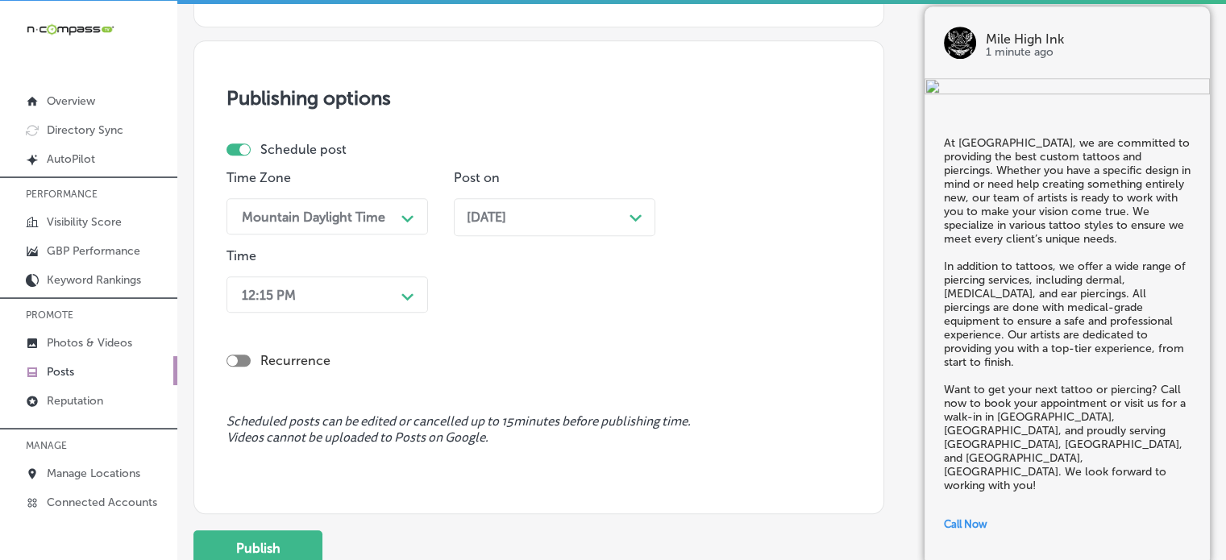
click at [343, 313] on div "12:15 PM Path Created with Sketch." at bounding box center [326, 294] width 201 height 36
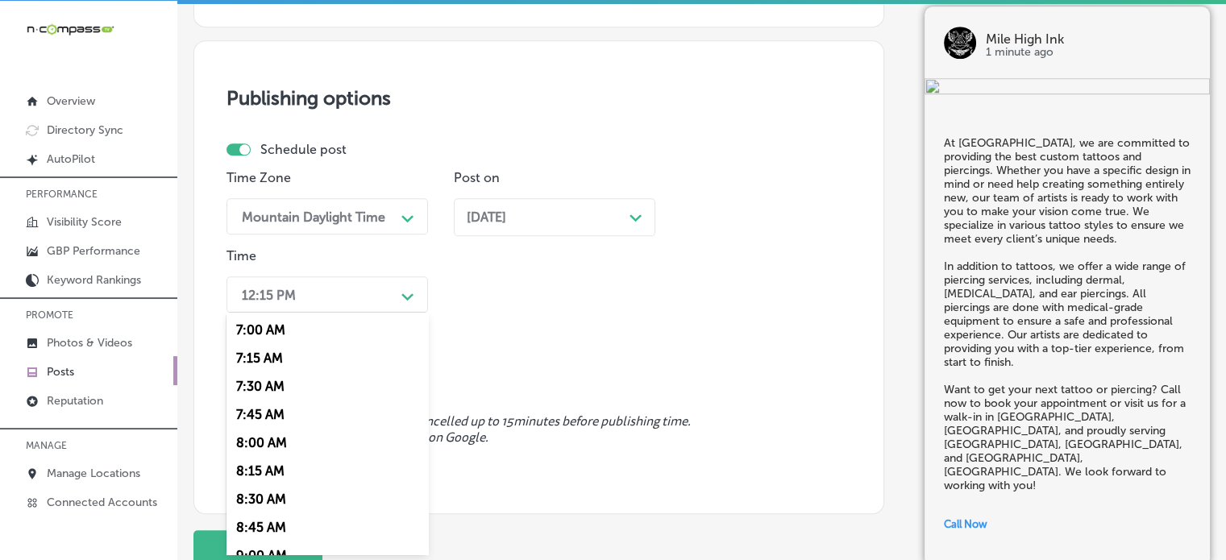
scroll to position [741, 0]
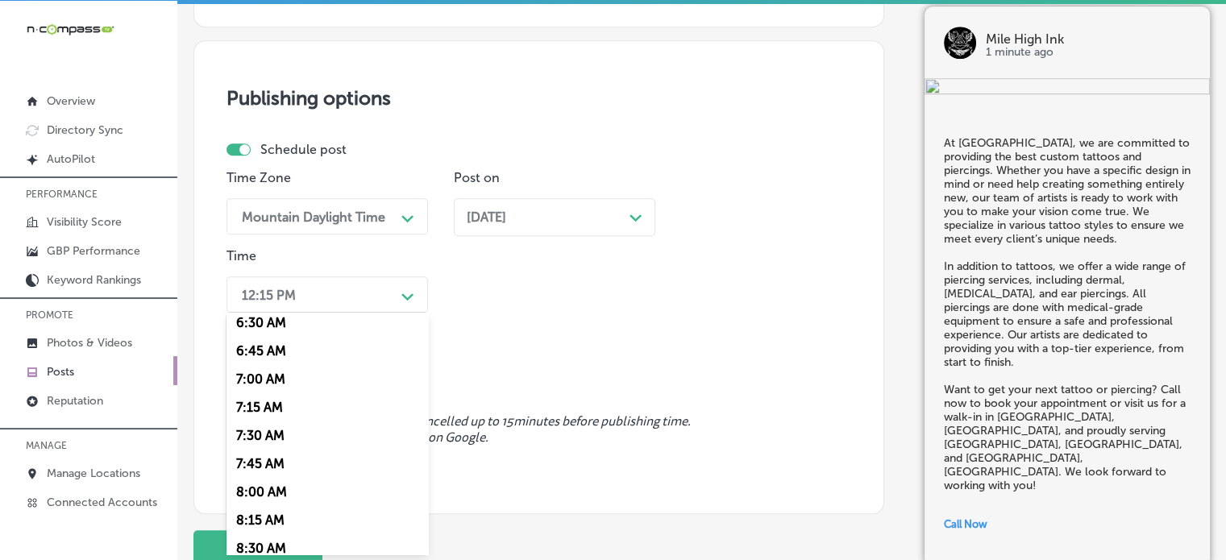
click at [290, 377] on div "7:00 AM" at bounding box center [326, 379] width 201 height 28
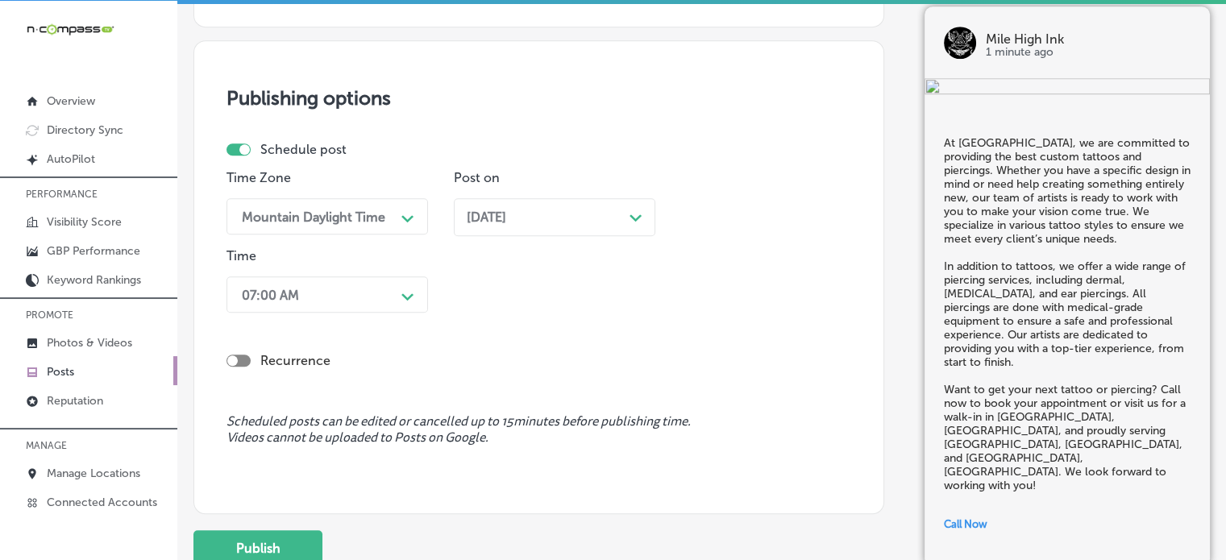
click at [371, 380] on div "Schedule post Time Zone Mountain Daylight Time Path Created with Sketch. Post o…" at bounding box center [538, 272] width 625 height 260
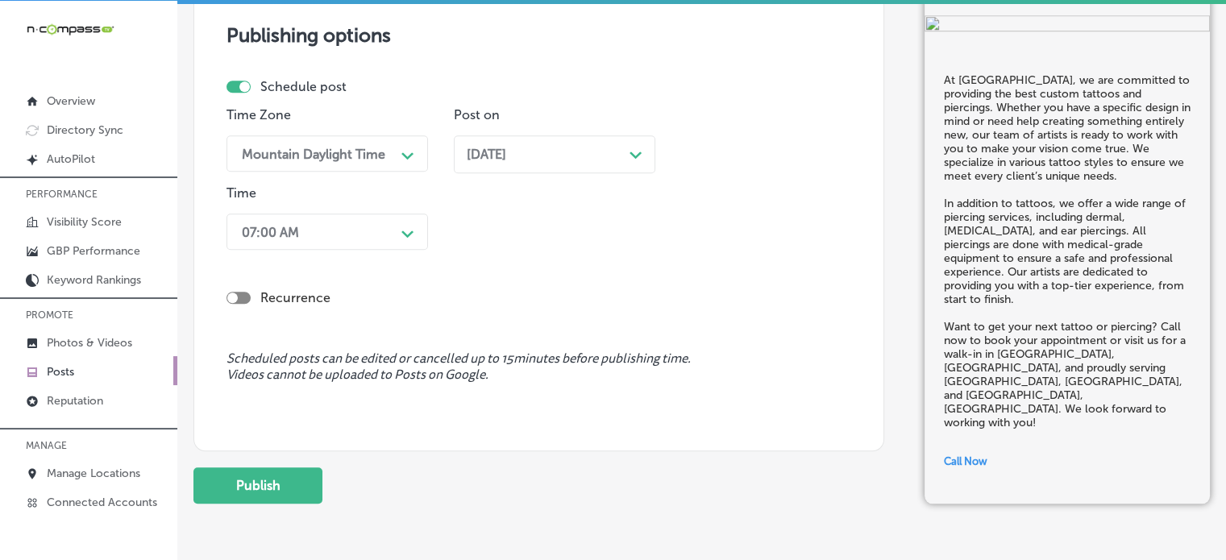
scroll to position [1386, 0]
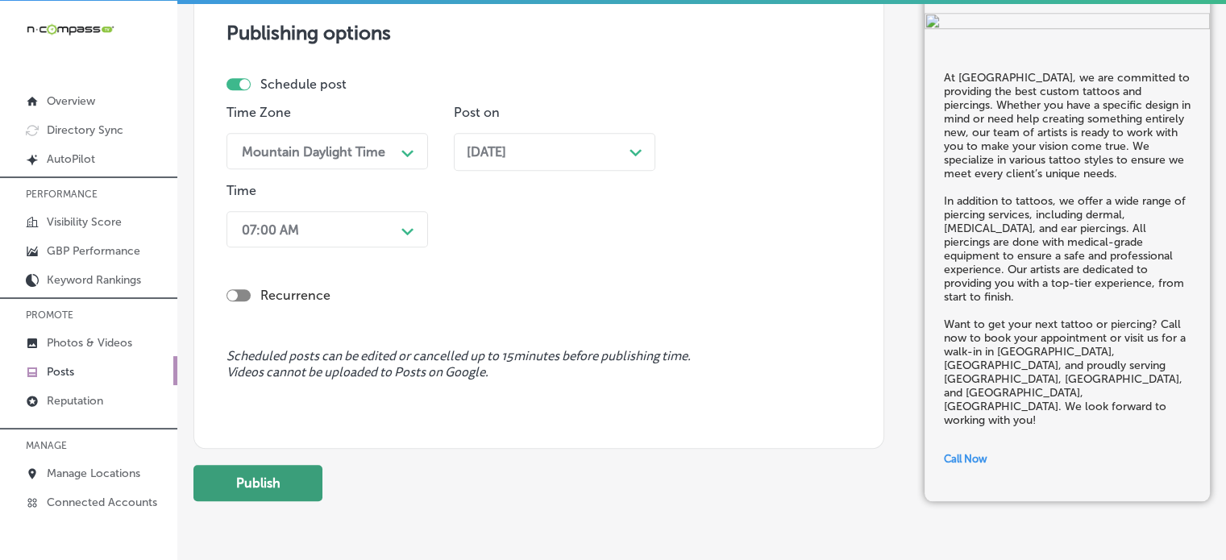
click at [277, 486] on button "Publish" at bounding box center [257, 483] width 129 height 36
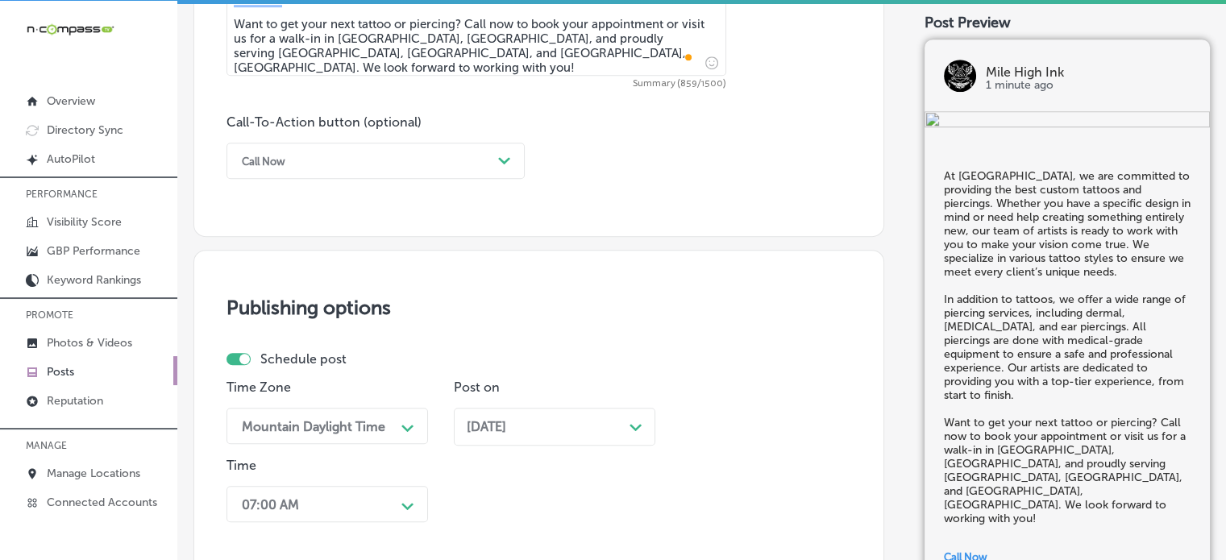
scroll to position [1086, 0]
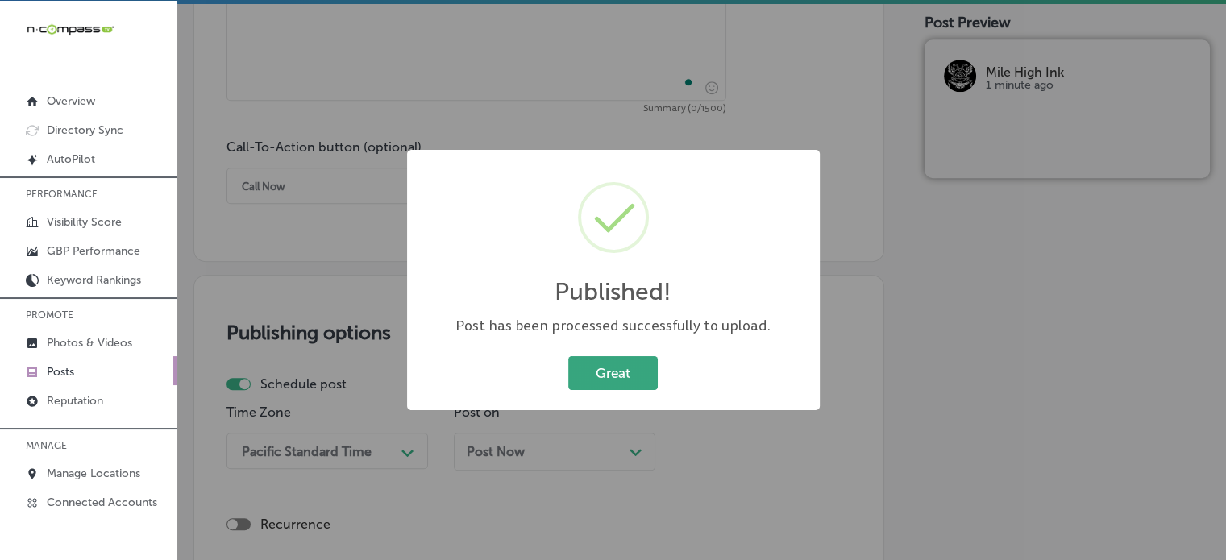
click at [609, 356] on button "Great" at bounding box center [612, 372] width 89 height 33
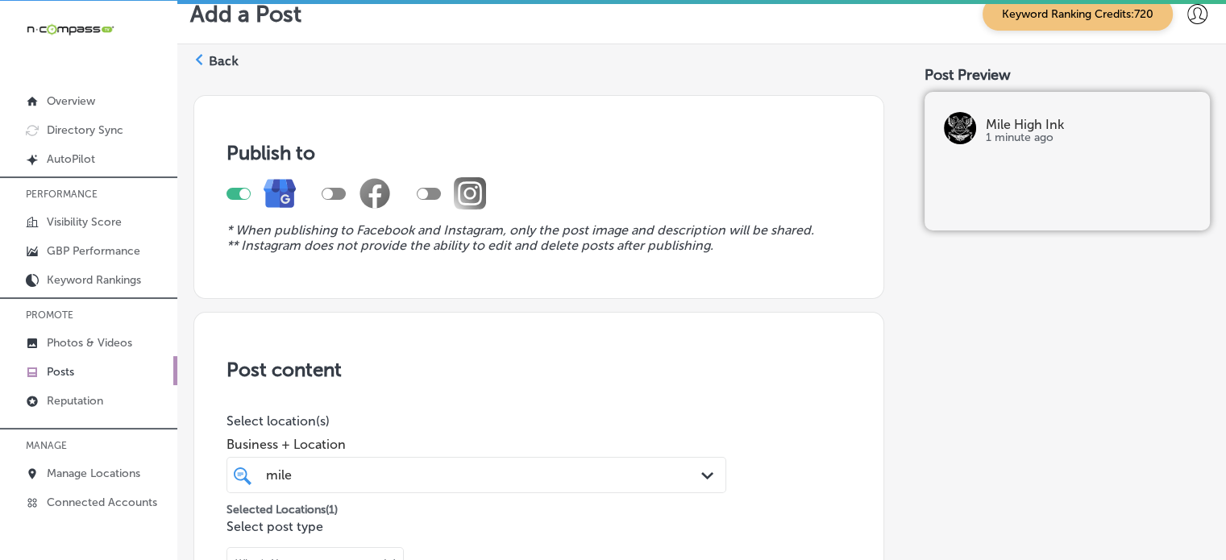
scroll to position [0, 0]
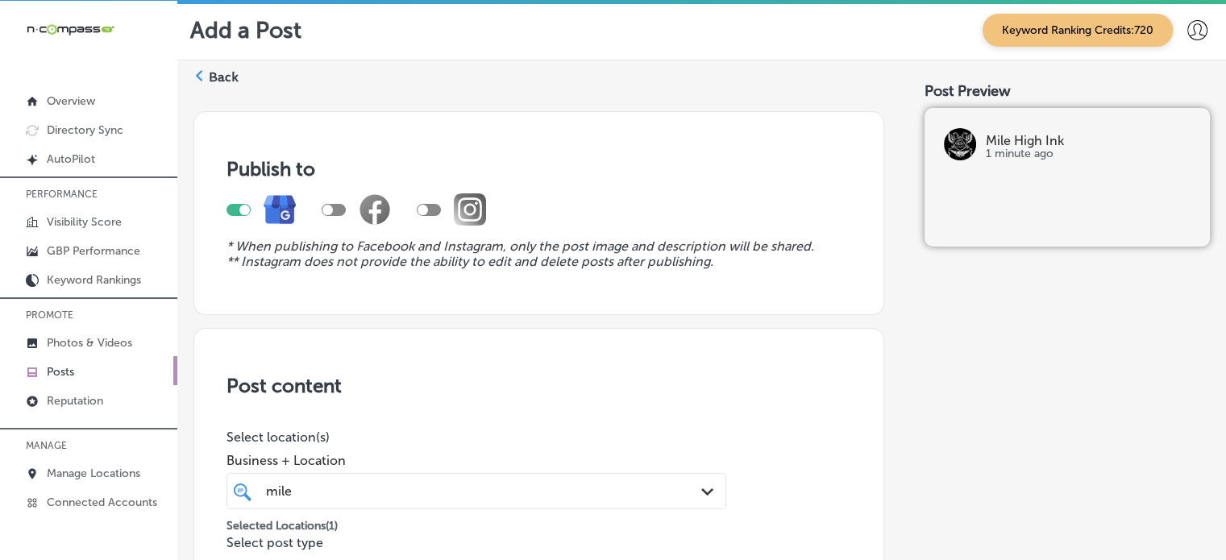
click at [228, 73] on label "Back" at bounding box center [224, 77] width 30 height 18
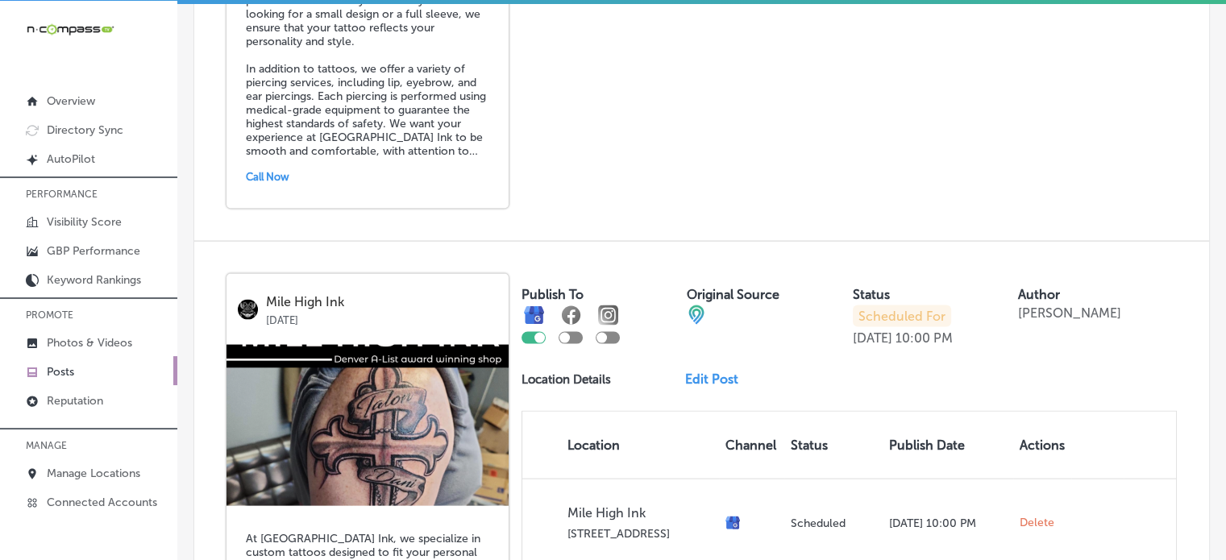
scroll to position [3649, 0]
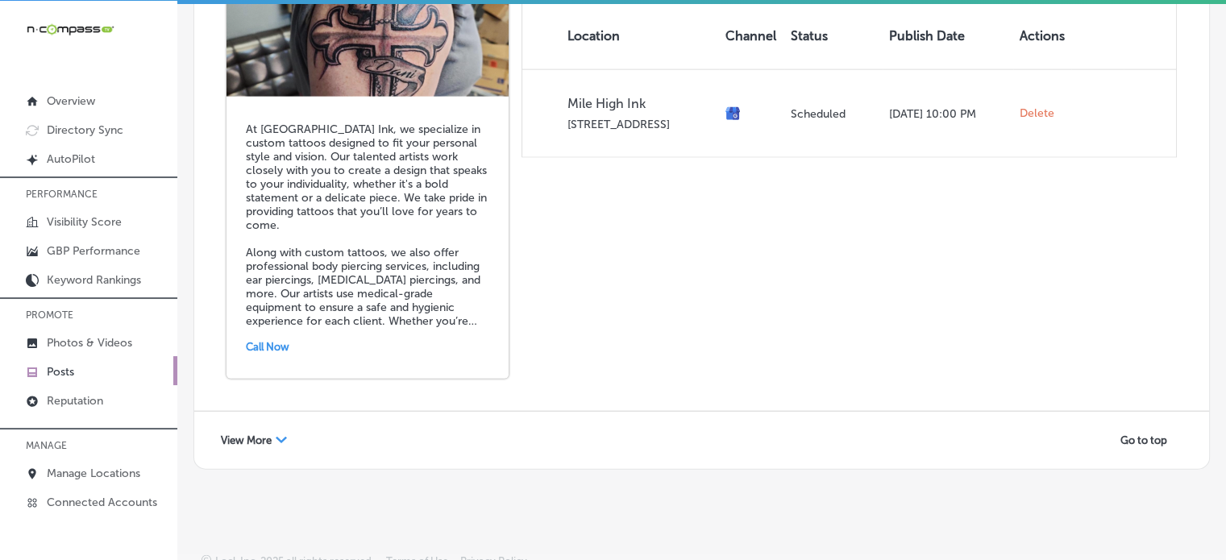
click at [242, 434] on span "View More" at bounding box center [246, 440] width 51 height 12
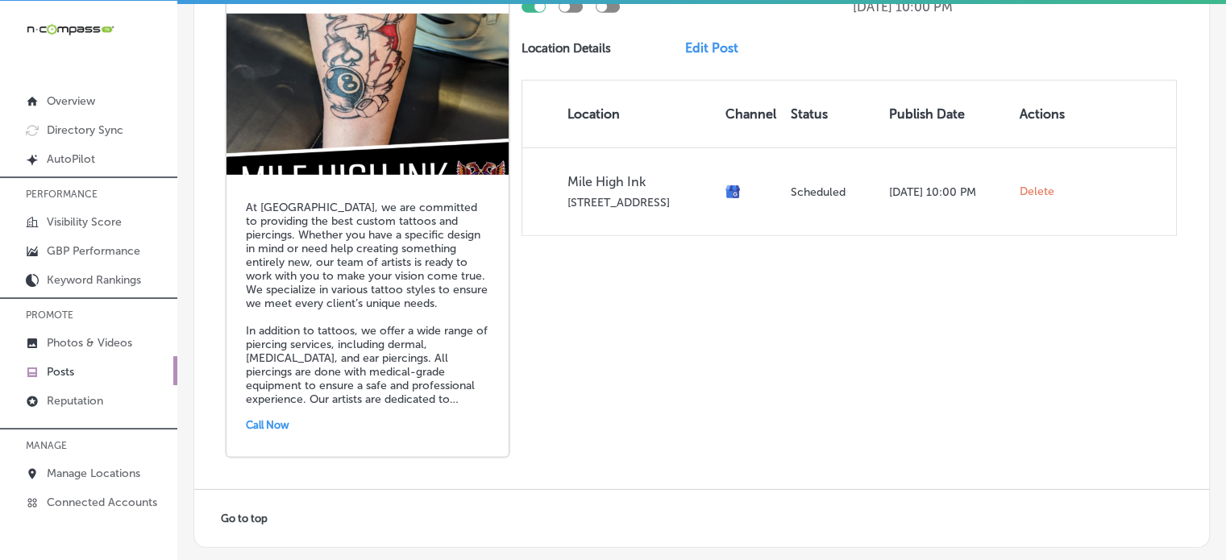
scroll to position [4803, 0]
